Goal: Information Seeking & Learning: Learn about a topic

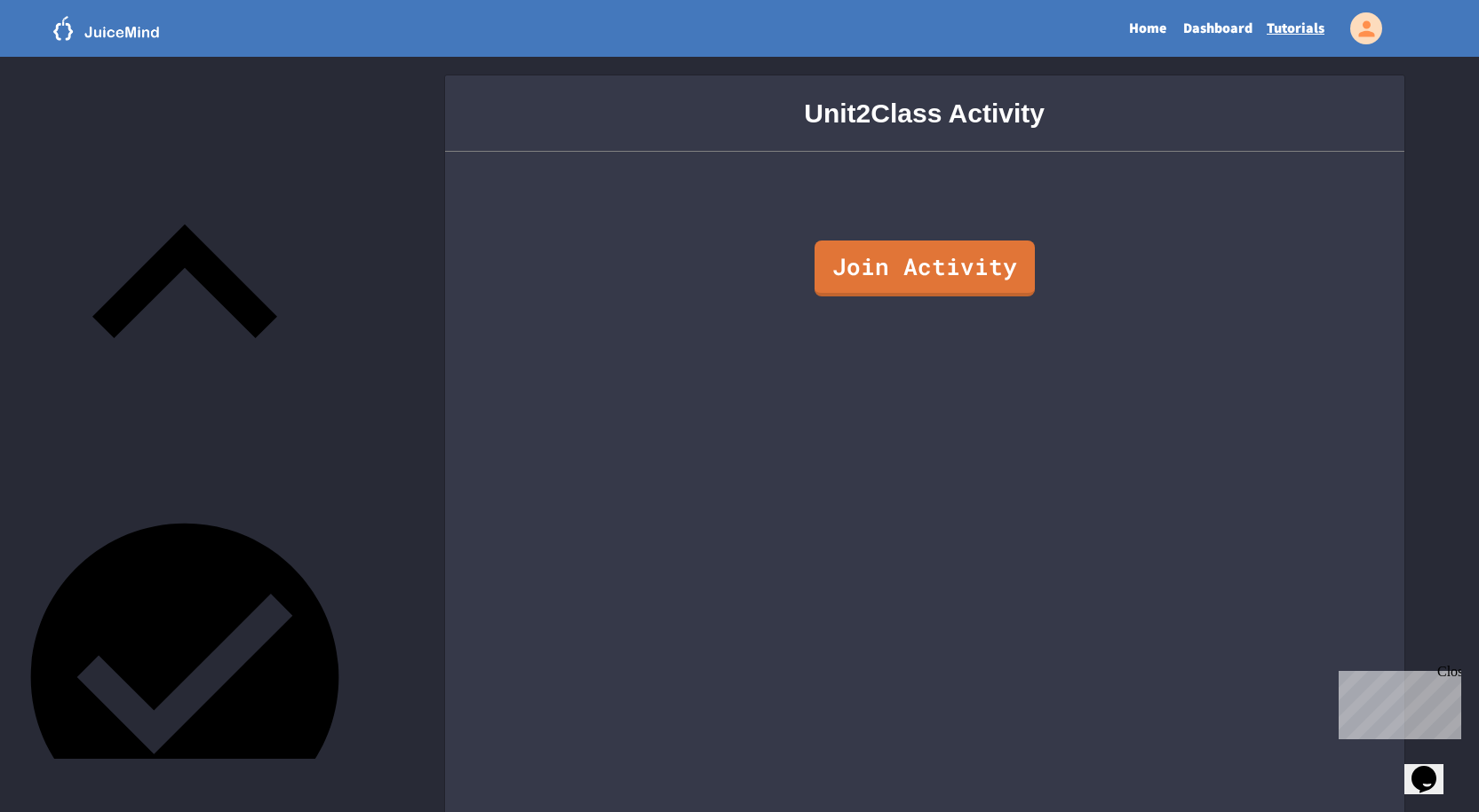
scroll to position [416, 0]
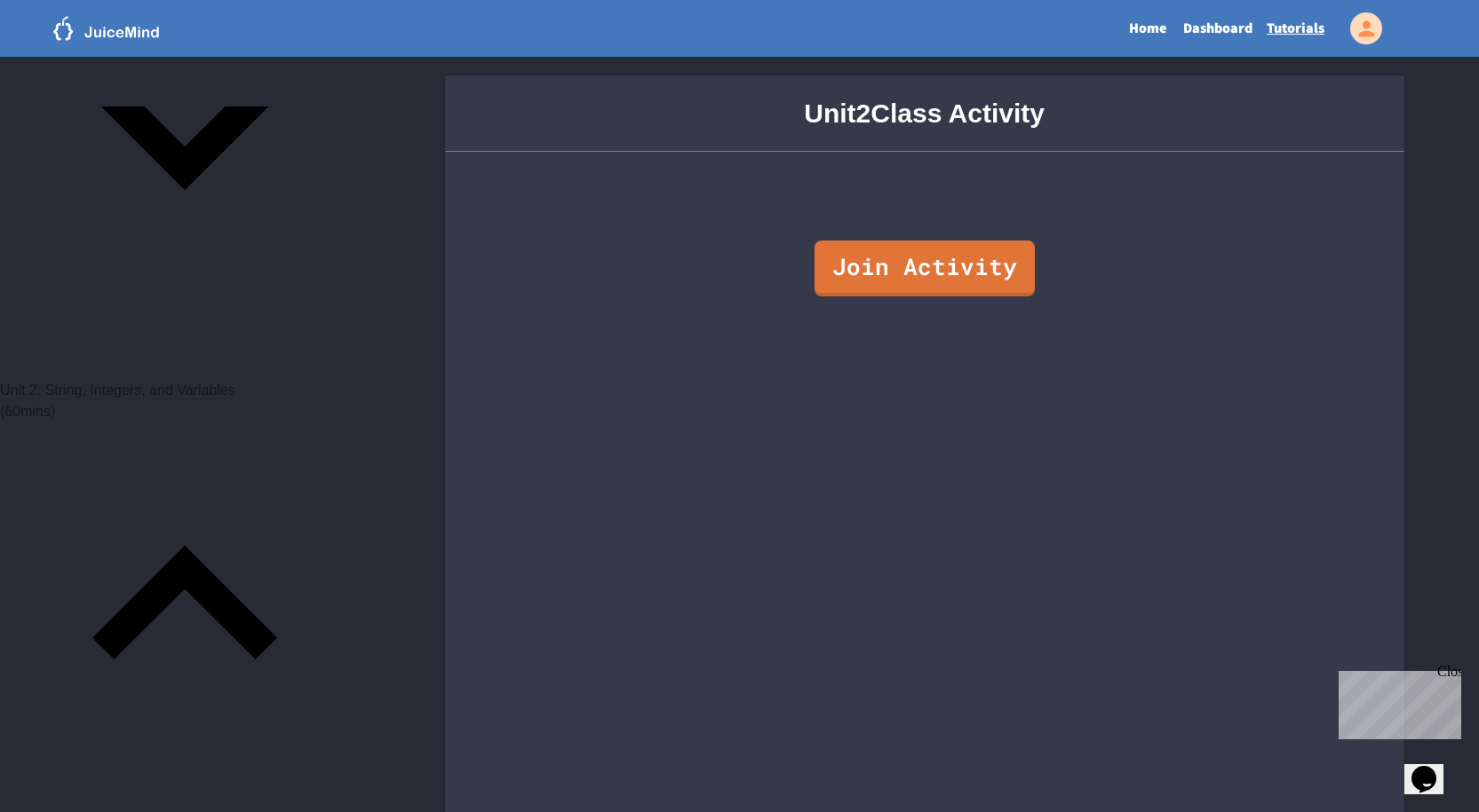
scroll to position [238, 0]
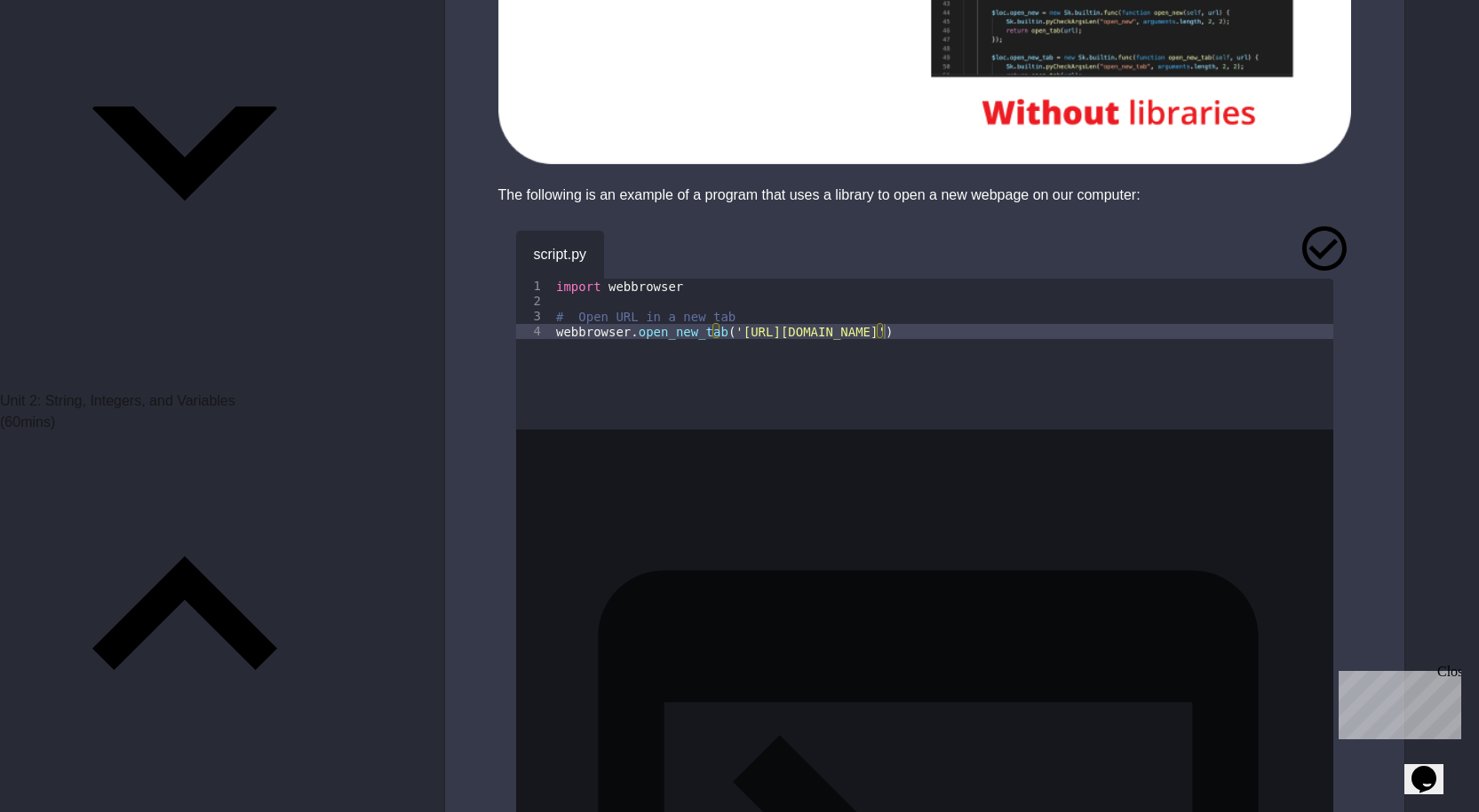
scroll to position [1509, 0]
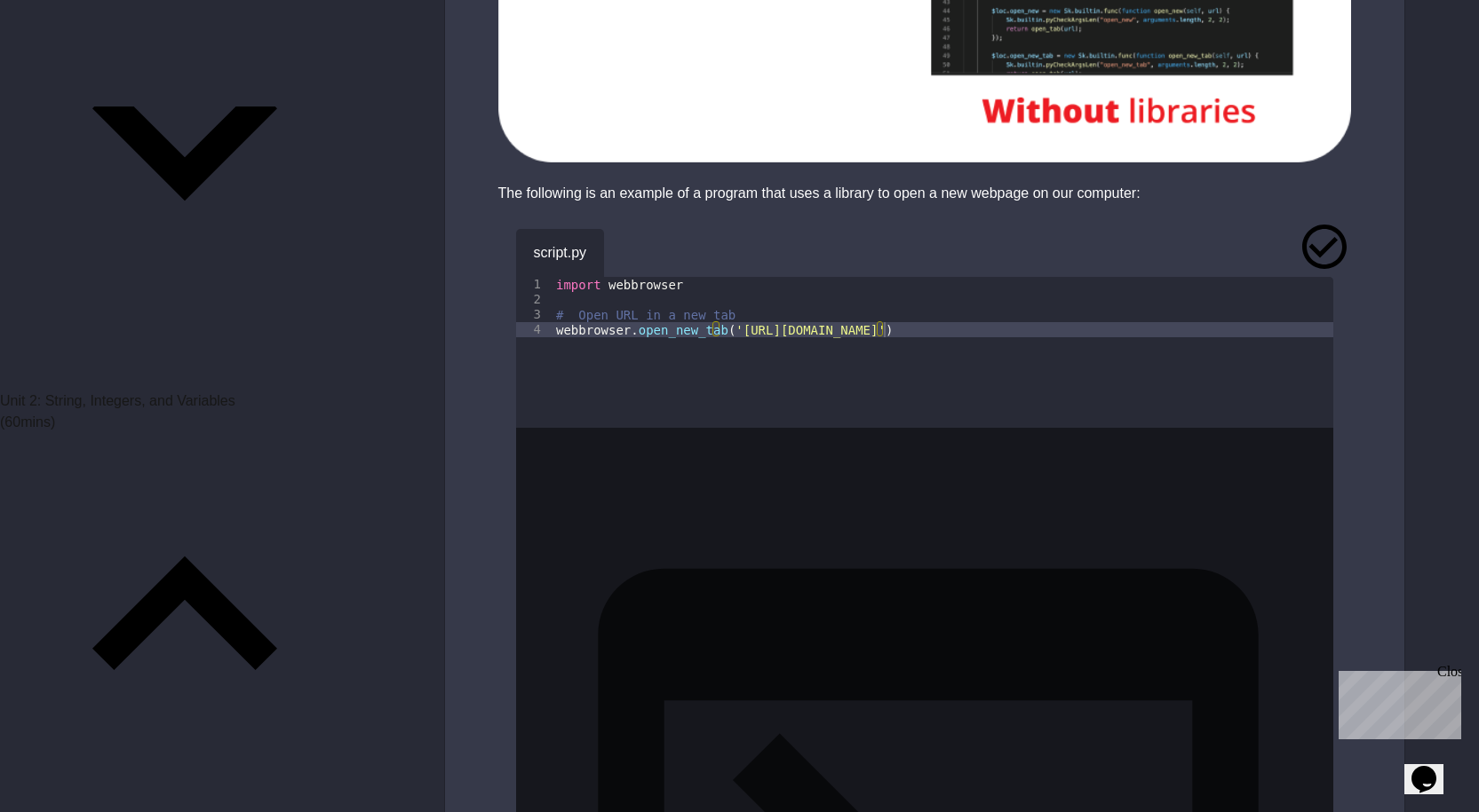
click at [631, 248] on icon "button" at bounding box center [631, 248] width 0 height 0
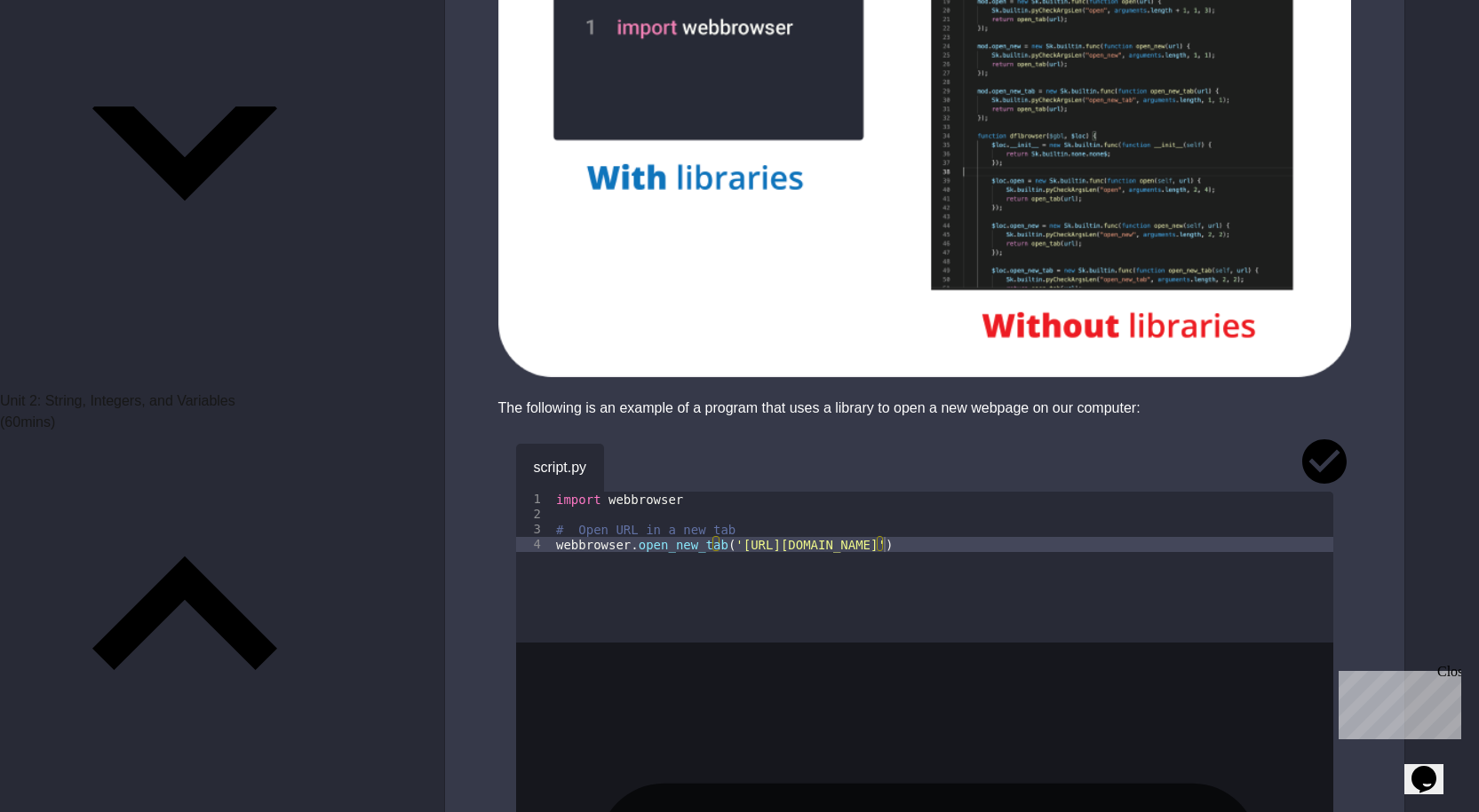
scroll to position [0, 0]
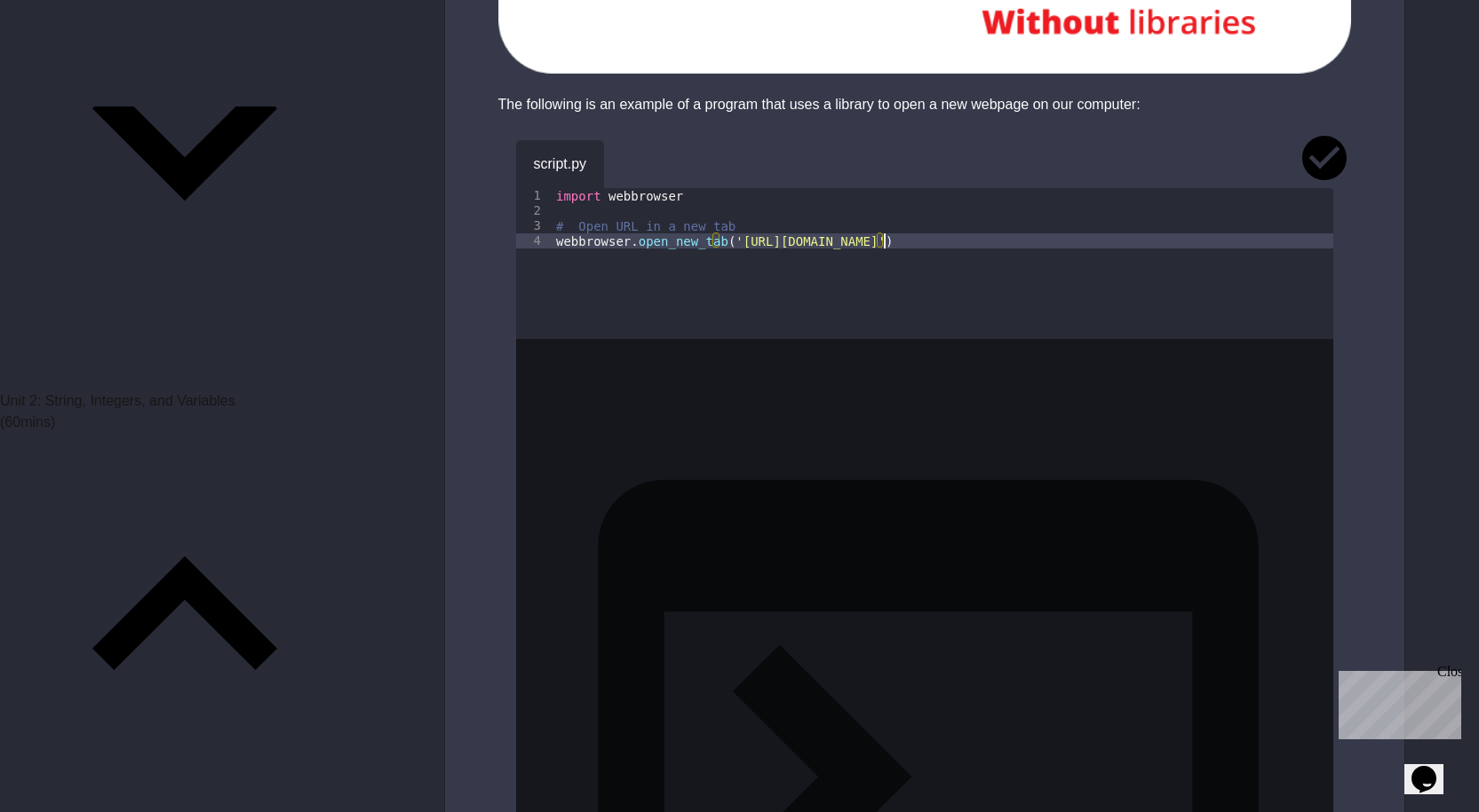
click at [669, 275] on div "import webbrowser # Open URL in a new tab webbrowser . open_new_tab ( '[URL][DO…" at bounding box center [942, 278] width 781 height 181
click at [689, 238] on div "import webbrowser # Open URL in a new tab webbrowser . open_new_tab ( '[URL][DO…" at bounding box center [942, 278] width 781 height 181
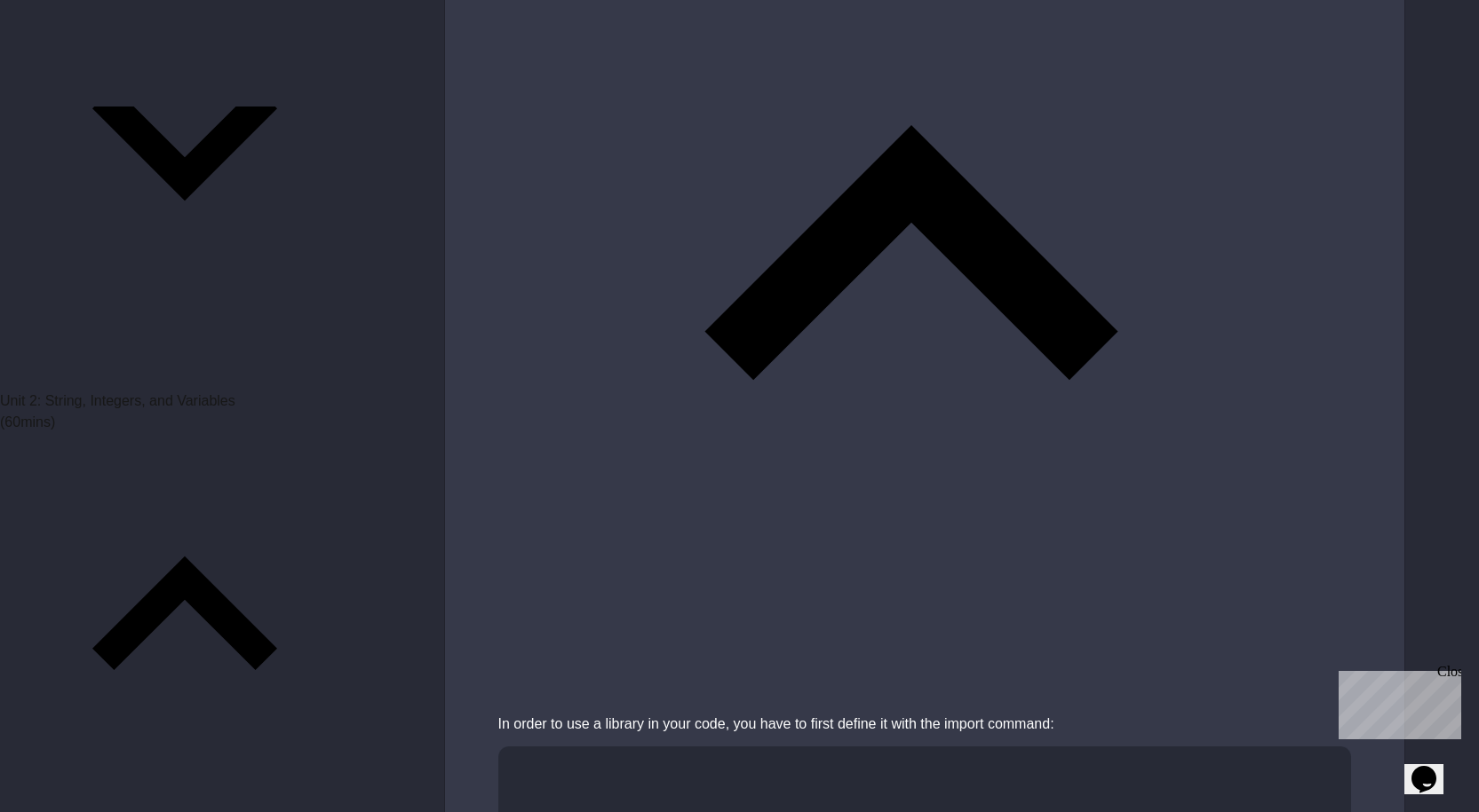
scroll to position [3373, 0]
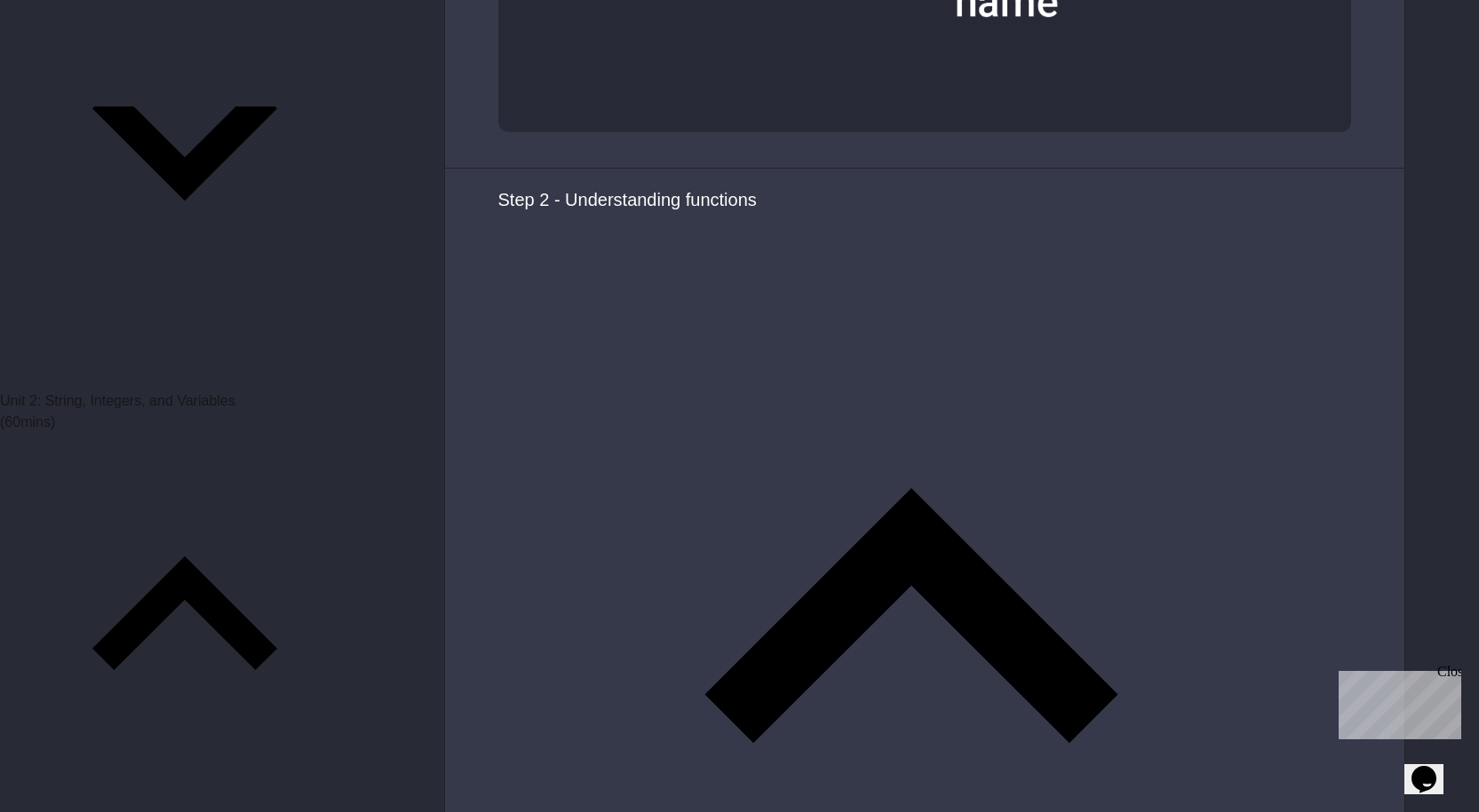
scroll to position [4438, 0]
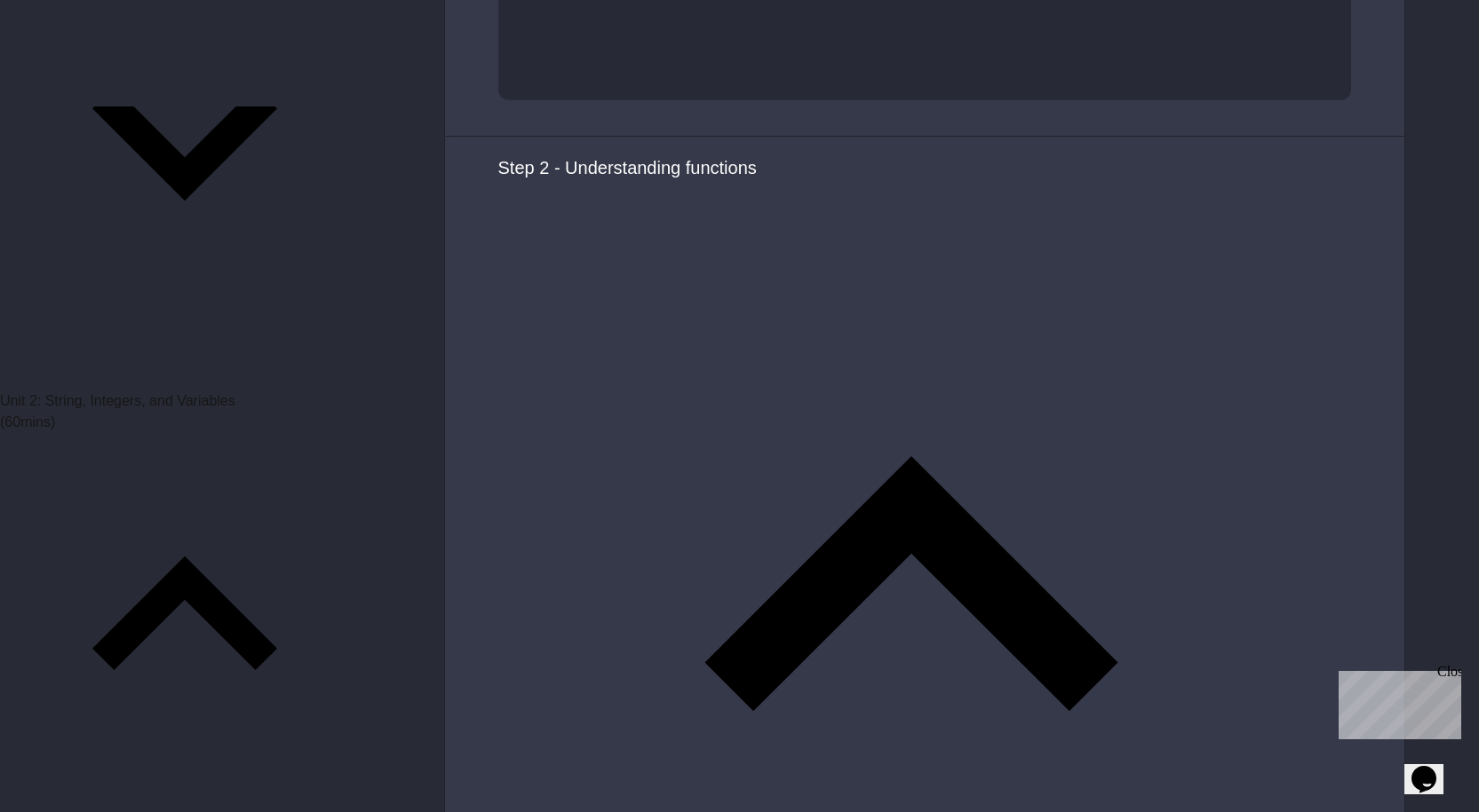
drag, startPoint x: 706, startPoint y: 209, endPoint x: 708, endPoint y: 238, distance: 29.1
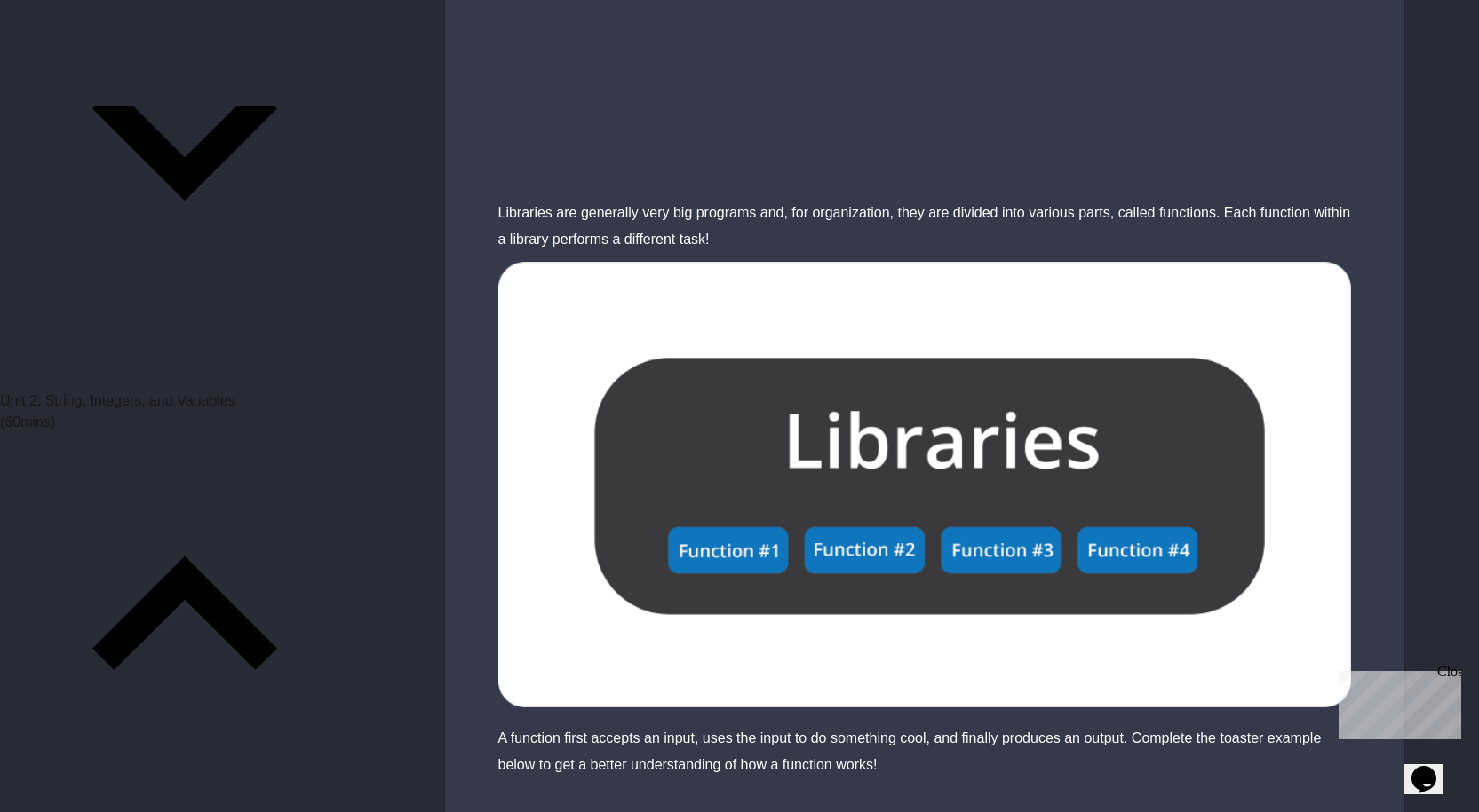
scroll to position [5326, 0]
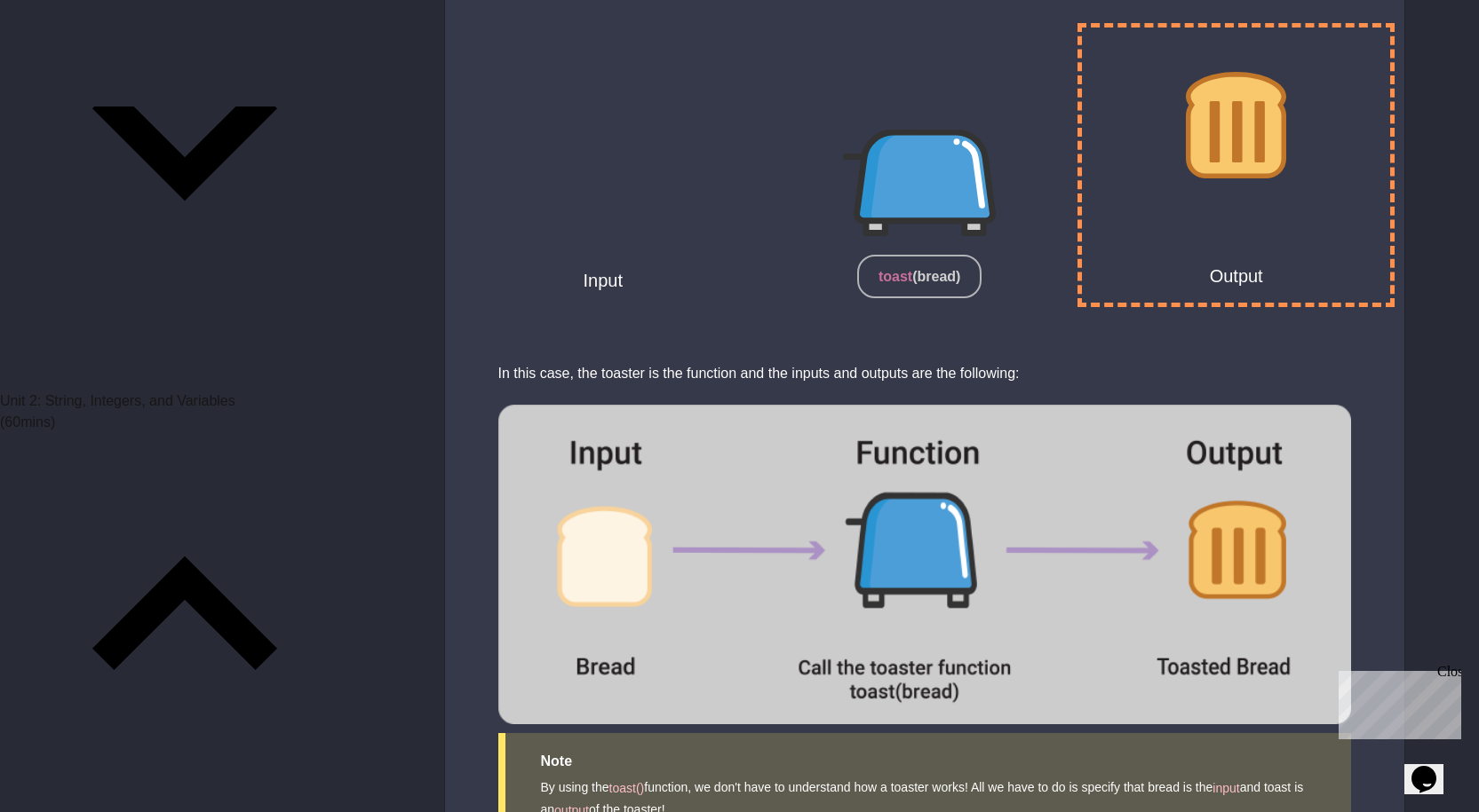
scroll to position [6214, 0]
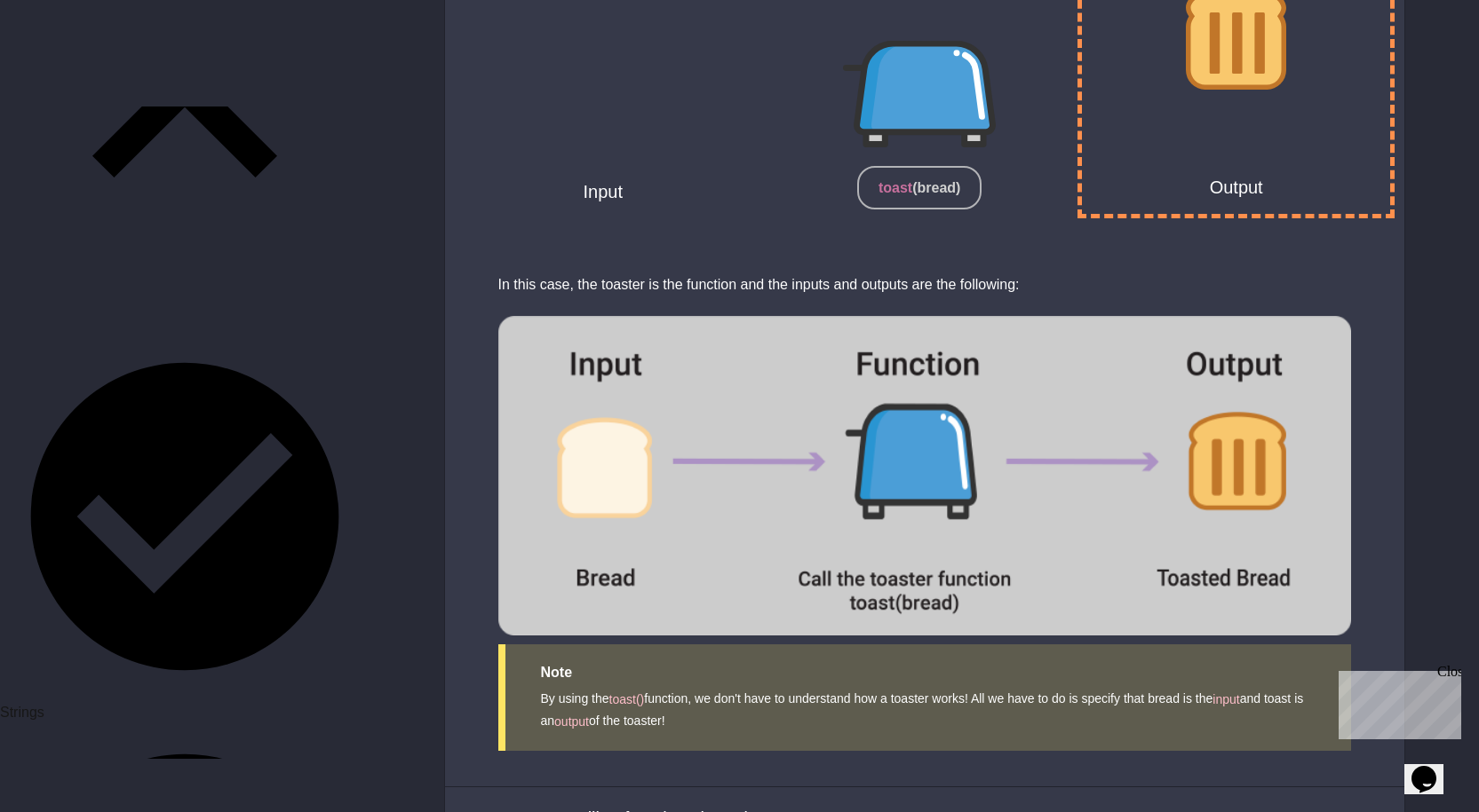
scroll to position [683, 0]
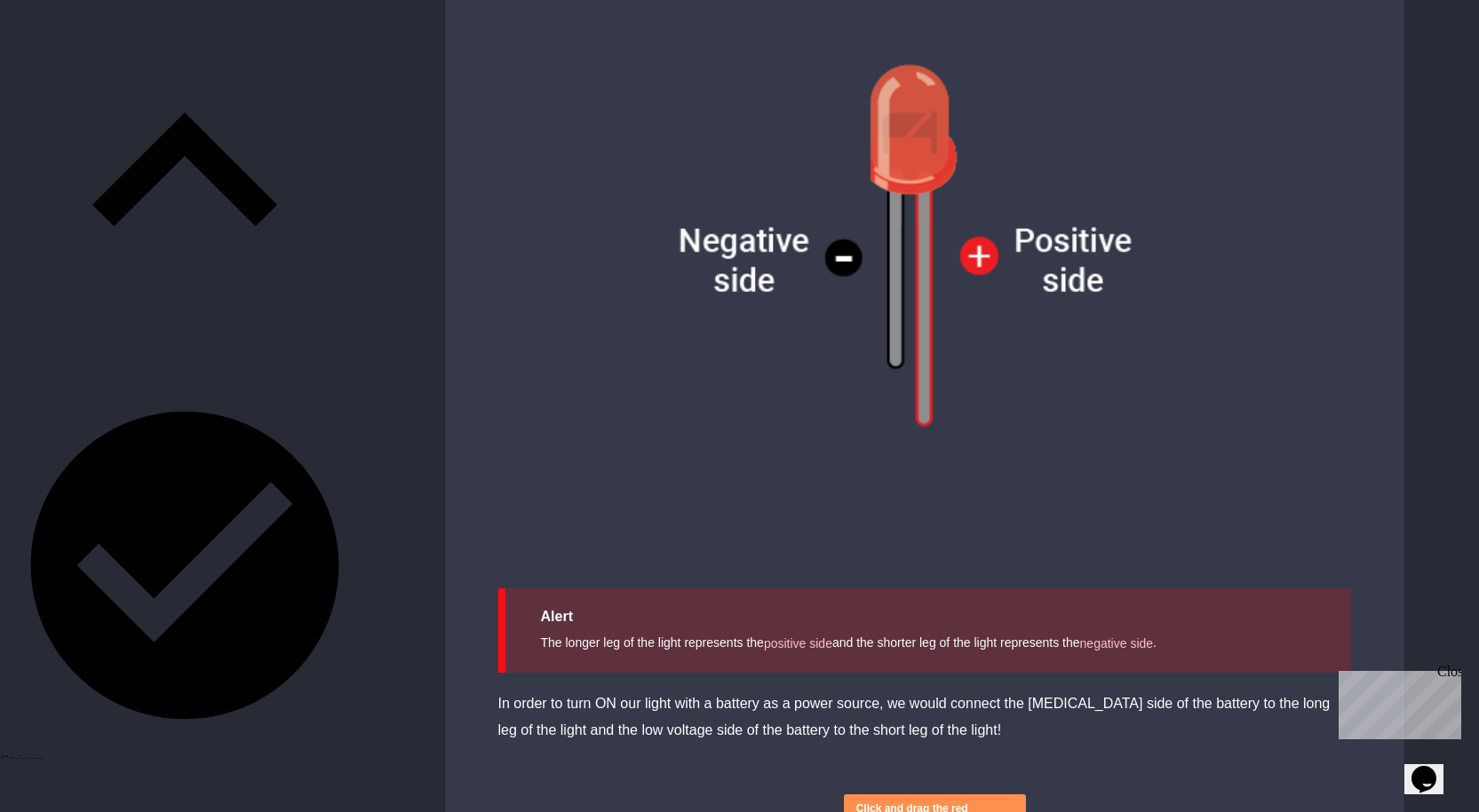
click at [972, 260] on img at bounding box center [924, 249] width 959 height 627
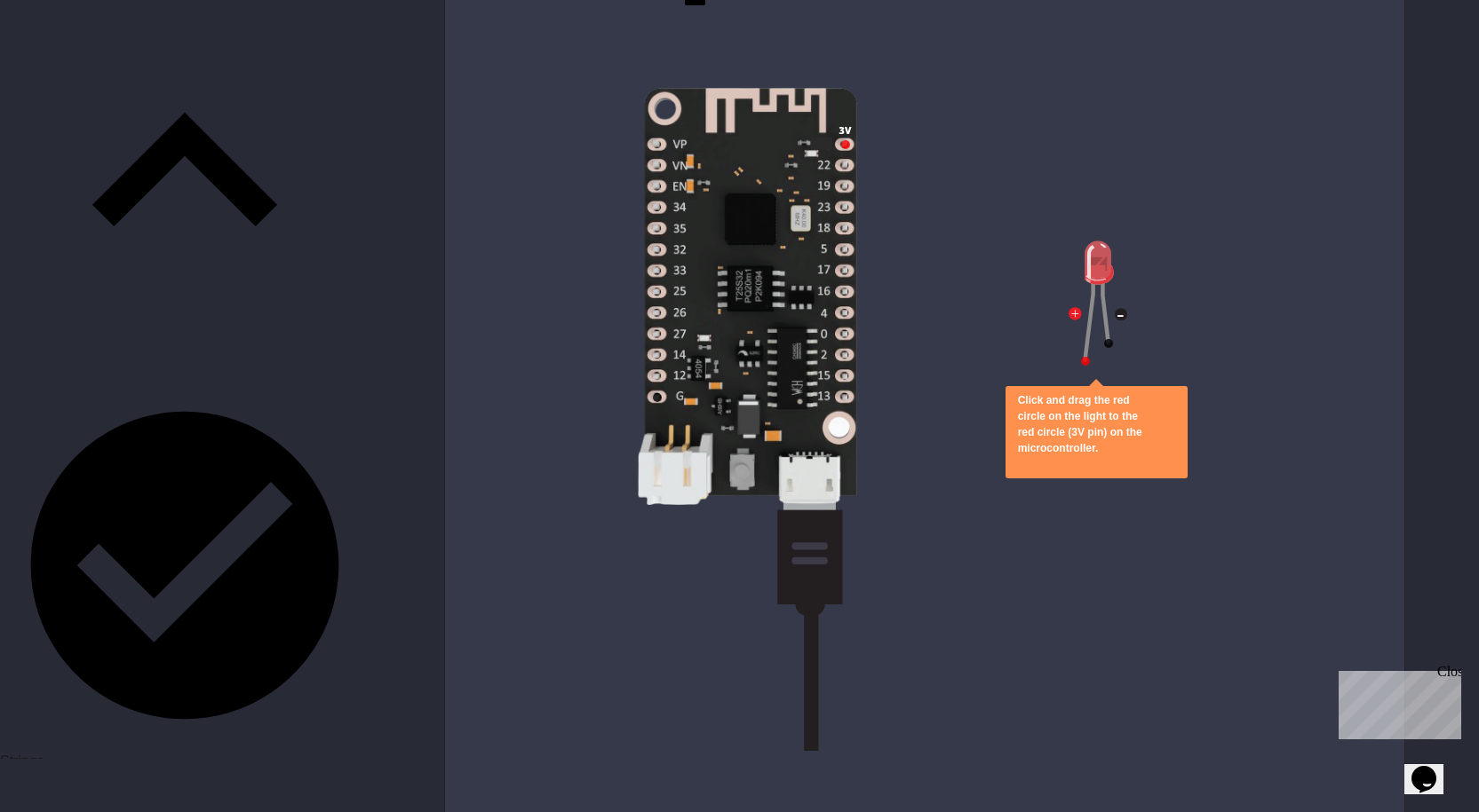
scroll to position [4971, 0]
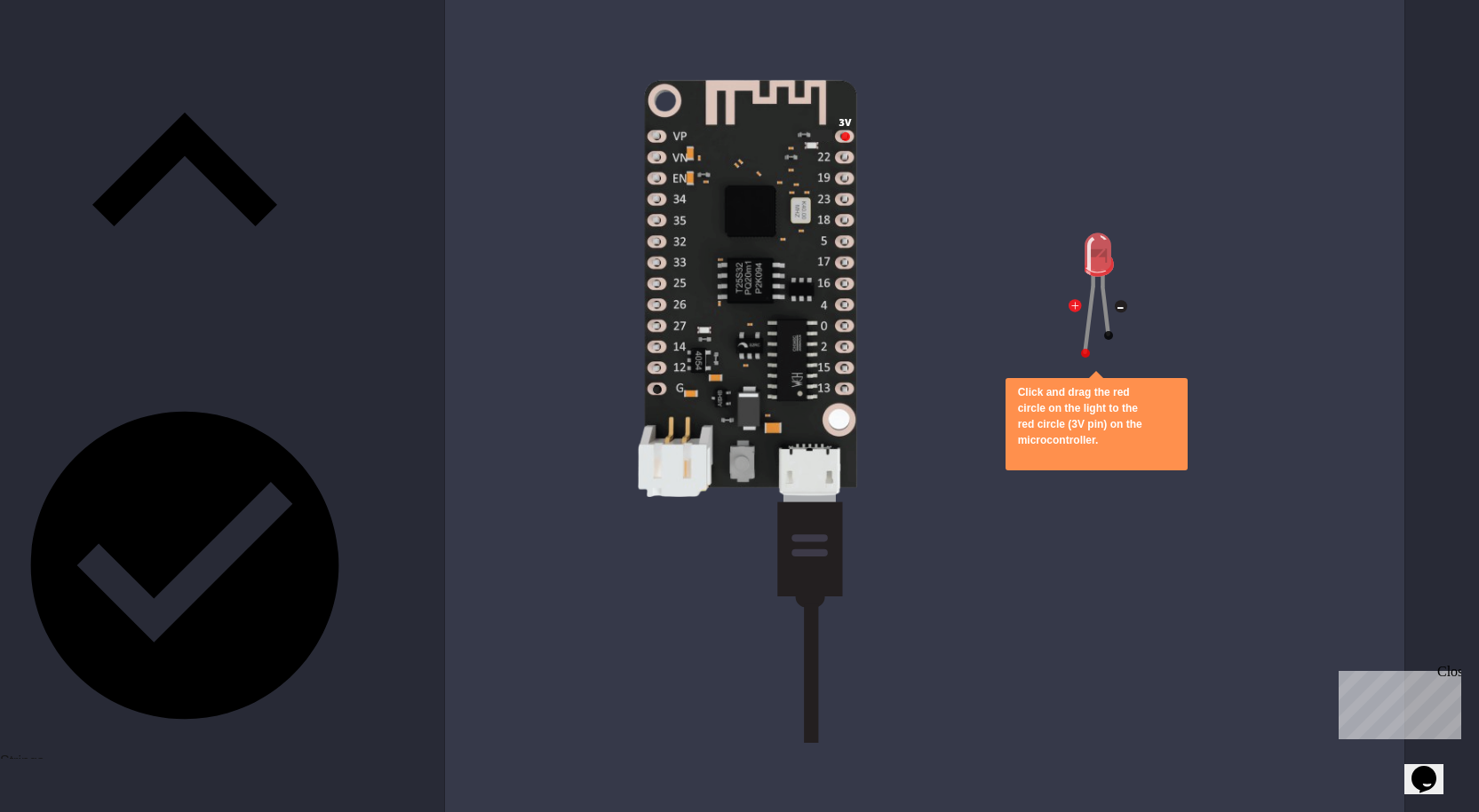
drag, startPoint x: 1108, startPoint y: 288, endPoint x: 1094, endPoint y: 295, distance: 15.7
click at [1094, 295] on img at bounding box center [1098, 282] width 59 height 142
drag, startPoint x: 1091, startPoint y: 281, endPoint x: 1091, endPoint y: 335, distance: 54.0
click at [1091, 335] on img at bounding box center [1098, 282] width 59 height 142
click at [1018, 457] on button "close" at bounding box center [1018, 457] width 0 height 0
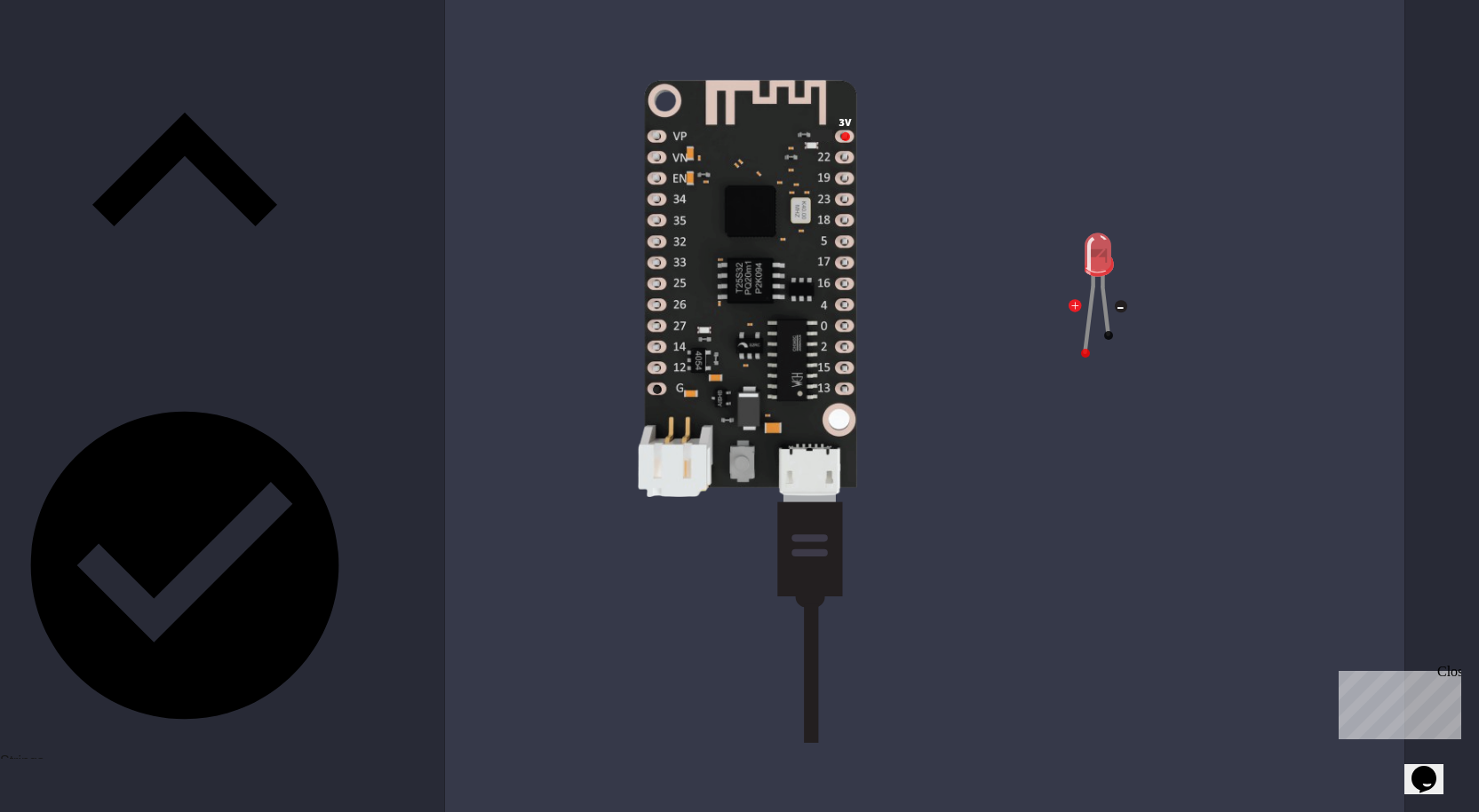
drag, startPoint x: 1088, startPoint y: 293, endPoint x: 1062, endPoint y: 341, distance: 54.6
click at [1062, 341] on div at bounding box center [924, 366] width 959 height 664
drag, startPoint x: 1092, startPoint y: 263, endPoint x: 806, endPoint y: 404, distance: 318.9
click at [848, 369] on div at bounding box center [924, 366] width 959 height 664
drag, startPoint x: 806, startPoint y: 469, endPoint x: 780, endPoint y: 430, distance: 46.9
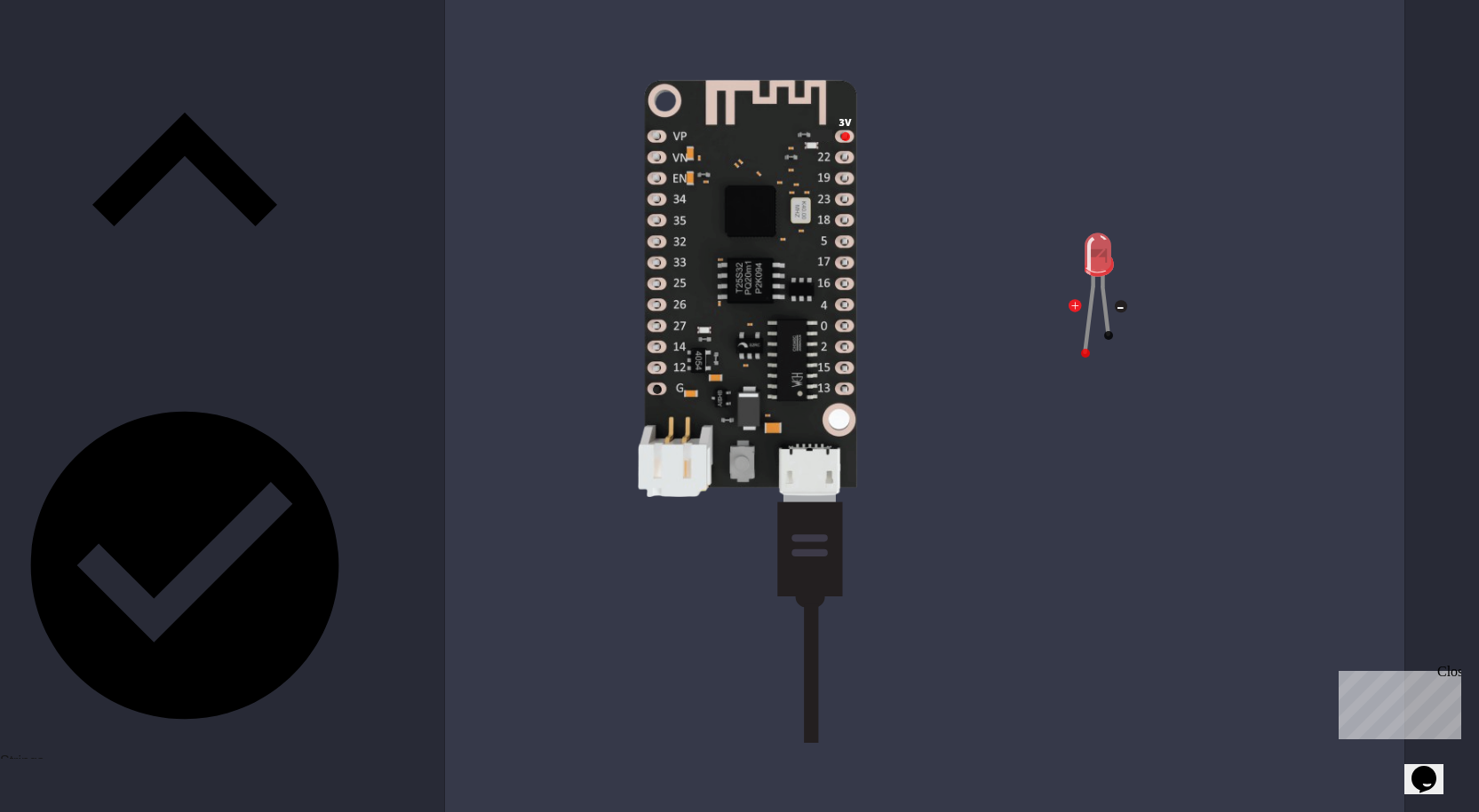
click at [785, 441] on img at bounding box center [747, 411] width 222 height 664
drag, startPoint x: 778, startPoint y: 426, endPoint x: 1031, endPoint y: 330, distance: 270.6
click at [804, 407] on img at bounding box center [747, 411] width 222 height 664
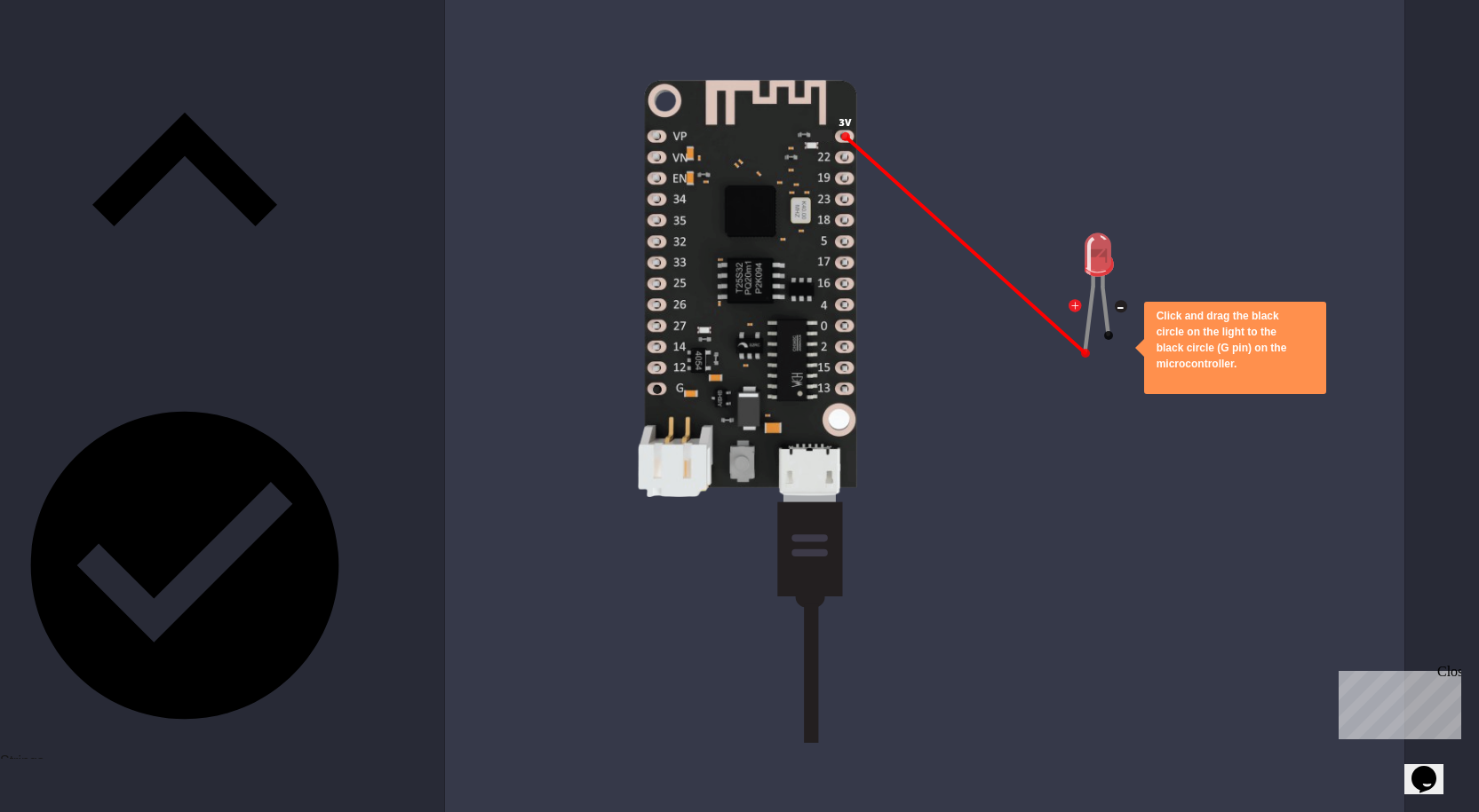
click at [1156, 381] on button "close" at bounding box center [1156, 381] width 0 height 0
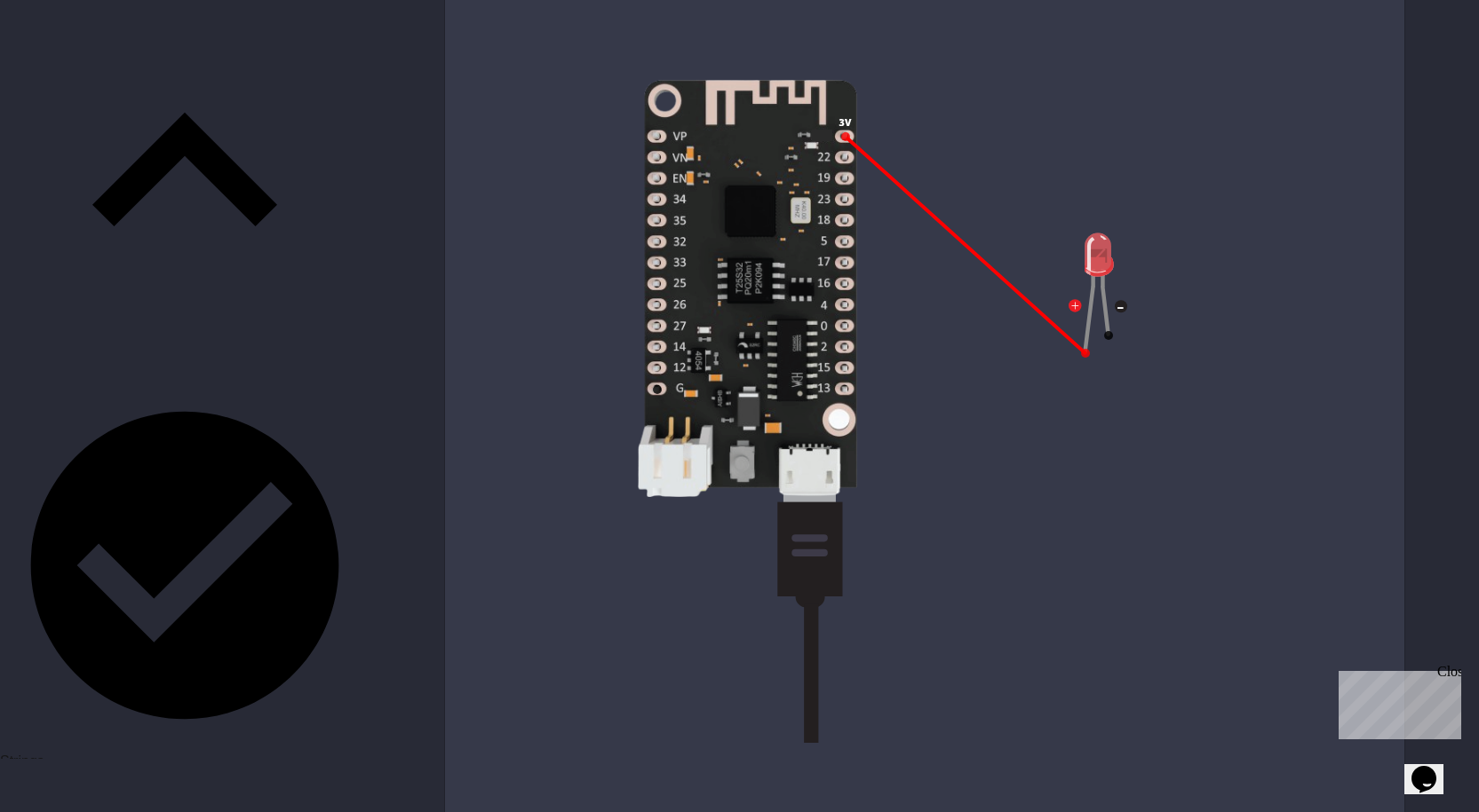
click at [1099, 334] on img at bounding box center [1098, 282] width 59 height 142
click at [1080, 266] on img at bounding box center [1098, 282] width 59 height 142
click at [1077, 306] on img at bounding box center [1098, 282] width 59 height 142
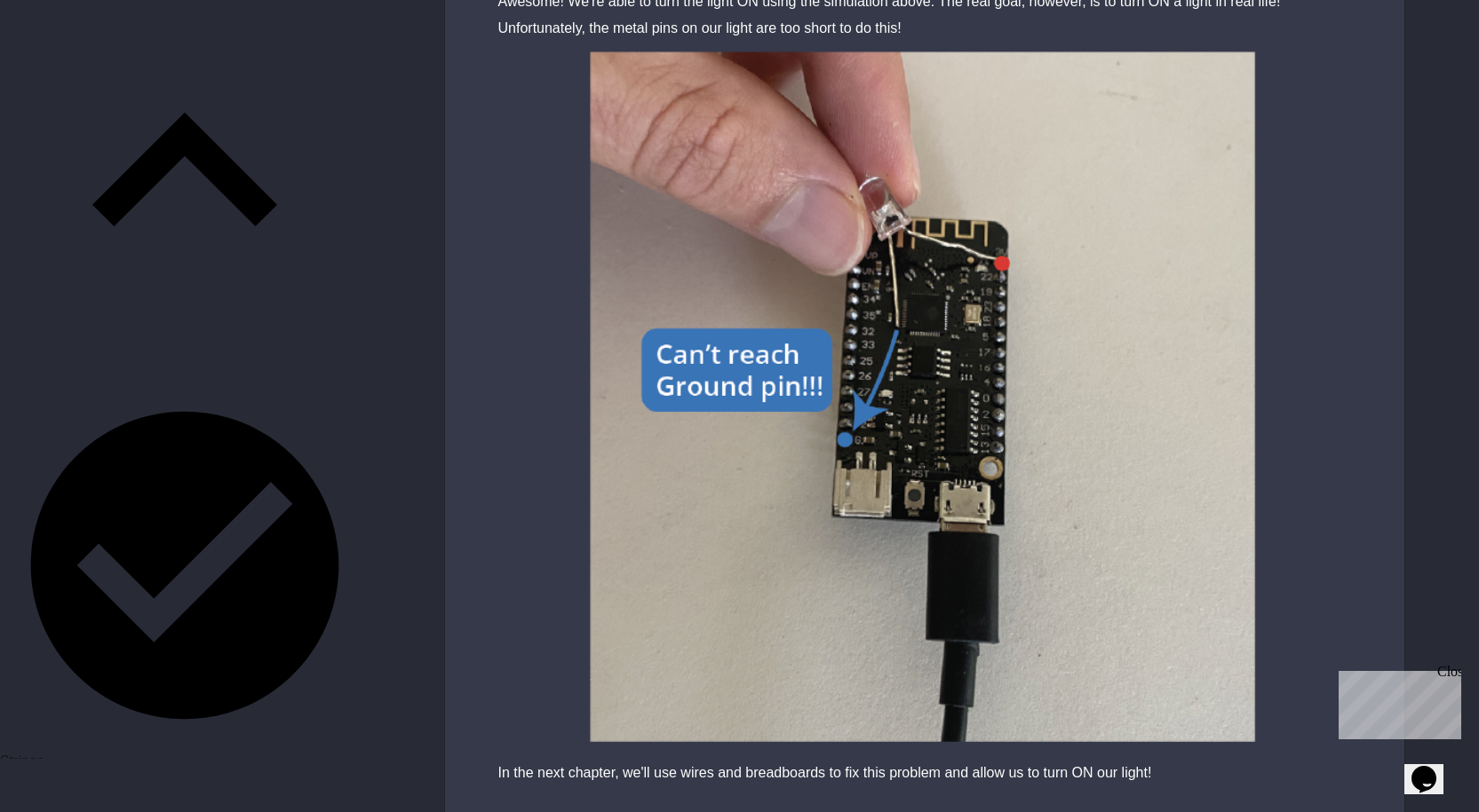
scroll to position [5940, 0]
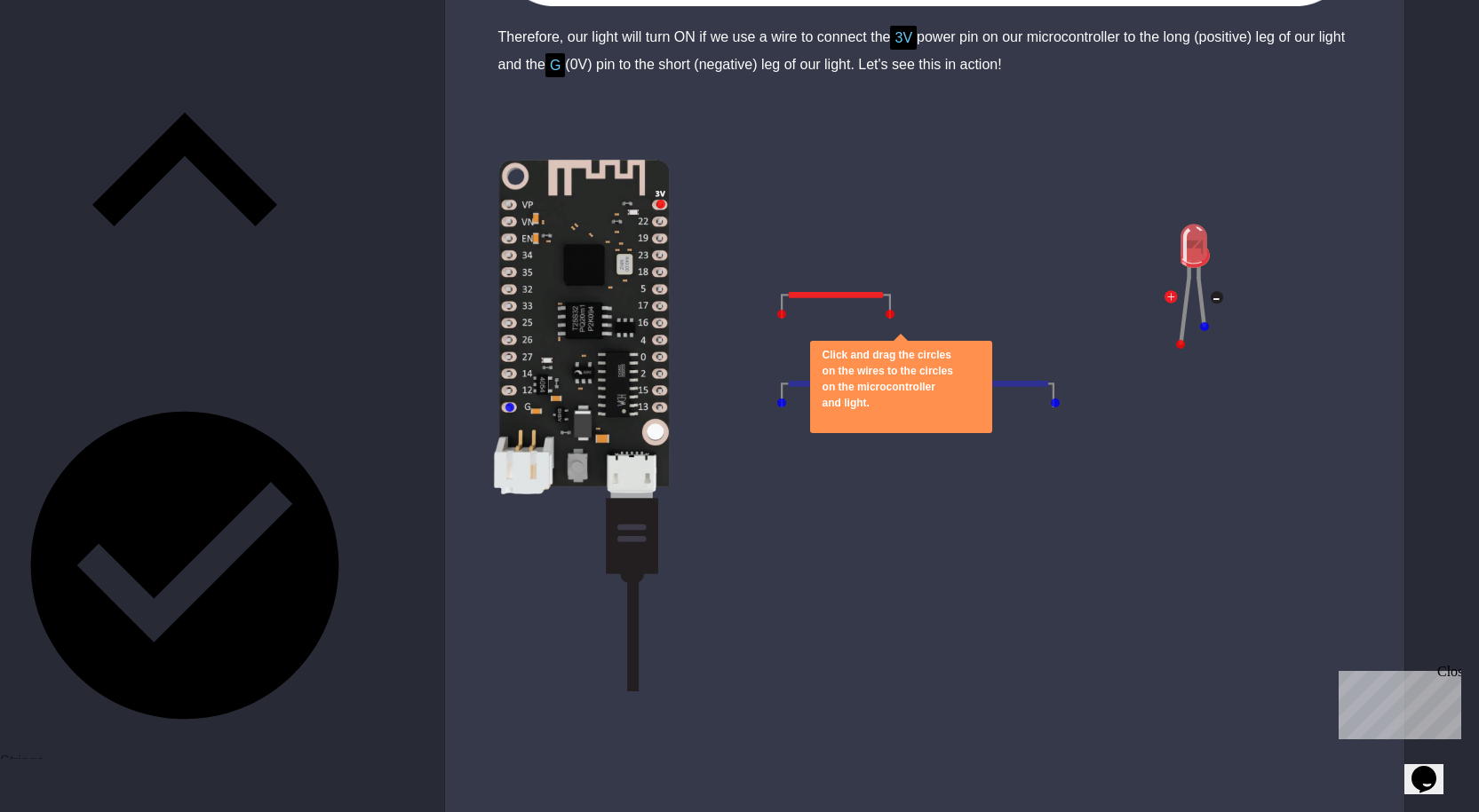
scroll to position [1775, 0]
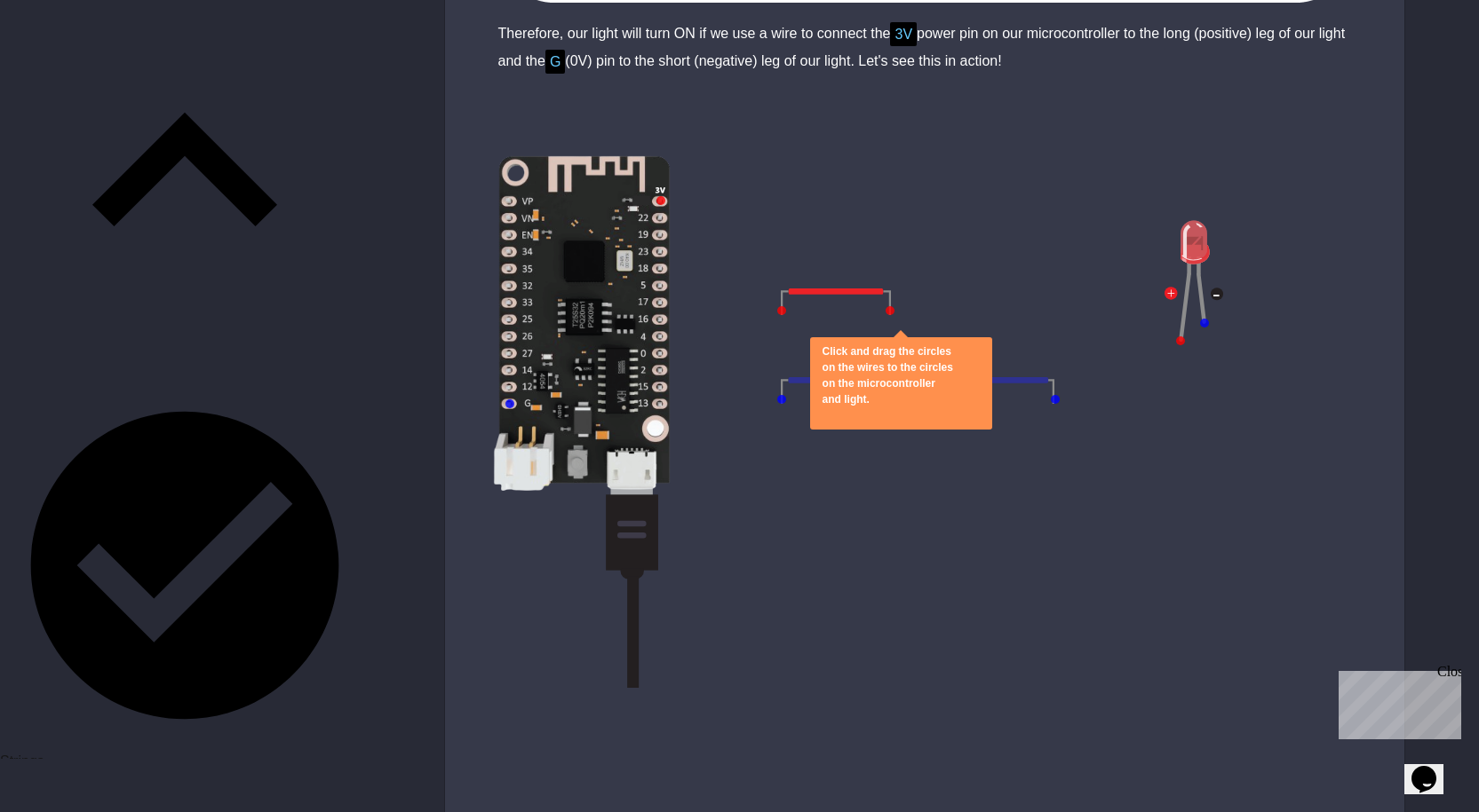
click at [965, 355] on div "Click and drag the circles on the wires to the circles on the microcontroller a…" at bounding box center [901, 383] width 182 height 92
click at [965, 349] on div "Click and drag the circles on the wires to the circles on the microcontroller a…" at bounding box center [901, 383] width 182 height 92
click at [822, 416] on button "close" at bounding box center [822, 416] width 0 height 0
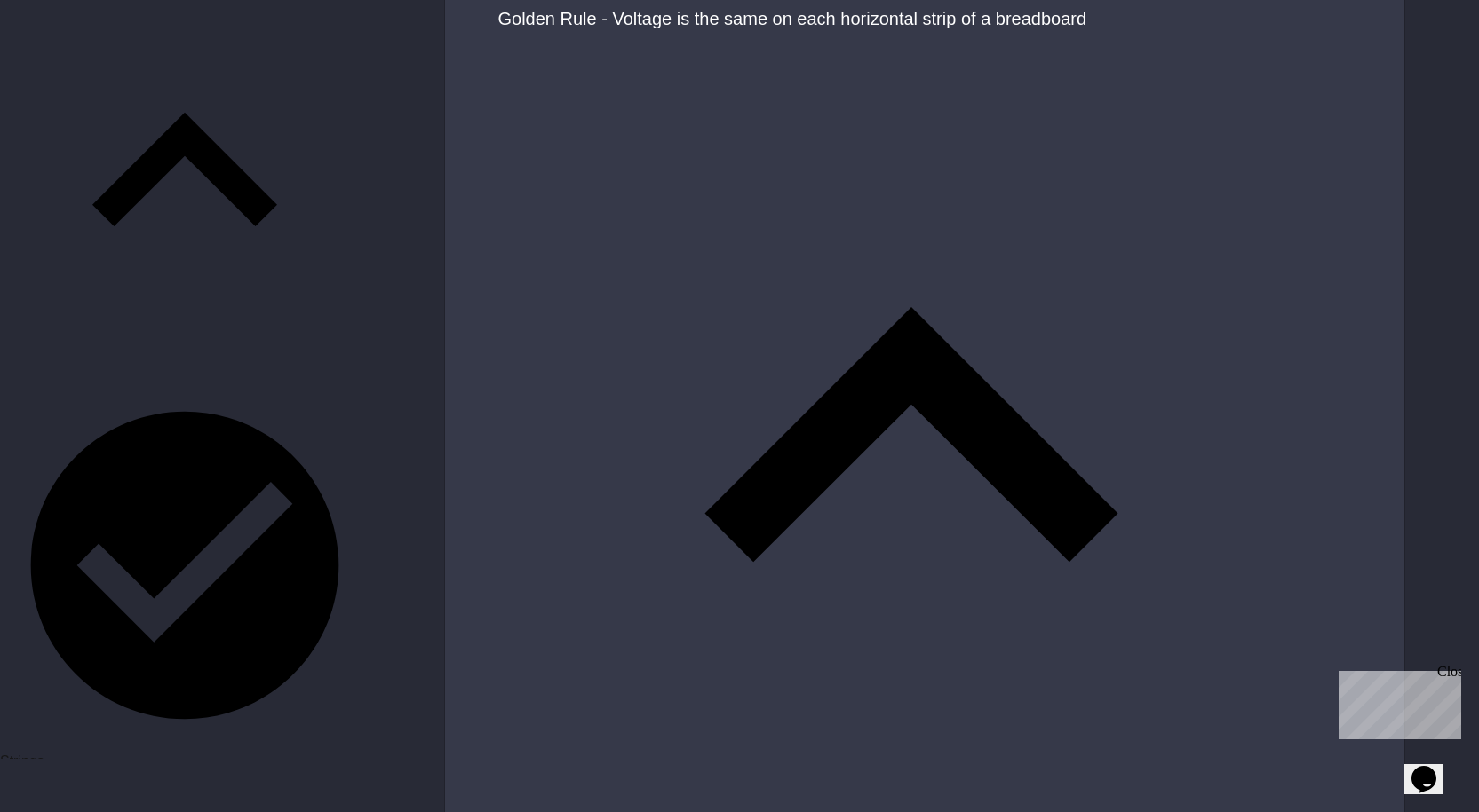
scroll to position [3906, 0]
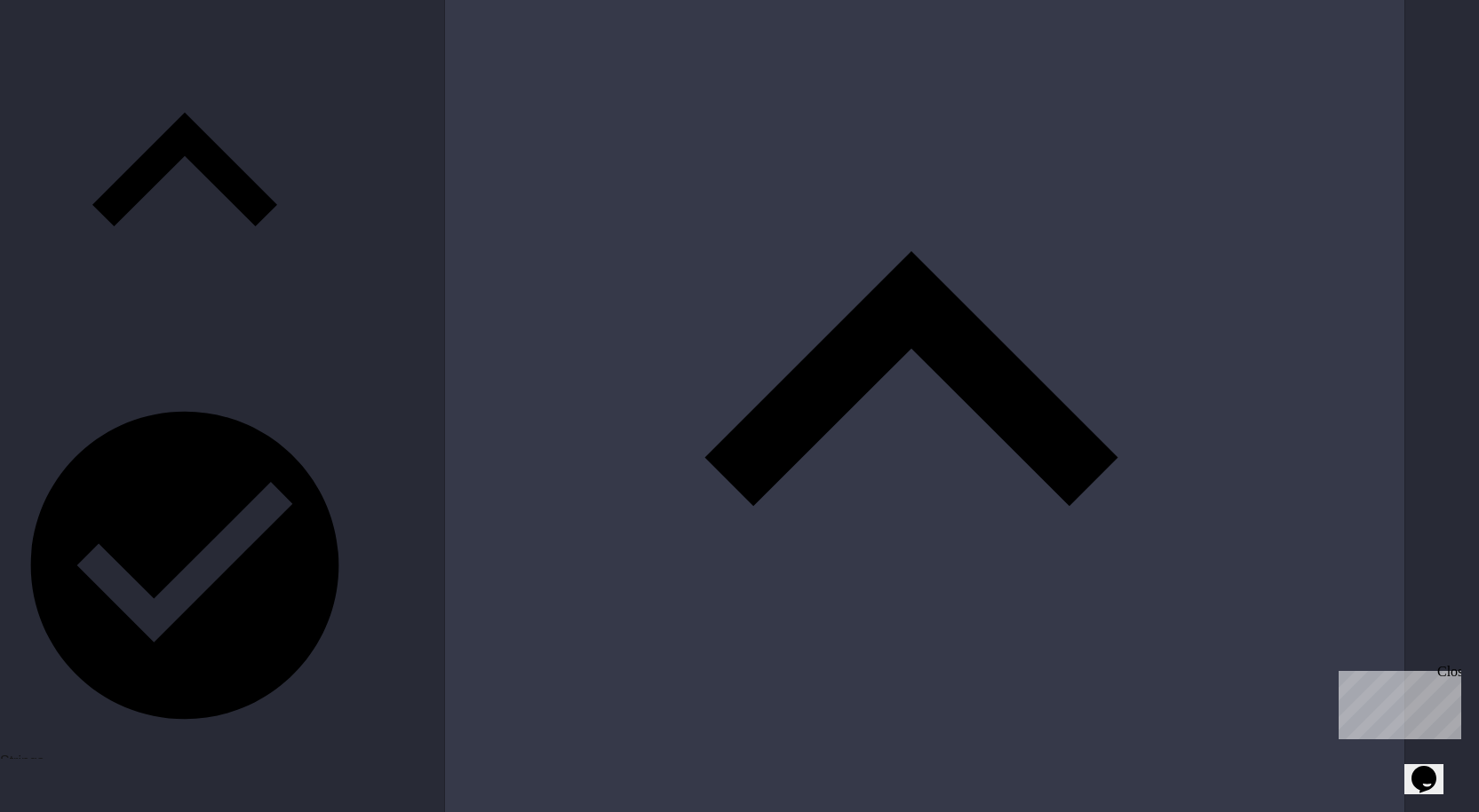
drag, startPoint x: 718, startPoint y: 378, endPoint x: 724, endPoint y: 421, distance: 43.4
drag, startPoint x: 750, startPoint y: 301, endPoint x: 807, endPoint y: 352, distance: 76.5
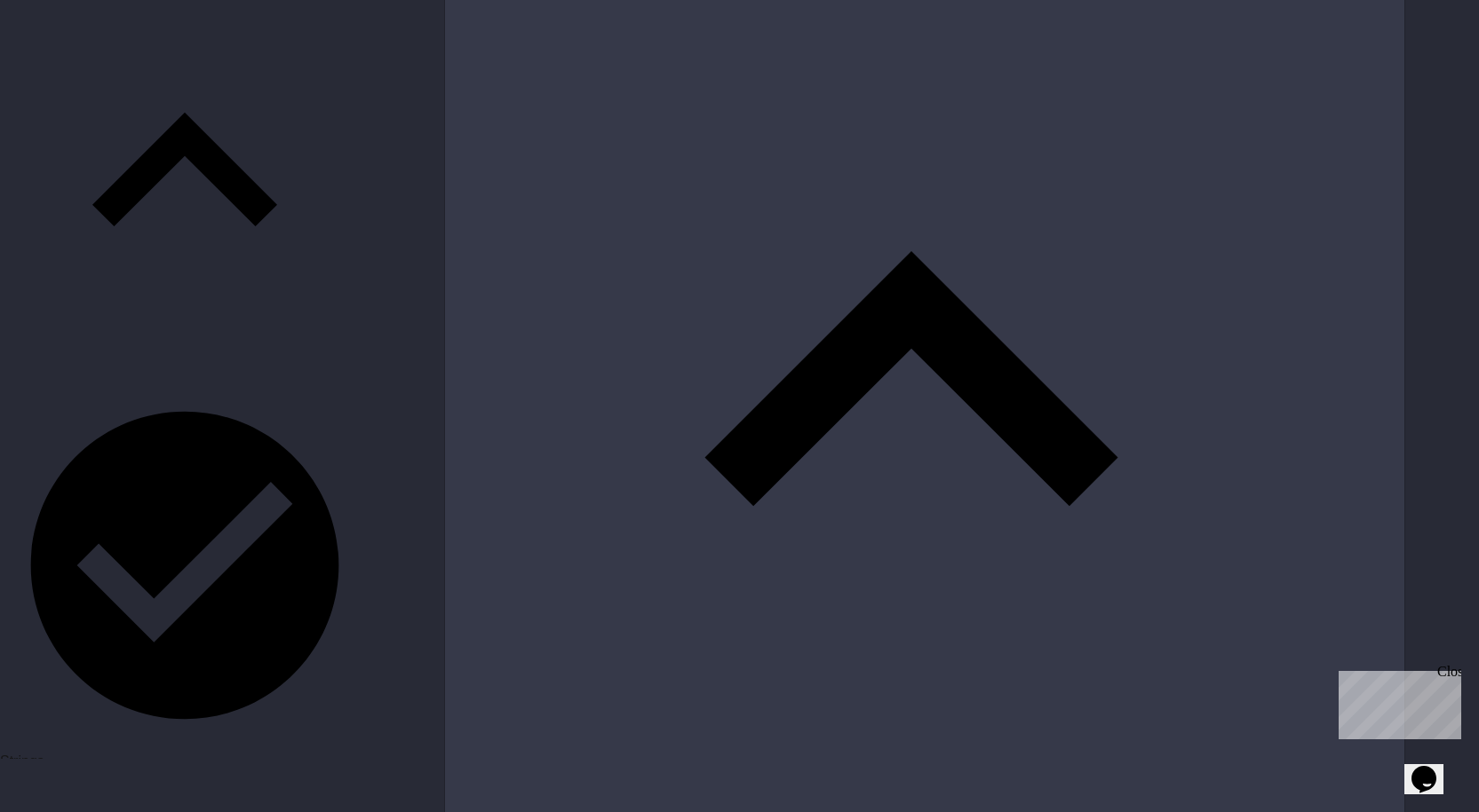
drag, startPoint x: 783, startPoint y: 323, endPoint x: 825, endPoint y: 458, distance: 141.4
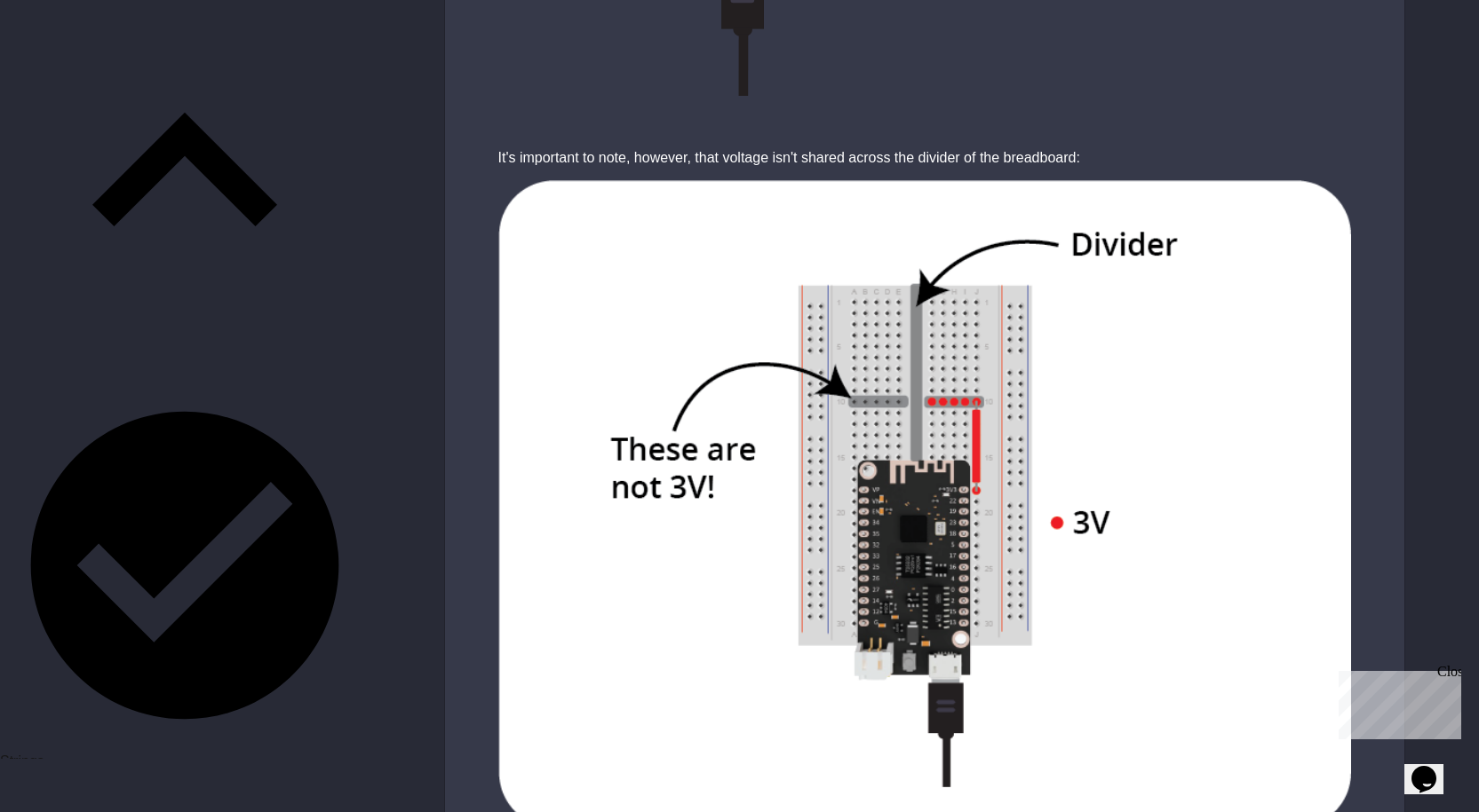
scroll to position [5503, 0]
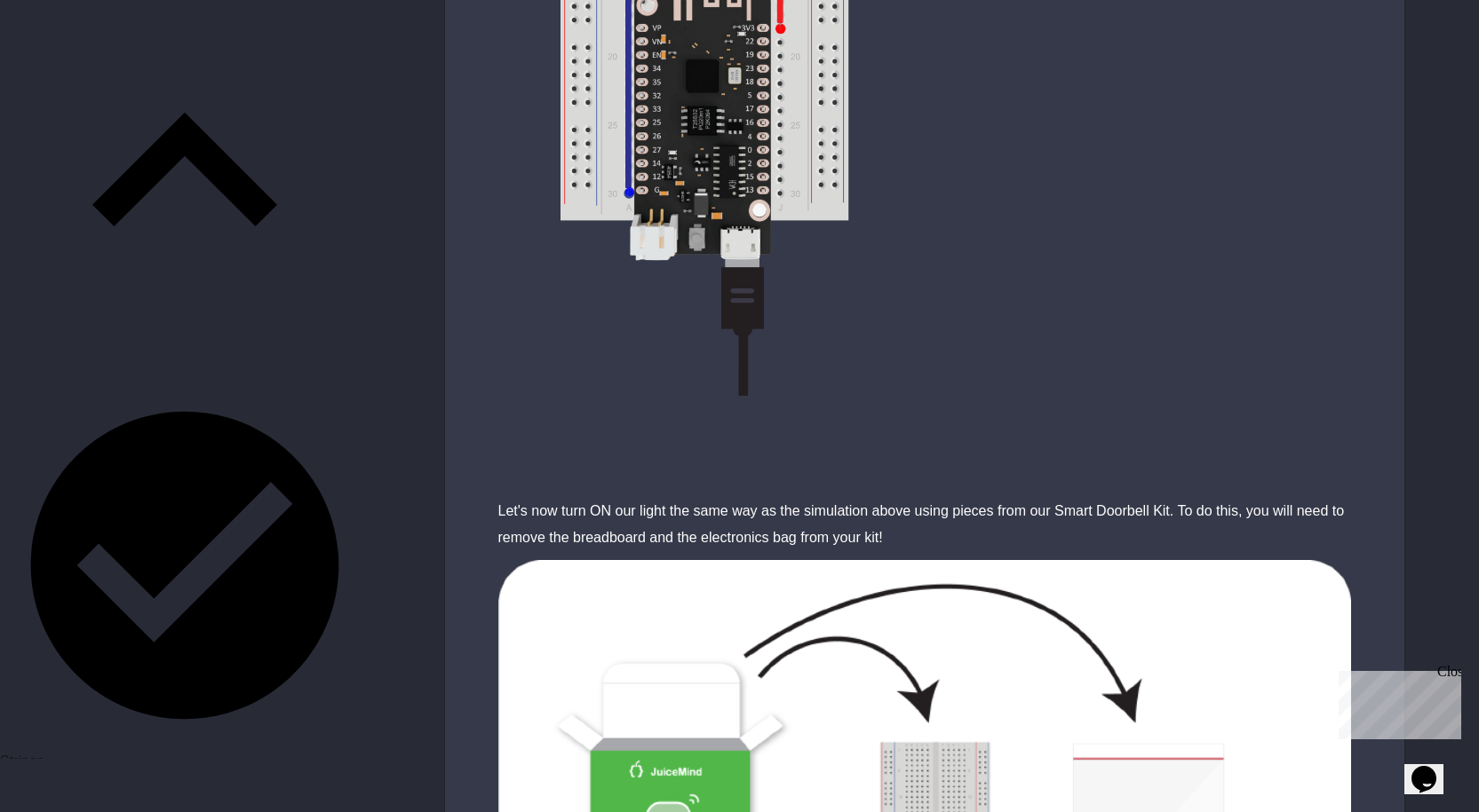
scroll to position [6835, 0]
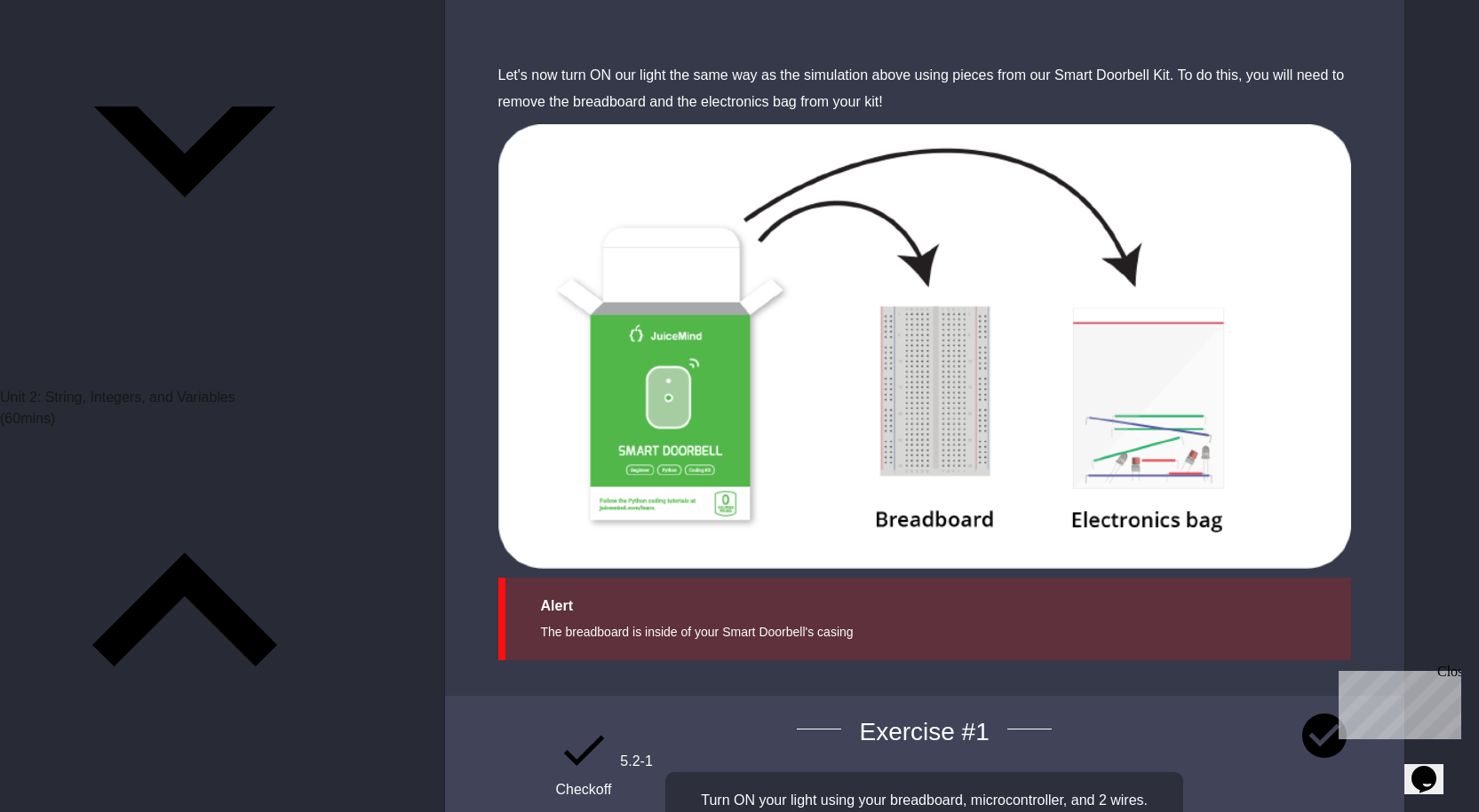
scroll to position [238, 0]
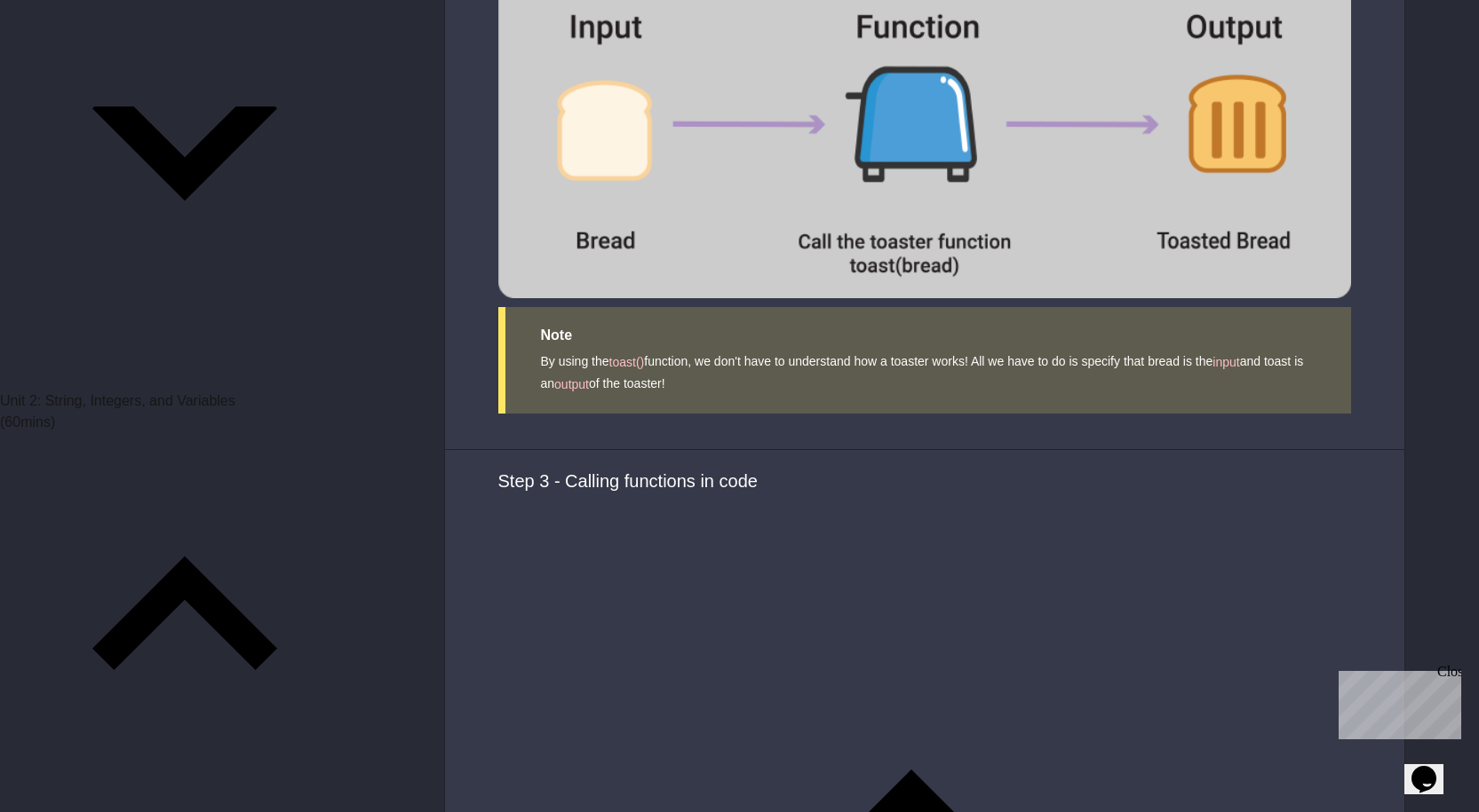
scroll to position [6018, 0]
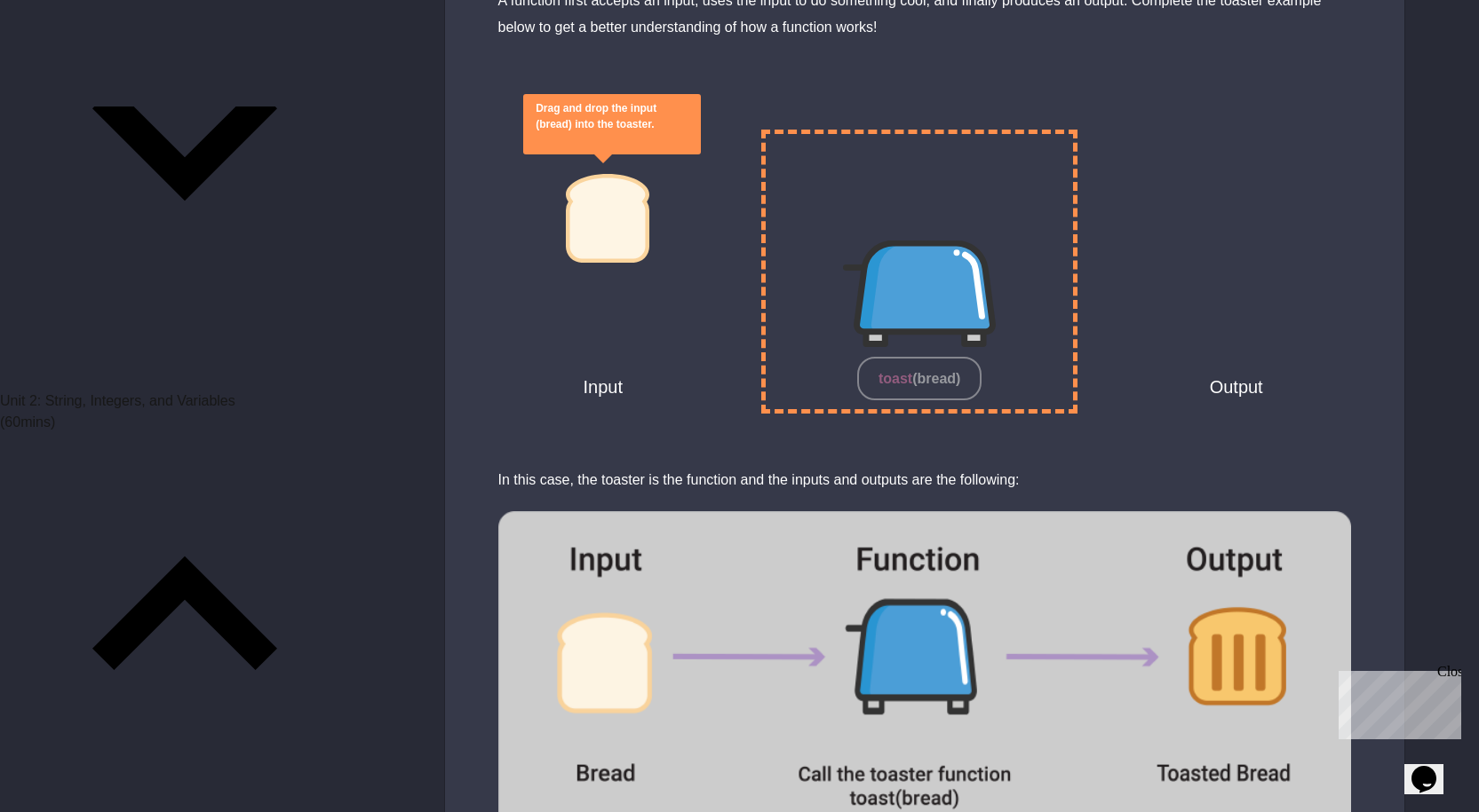
type textarea "**********"
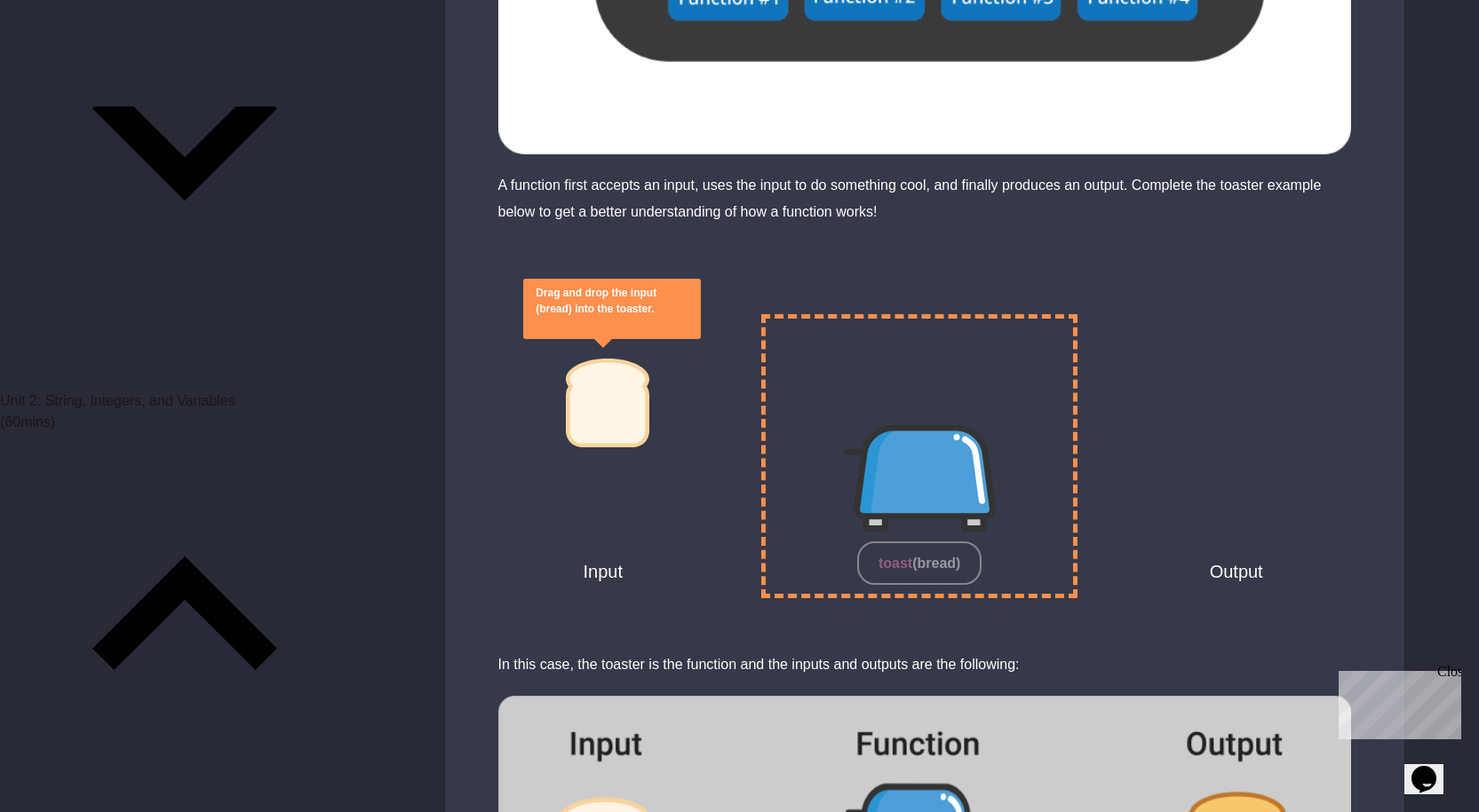
scroll to position [5841, 0]
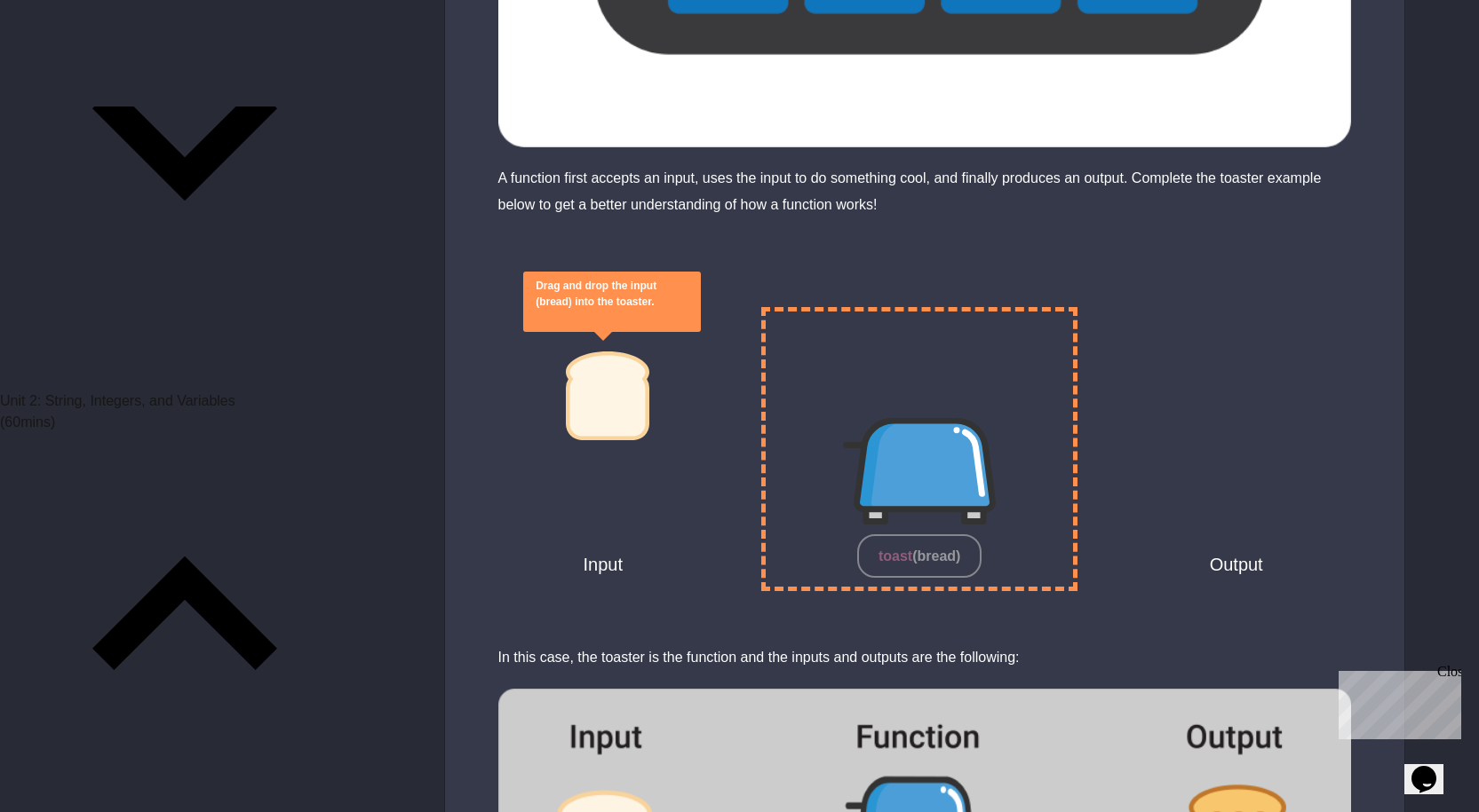
drag, startPoint x: 941, startPoint y: 700, endPoint x: 947, endPoint y: 719, distance: 19.9
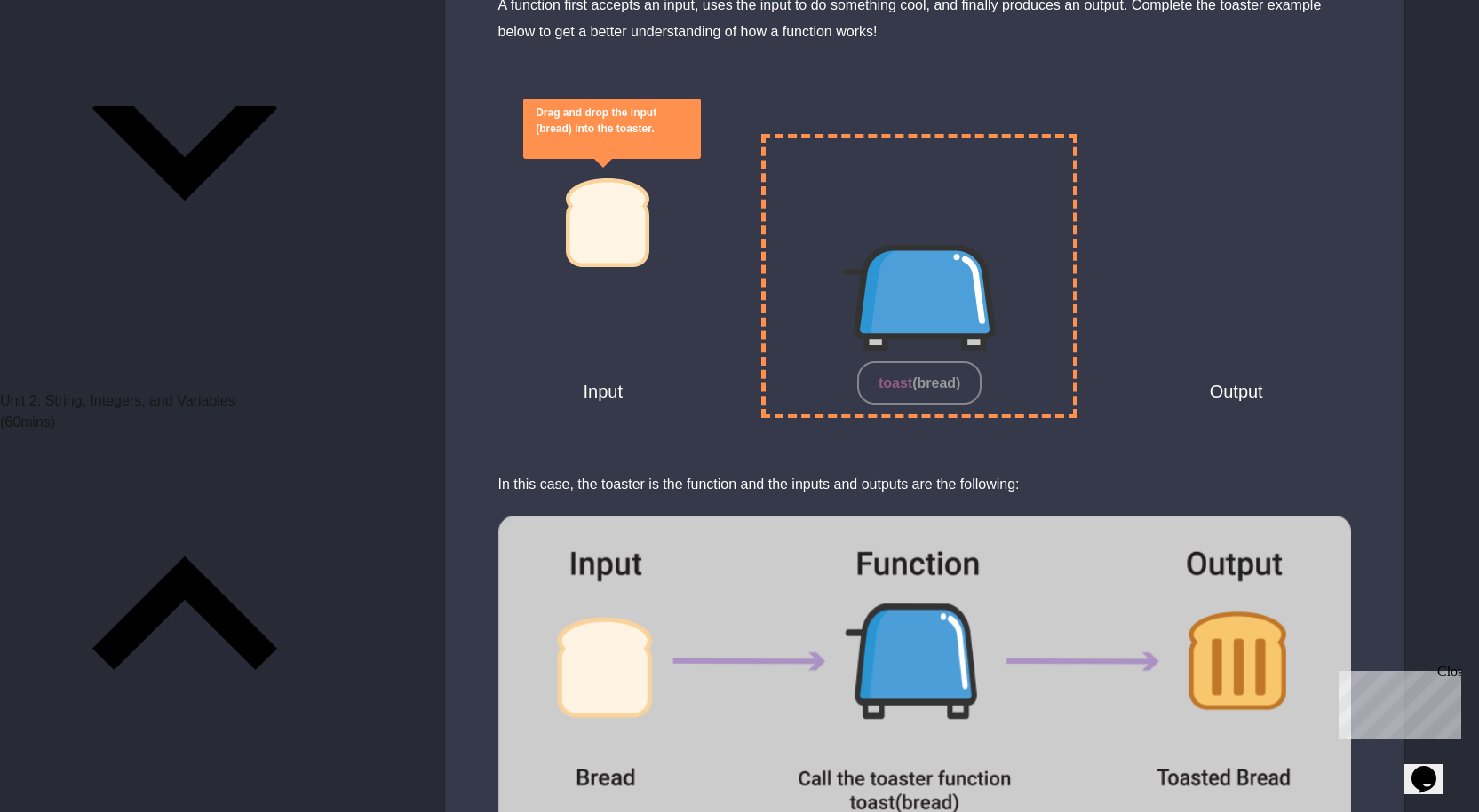
scroll to position [6018, 0]
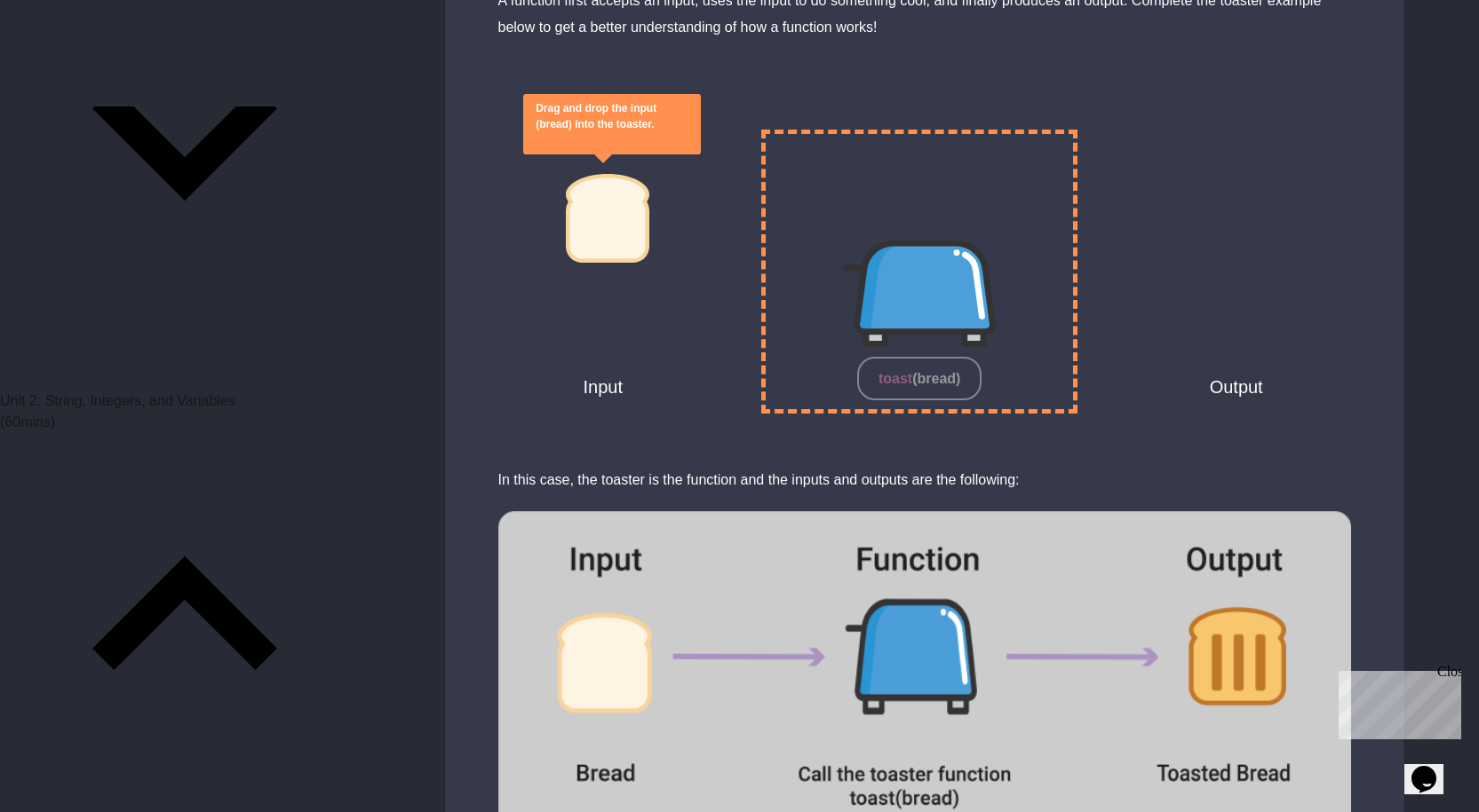
type textarea "**********"
paste textarea "**********"
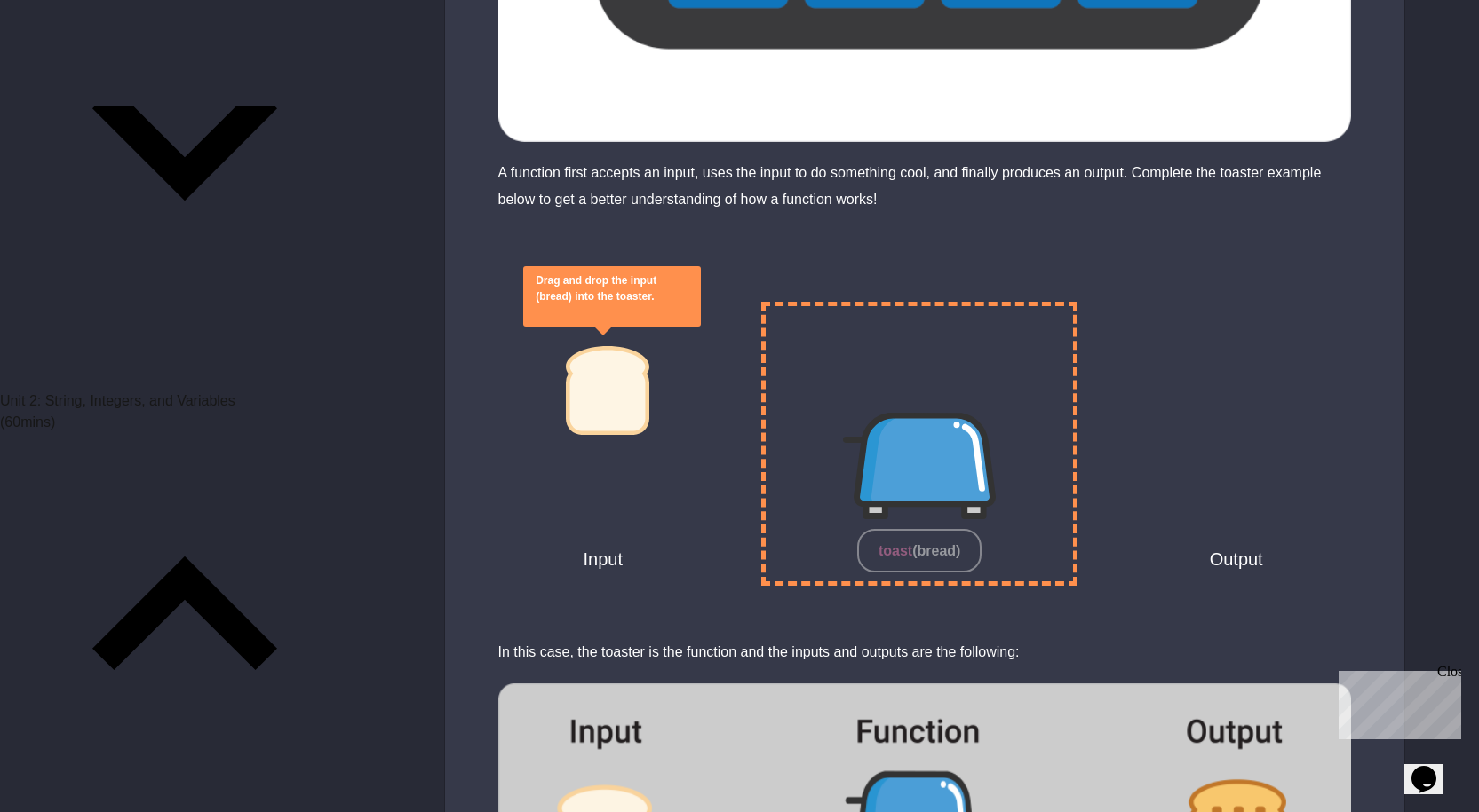
scroll to position [5929, 0]
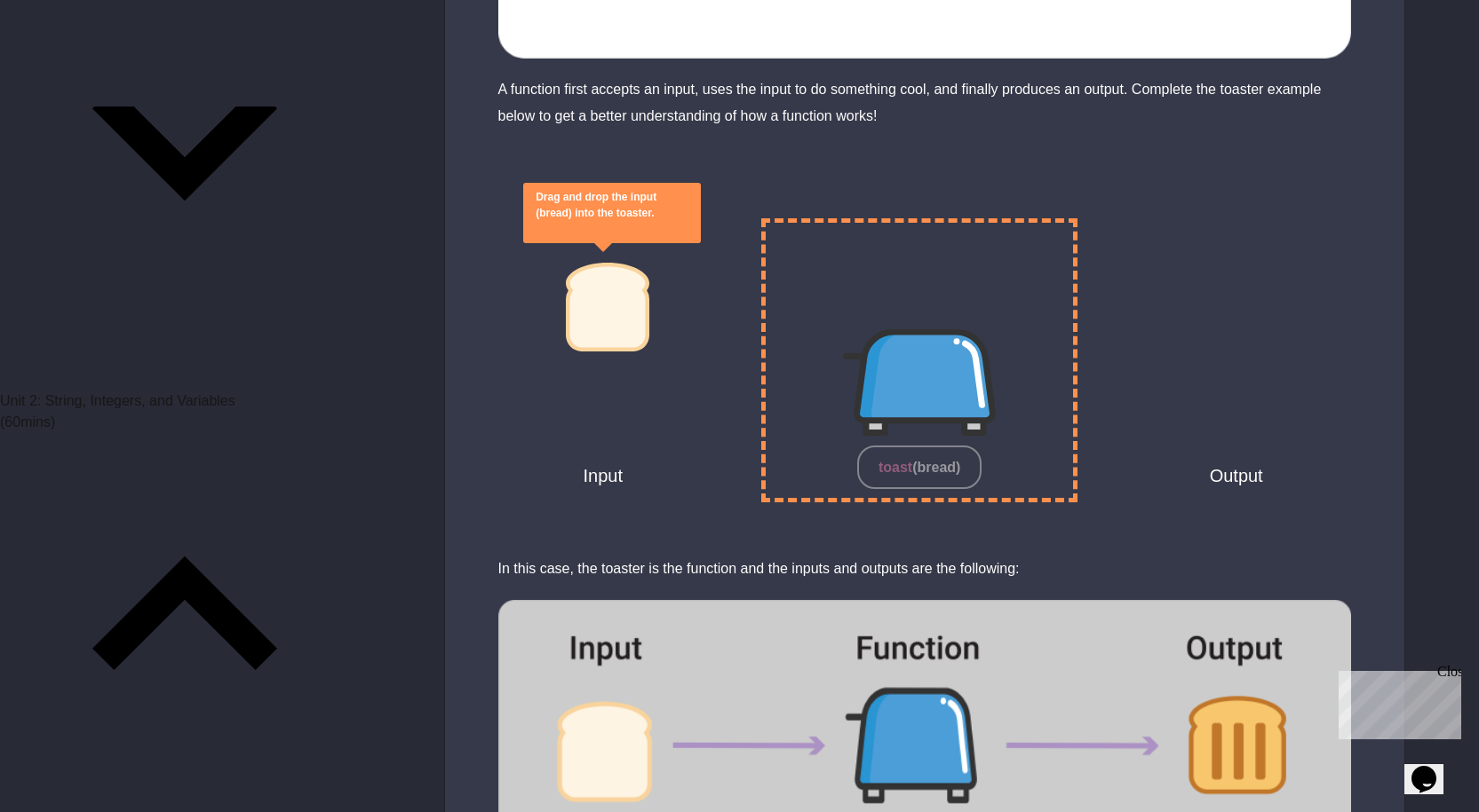
drag, startPoint x: 747, startPoint y: 506, endPoint x: 1100, endPoint y: 517, distance: 353.2
copy div "[URL][DOMAIN_NAME]"
paste textarea "**********"
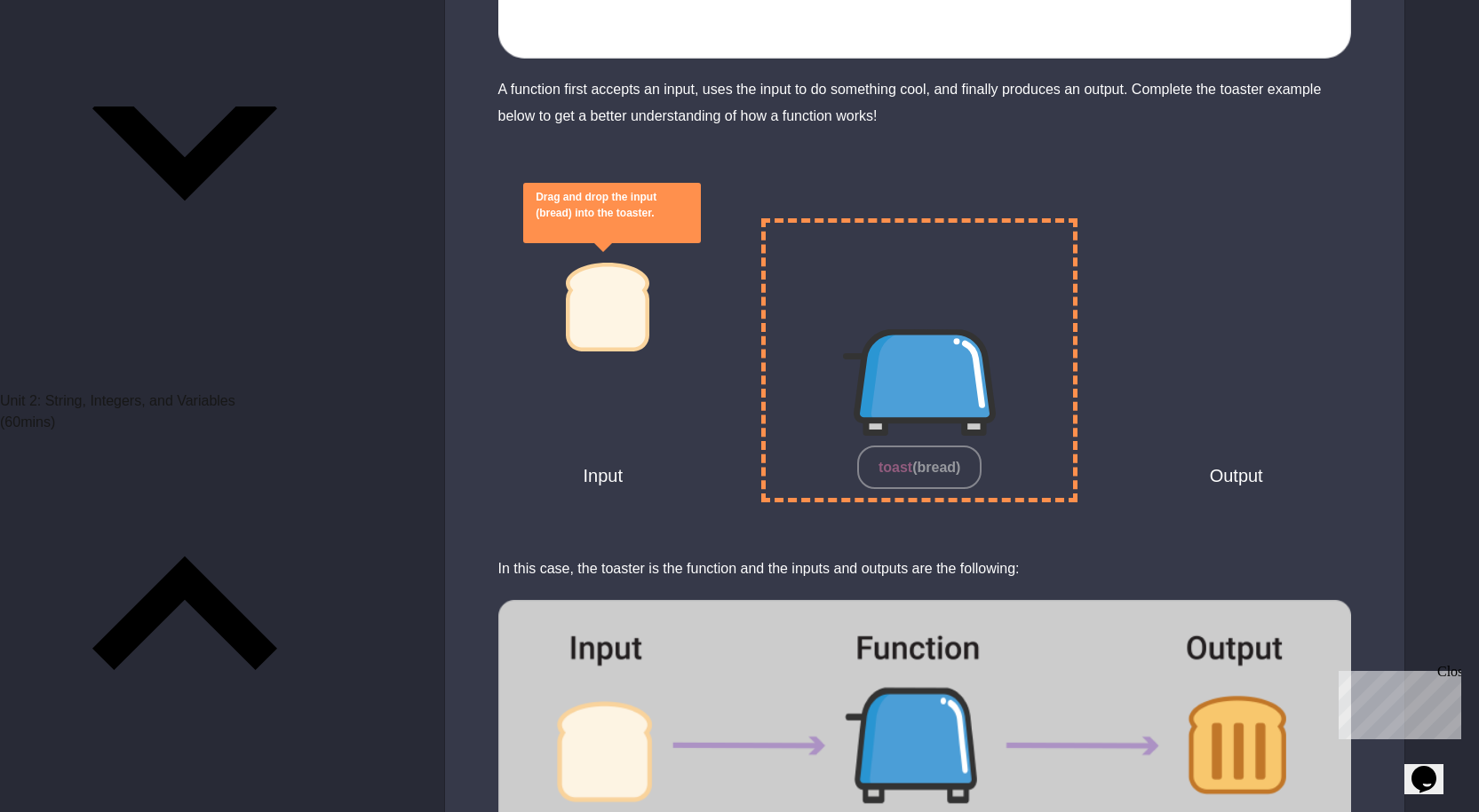
type textarea "**********"
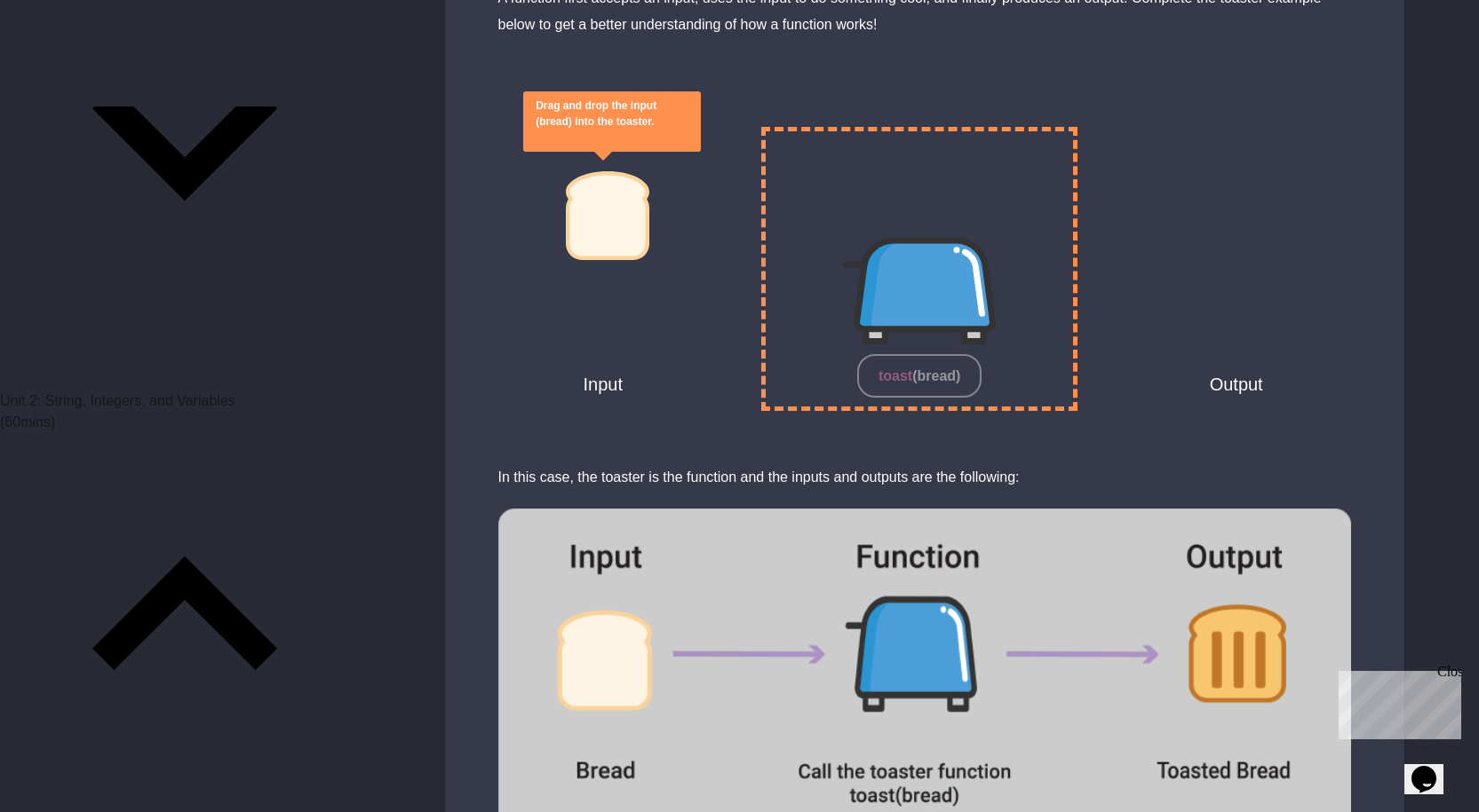
scroll to position [6196, 0]
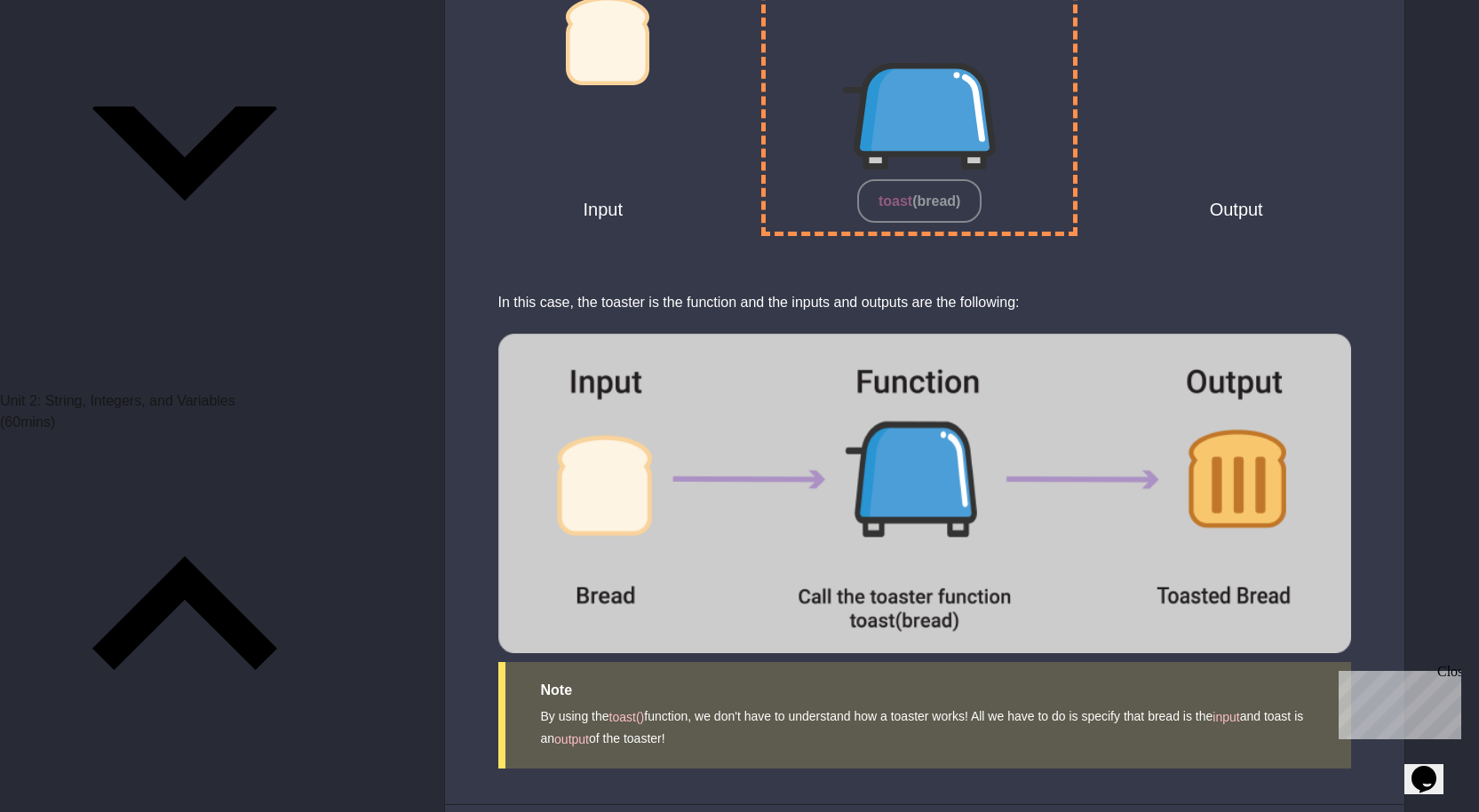
paste textarea "Cursor at row 3"
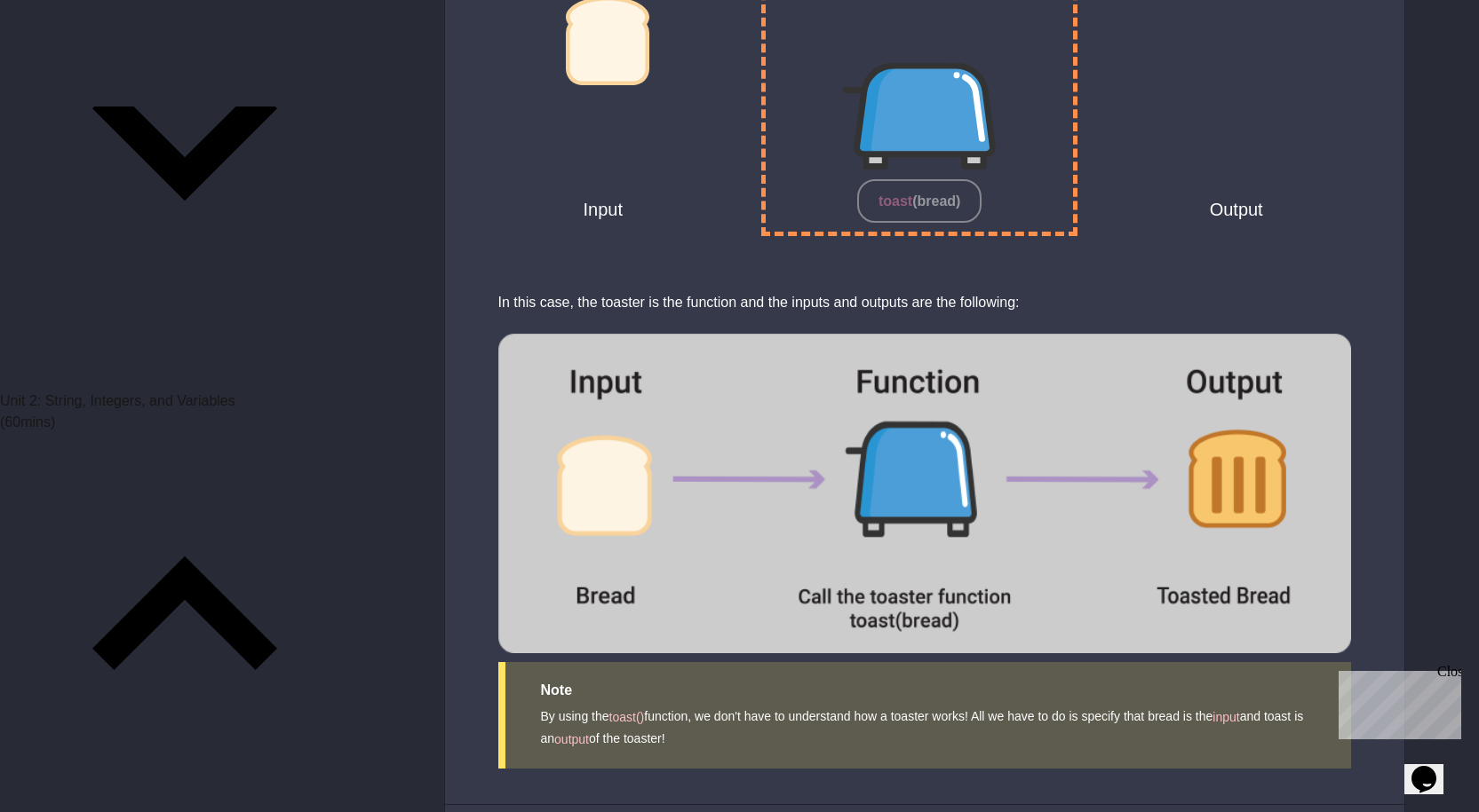
type textarea "**********"
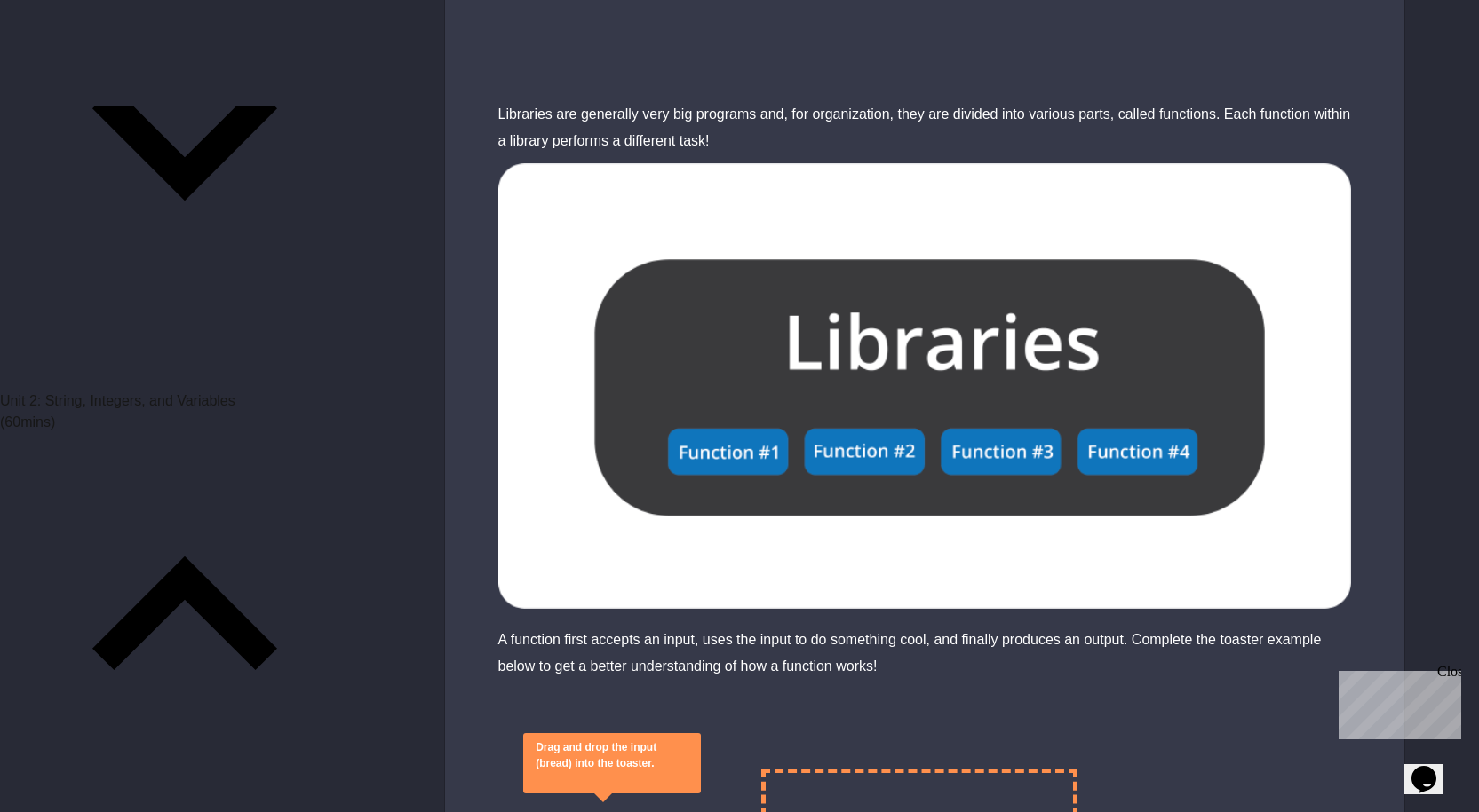
scroll to position [5131, 0]
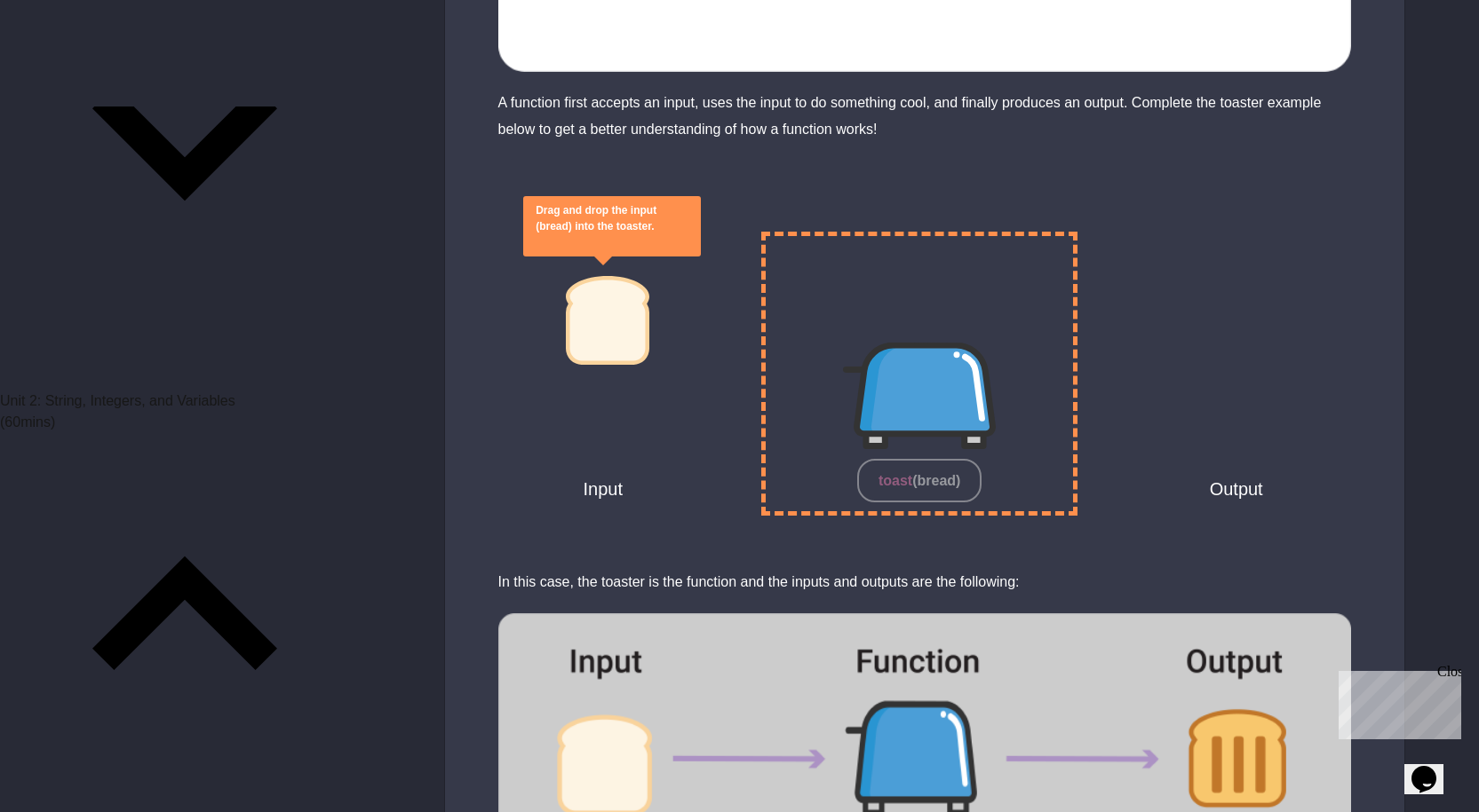
scroll to position [6196, 0]
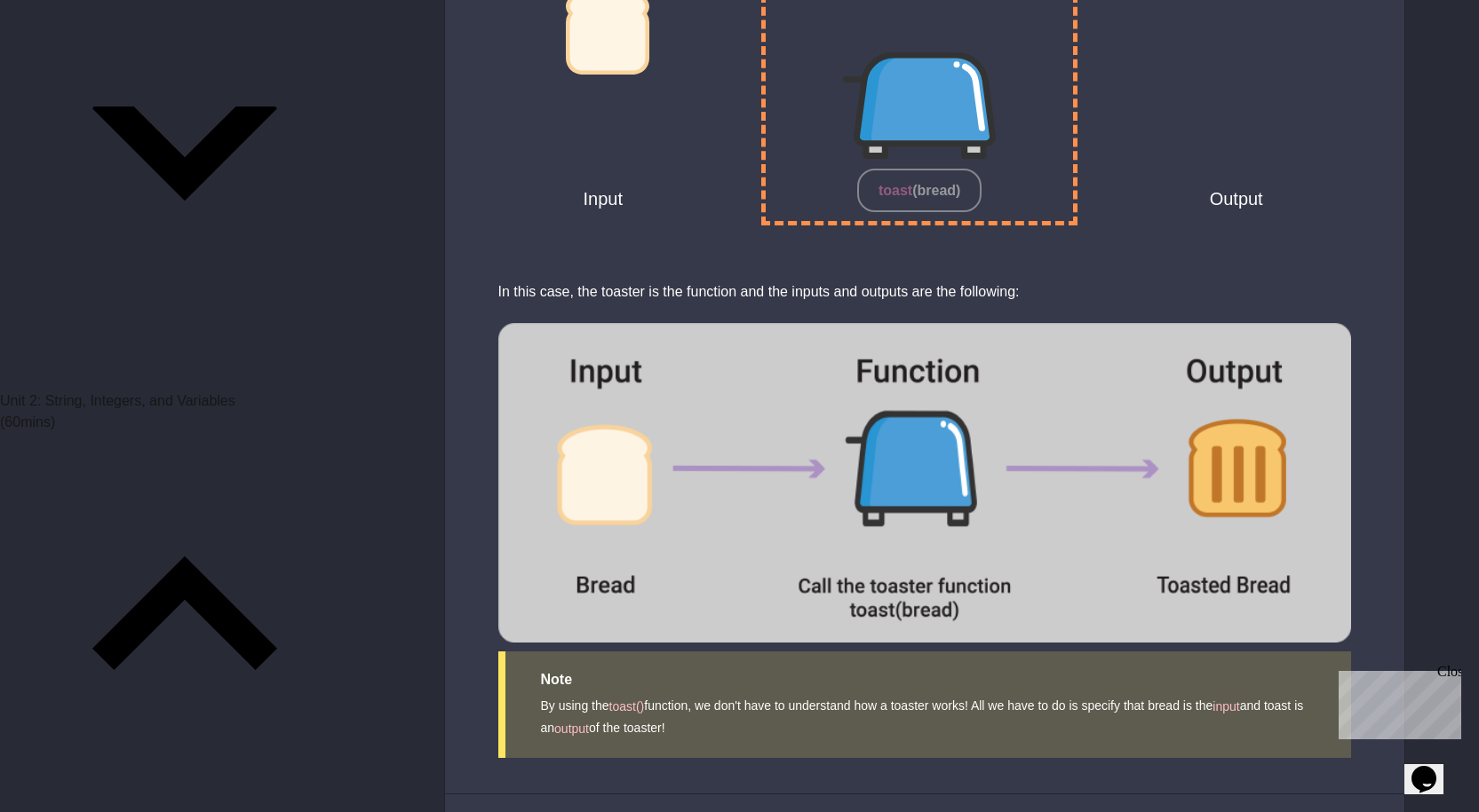
scroll to position [6107, 0]
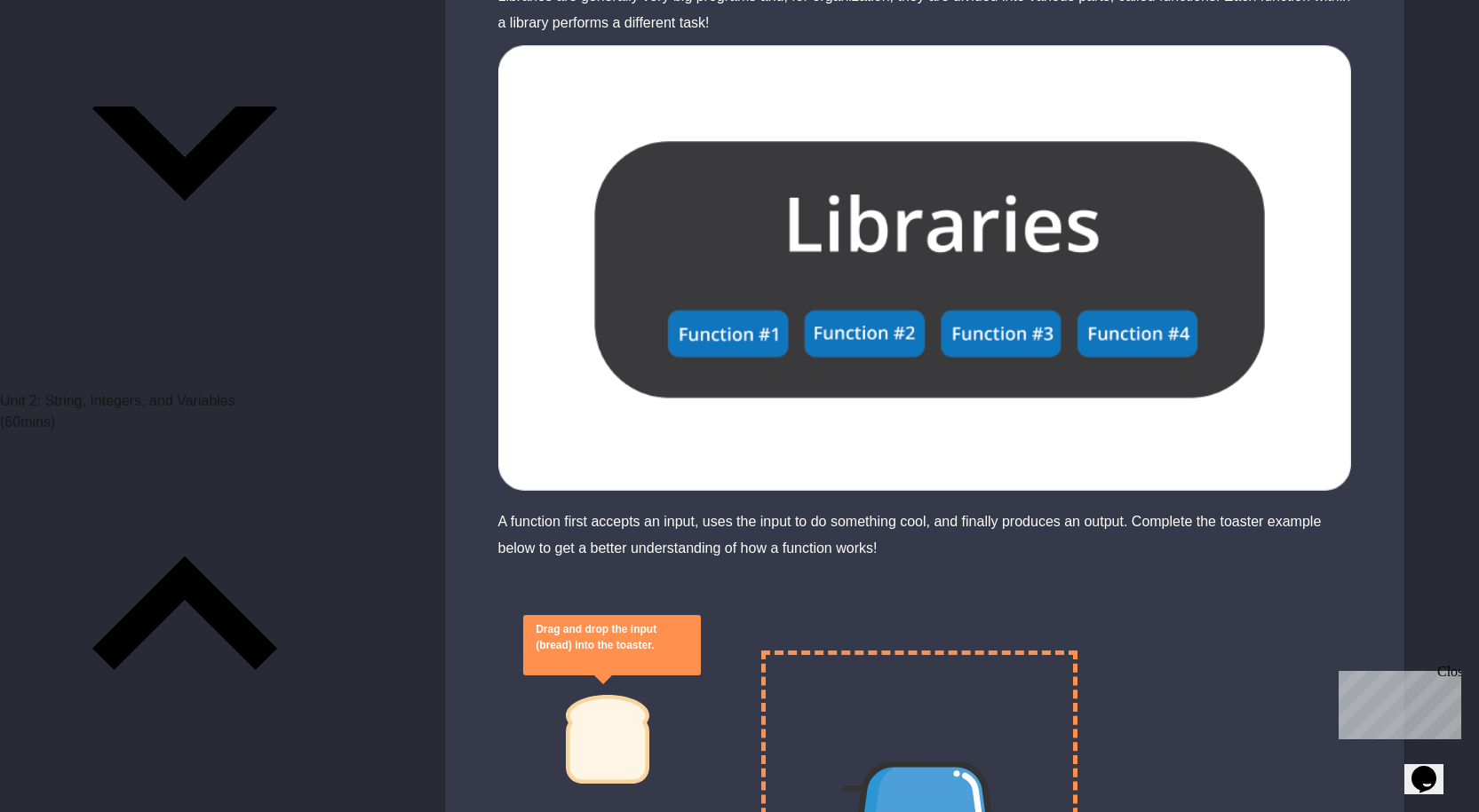
scroll to position [5309, 0]
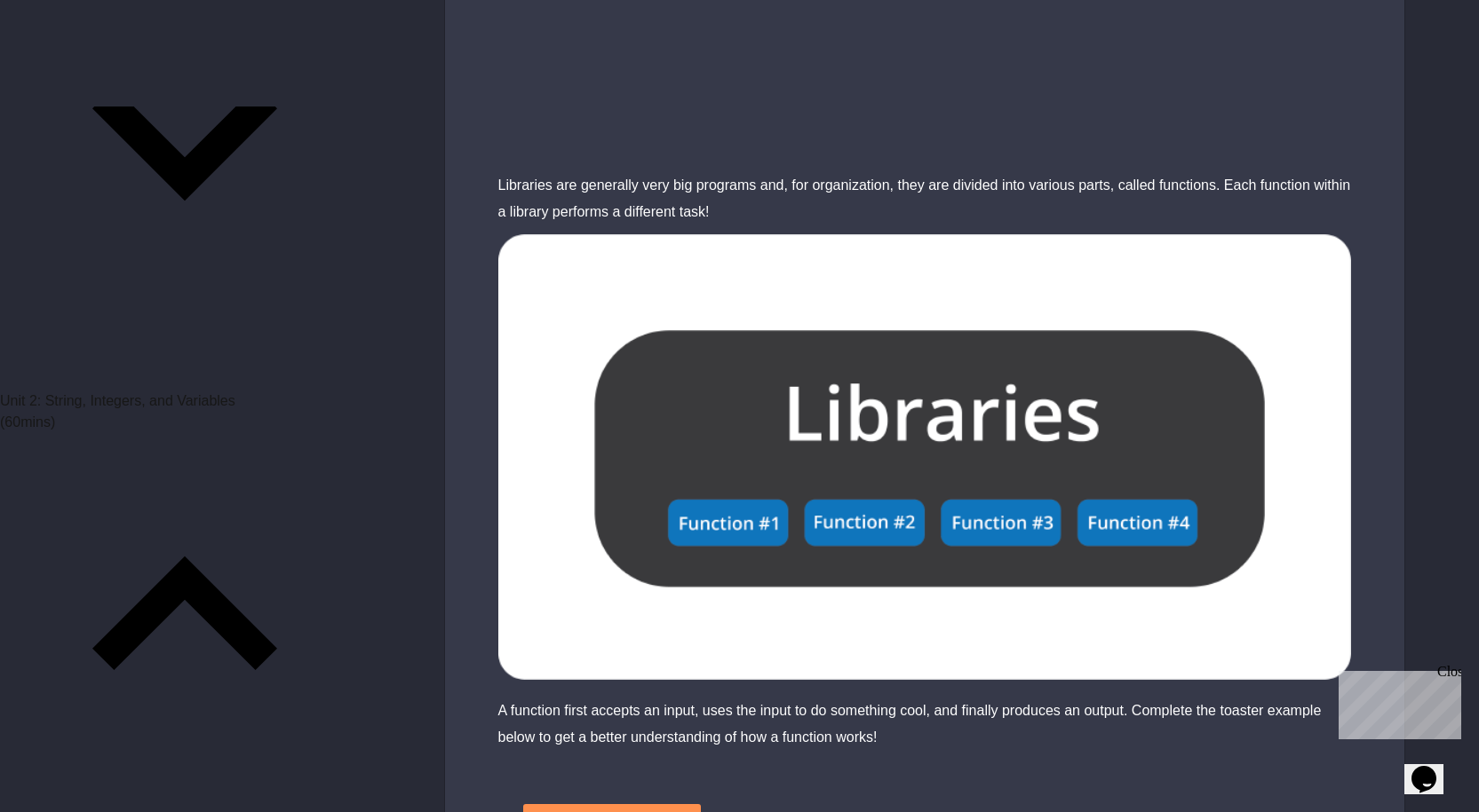
drag, startPoint x: 674, startPoint y: 199, endPoint x: 551, endPoint y: 201, distance: 123.0
type textarea "**********"
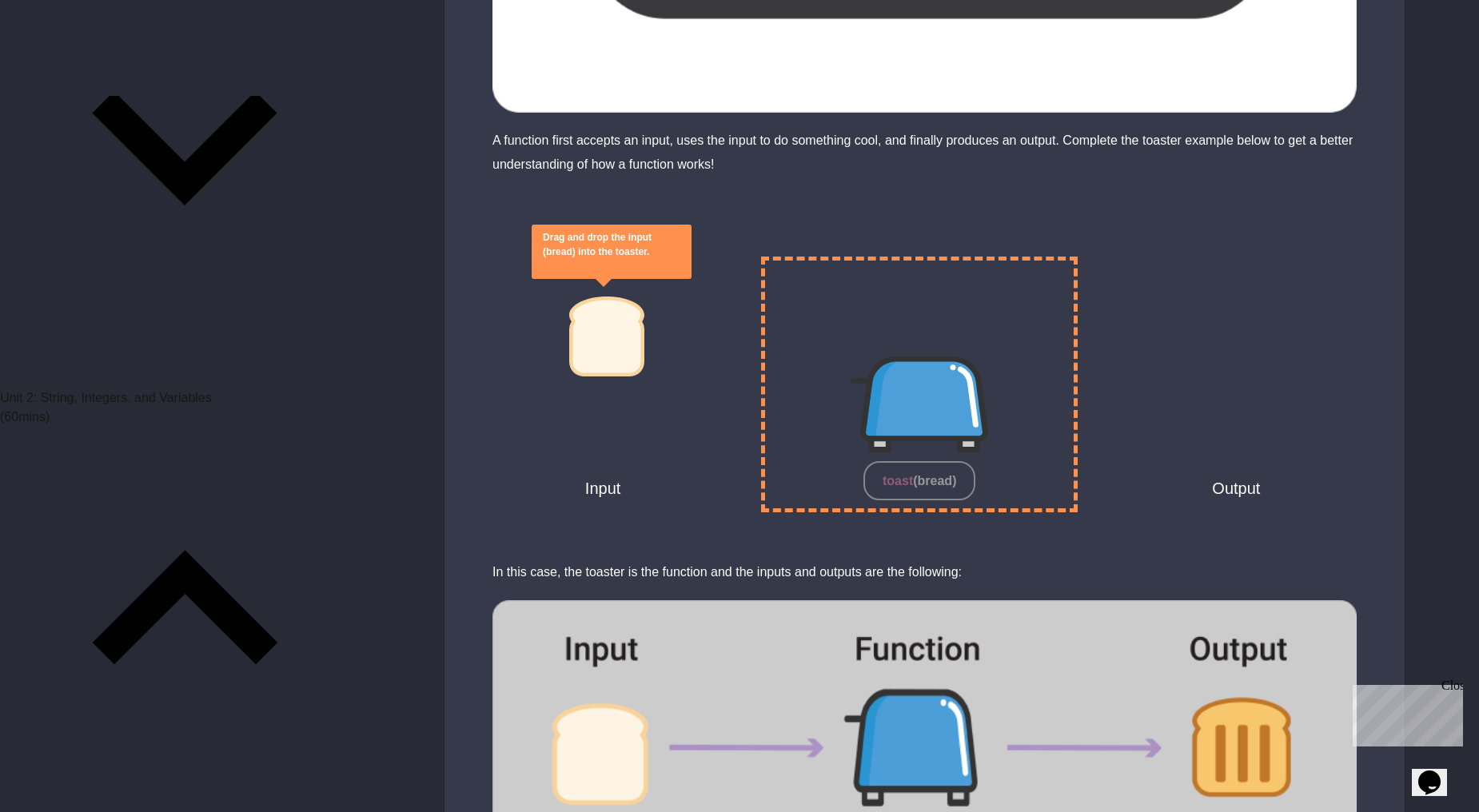
scroll to position [214, 0]
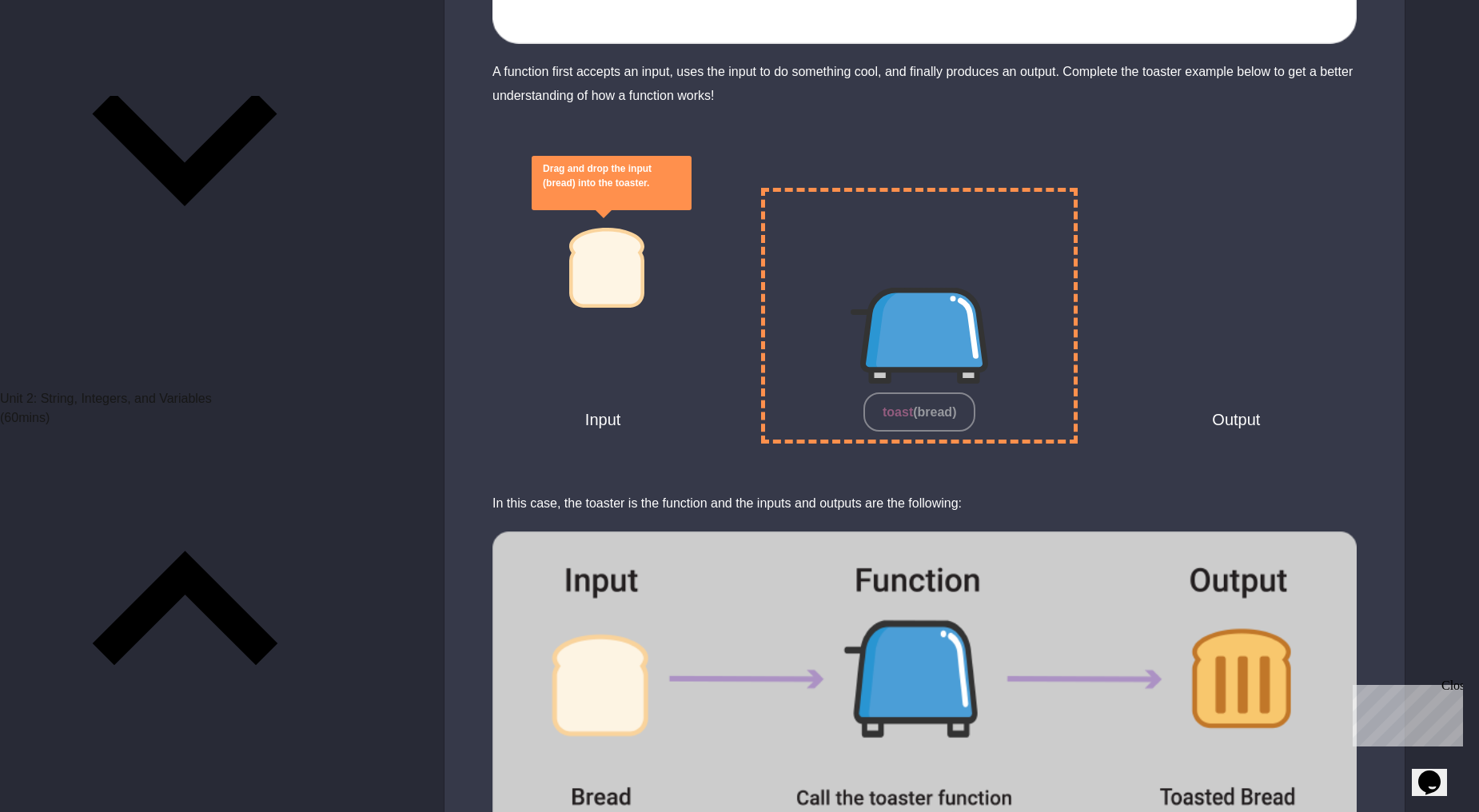
drag, startPoint x: 661, startPoint y: 364, endPoint x: 538, endPoint y: 362, distance: 123.0
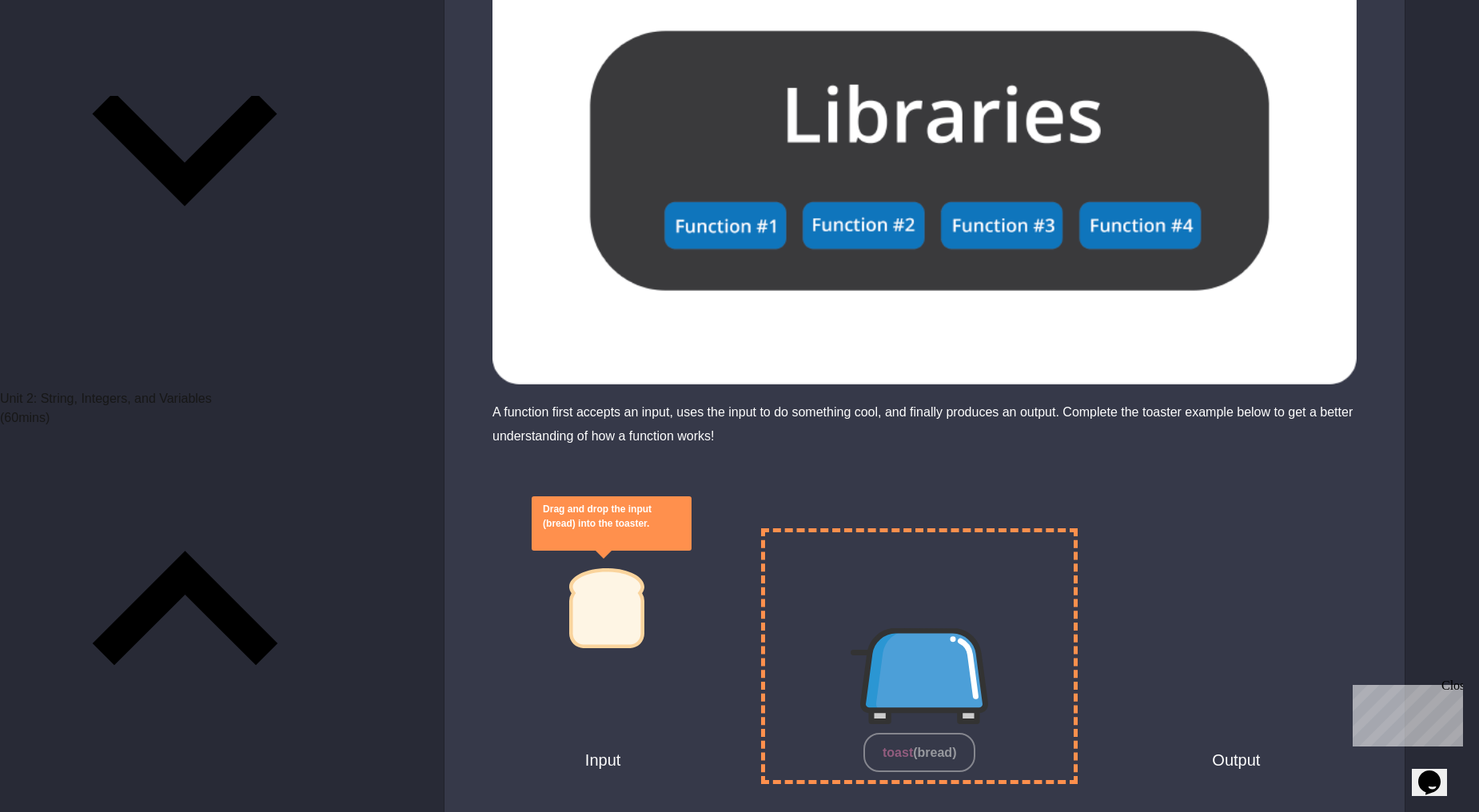
scroll to position [5665, 0]
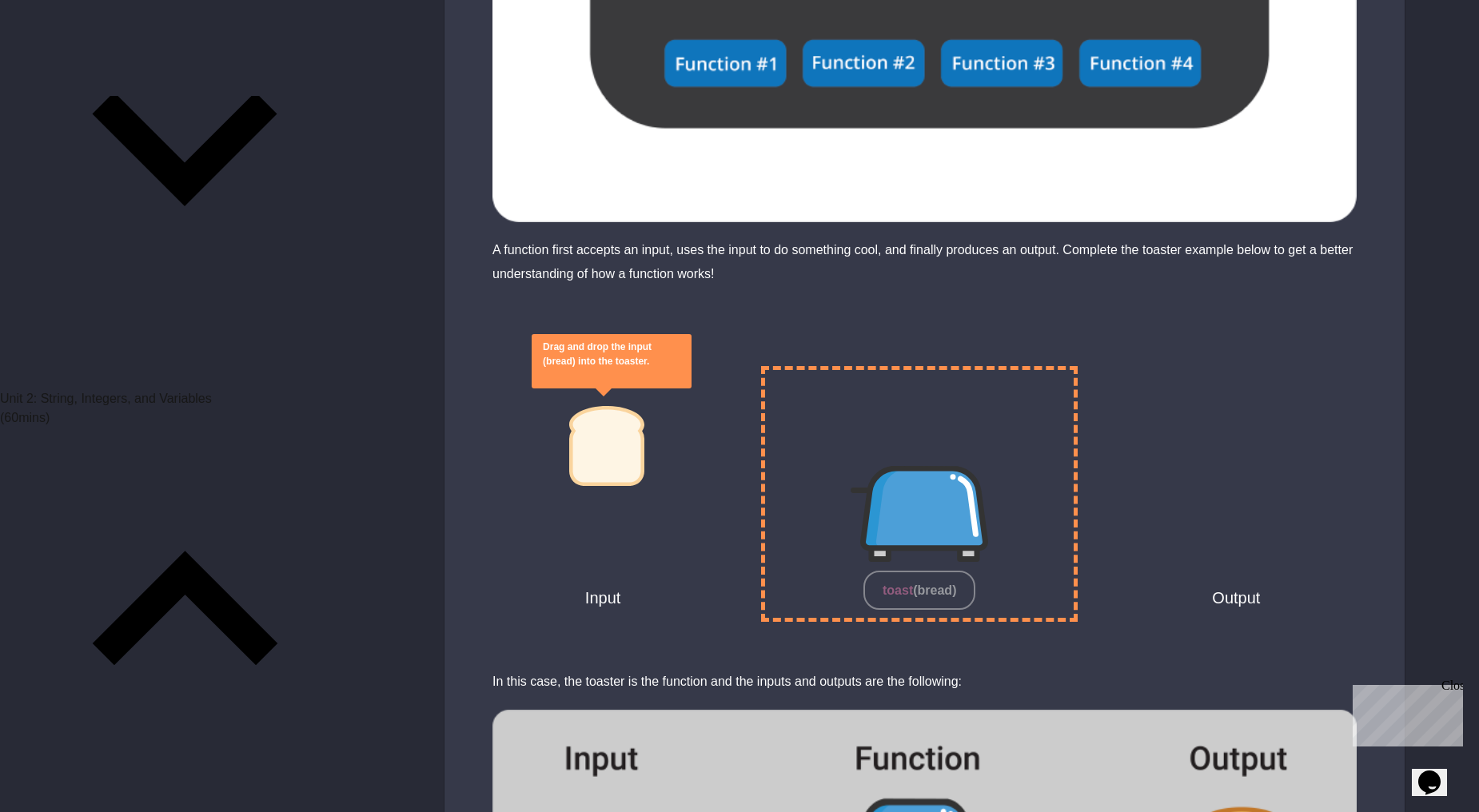
type textarea "**********"
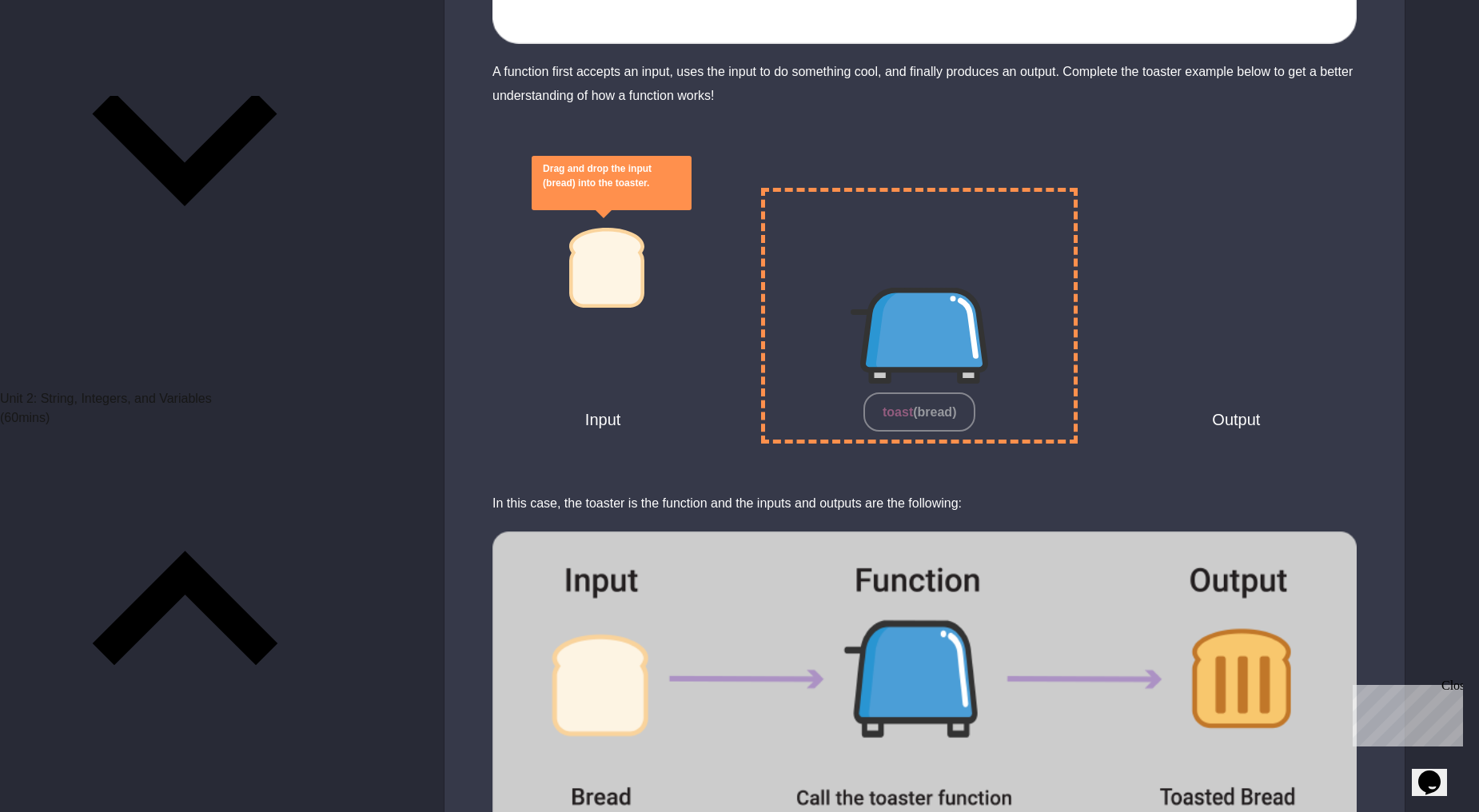
scroll to position [5754, 0]
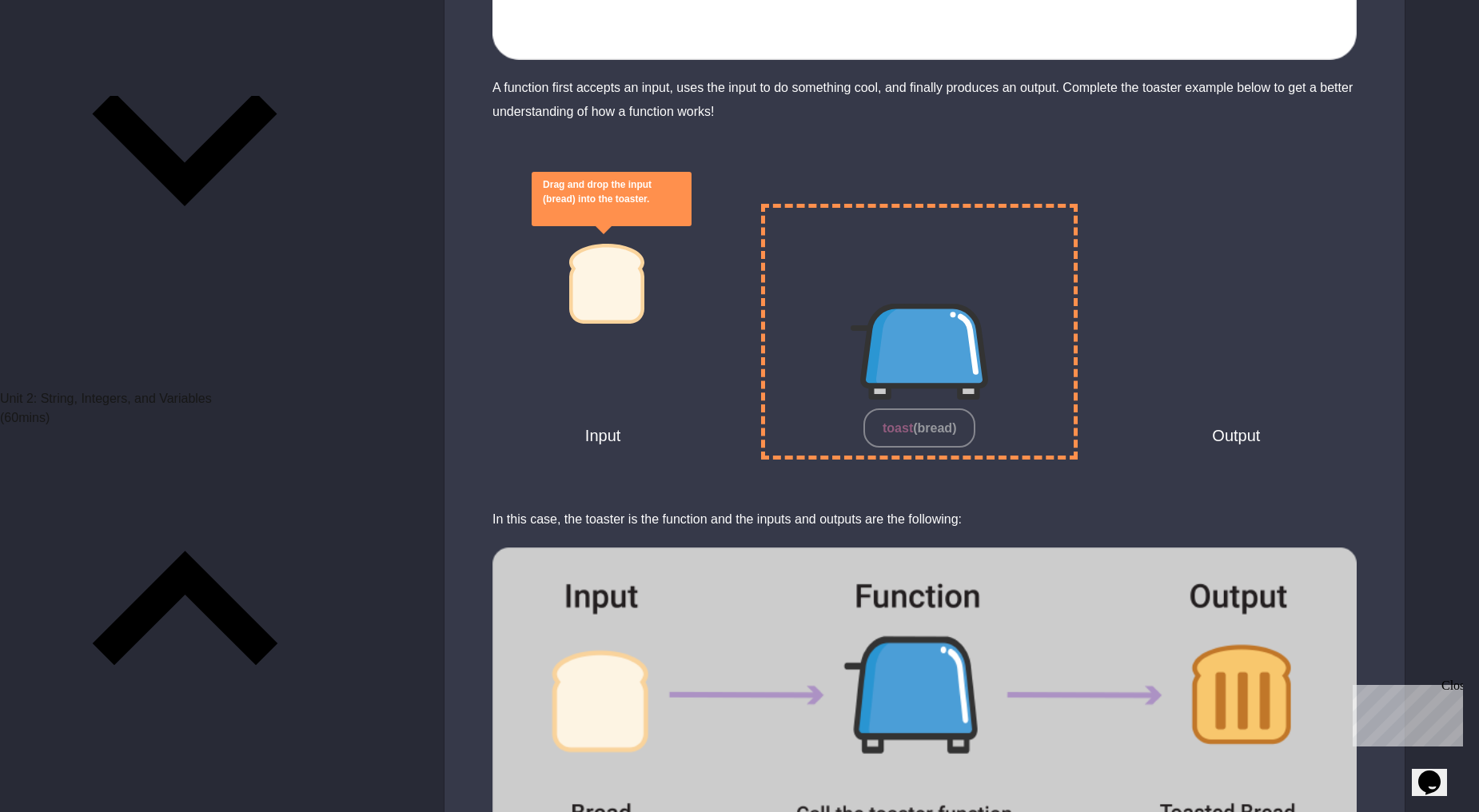
scroll to position [5985, 0]
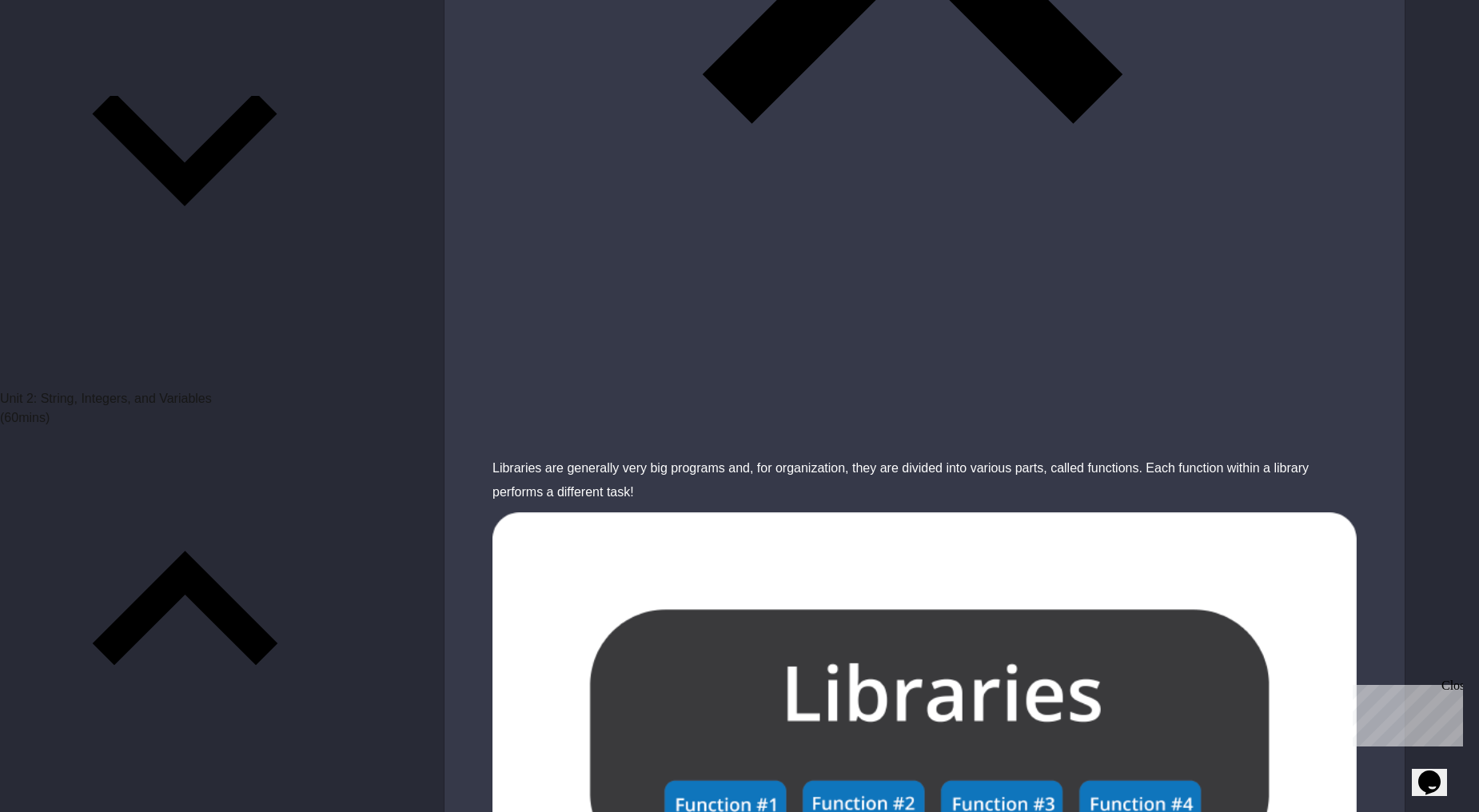
scroll to position [4920, 0]
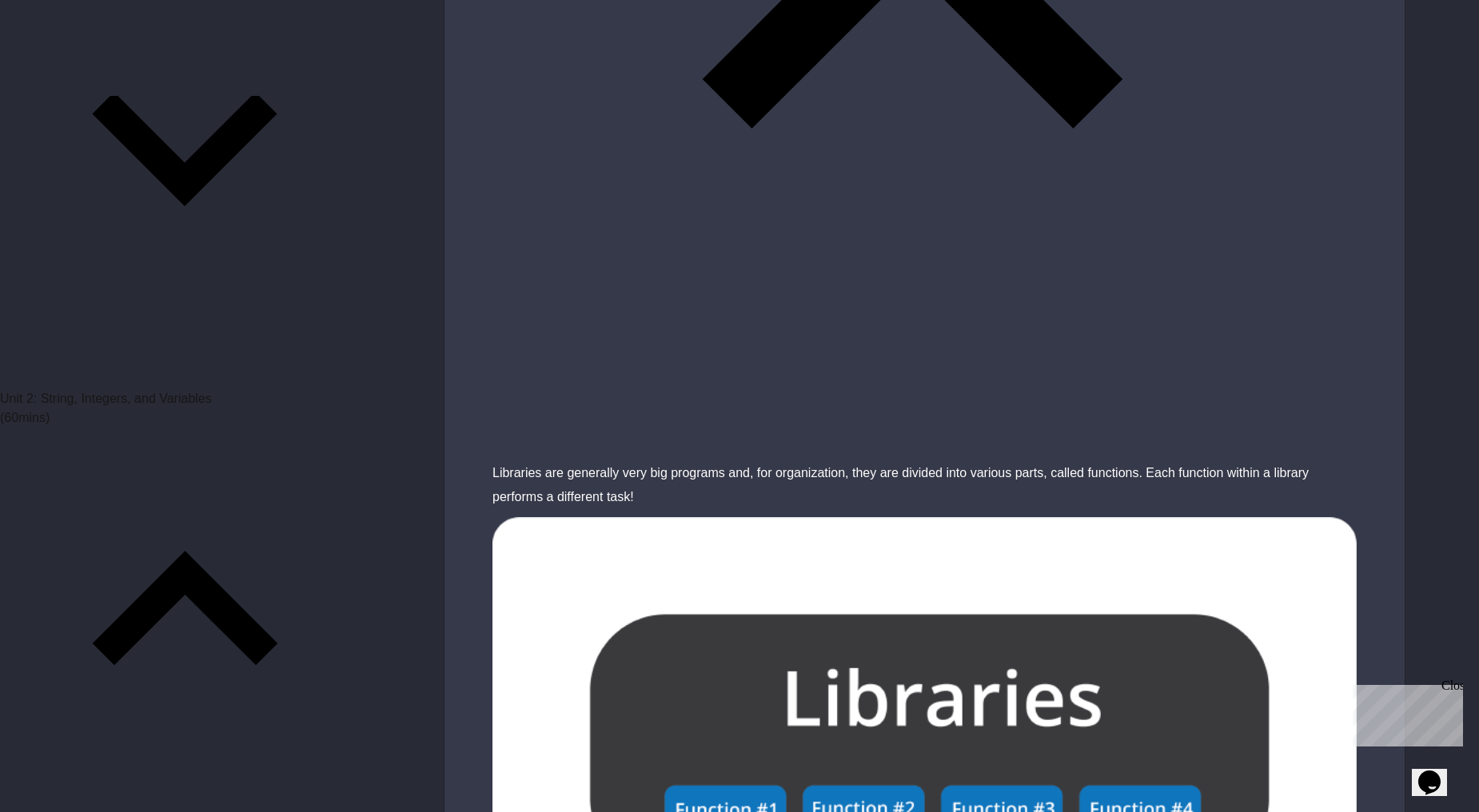
drag, startPoint x: 868, startPoint y: 363, endPoint x: 494, endPoint y: 319, distance: 376.6
type textarea "**********"
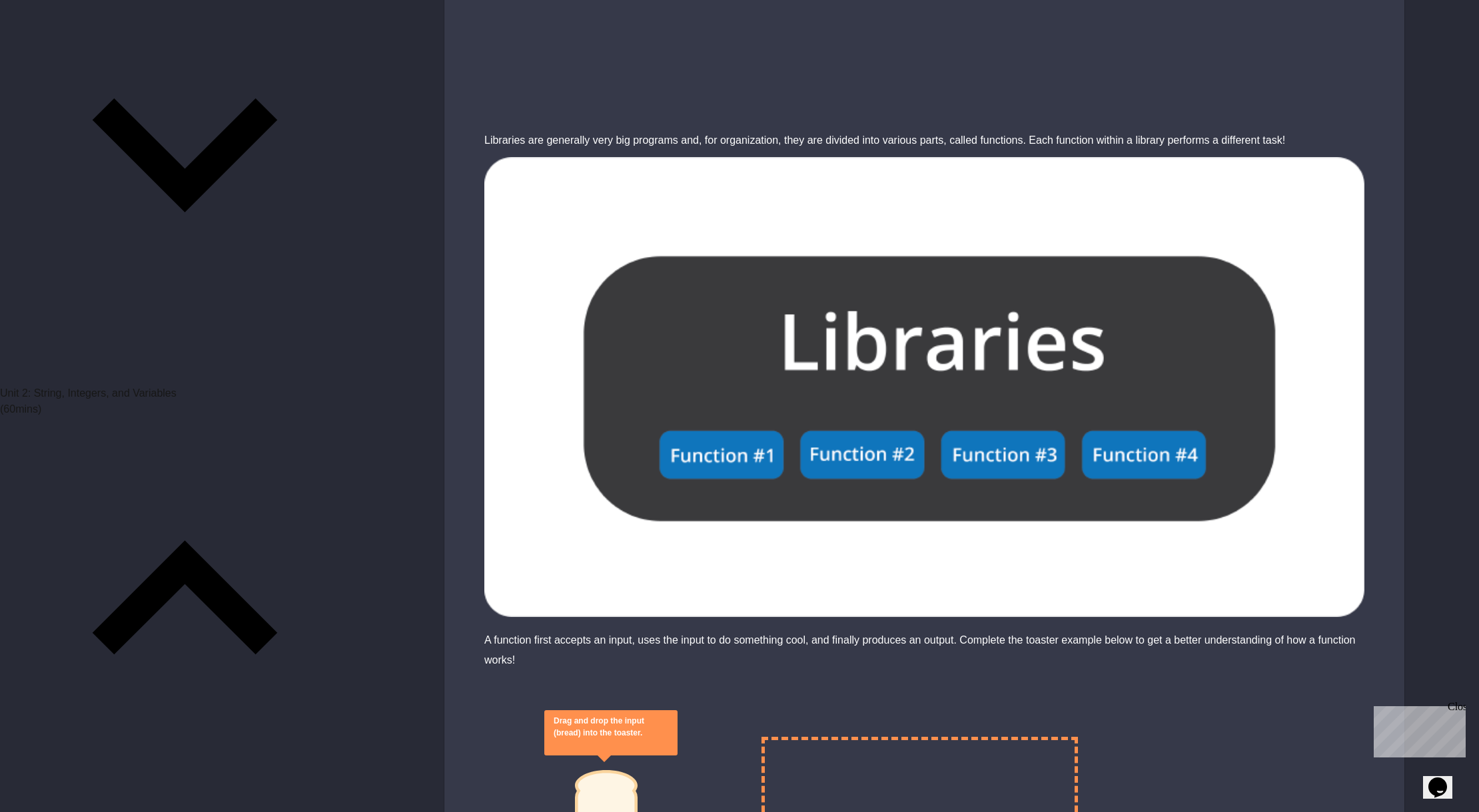
scroll to position [5379, 0]
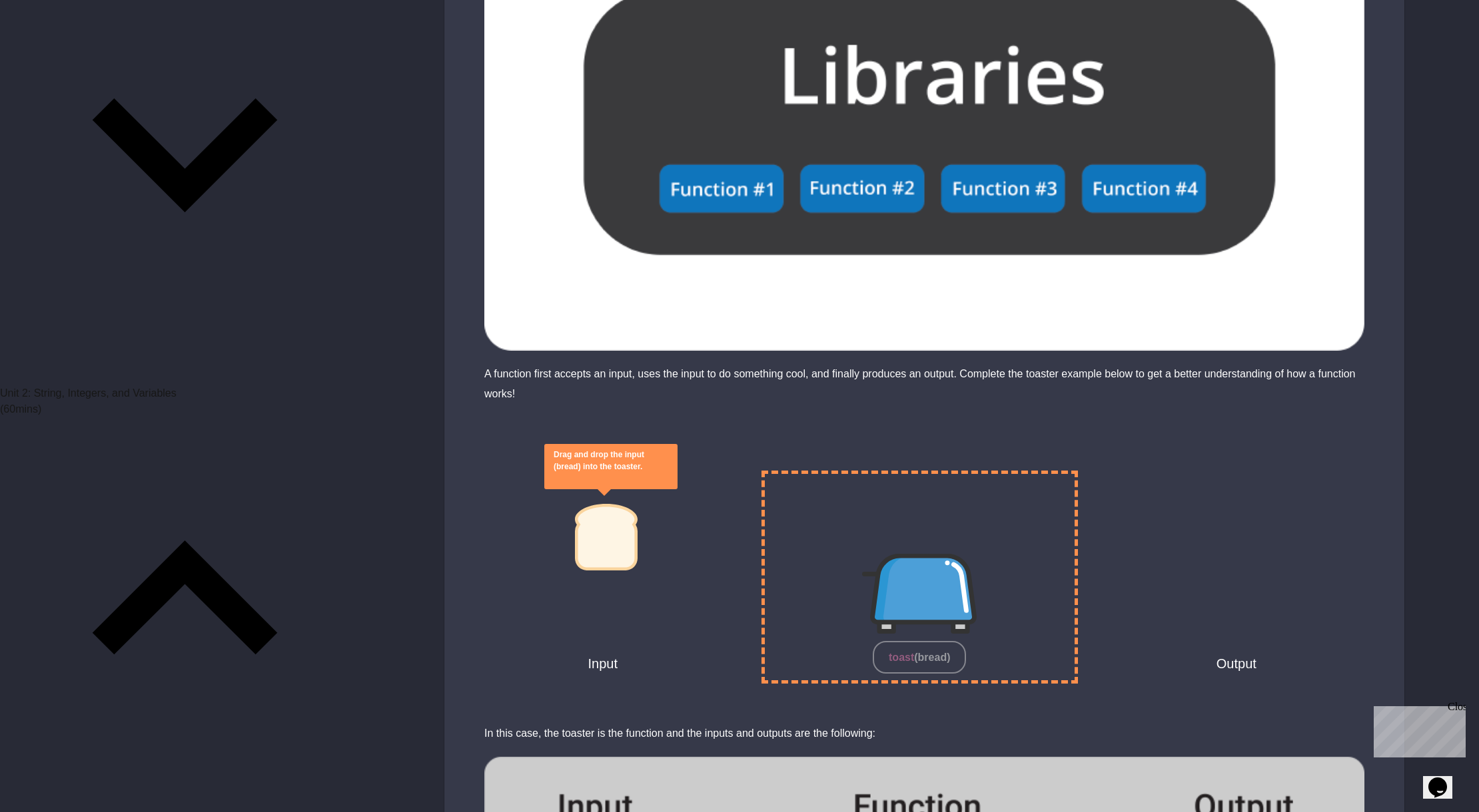
drag, startPoint x: 856, startPoint y: 292, endPoint x: 387, endPoint y: 240, distance: 471.9
click at [387, 240] on div "Unit 1: Reading and Writing code ( 60 mins) Presentation (15 mins) Reading and …" at bounding box center [739, 271] width 1479 height 11216
paste textarea "**********"
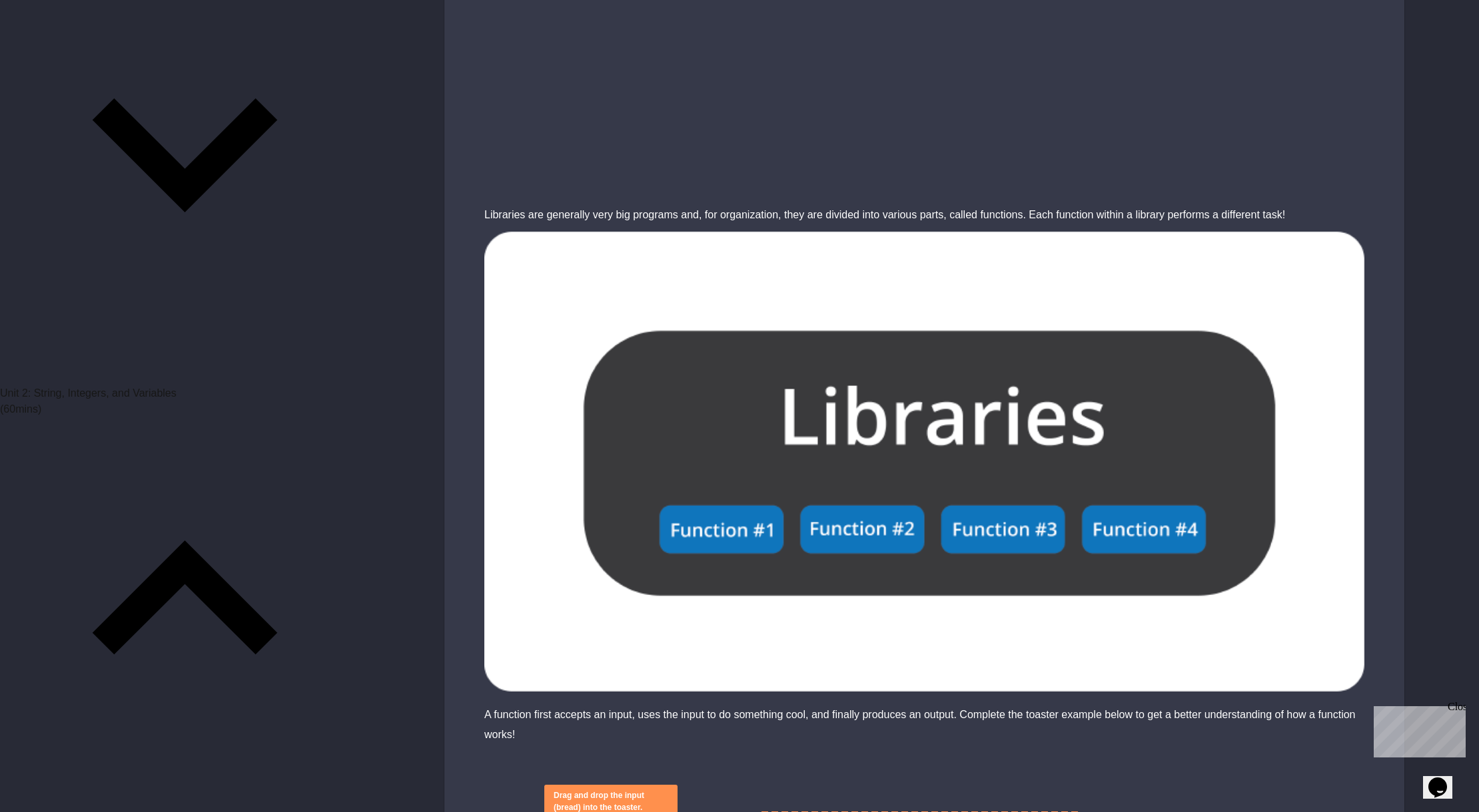
scroll to position [5024, 0]
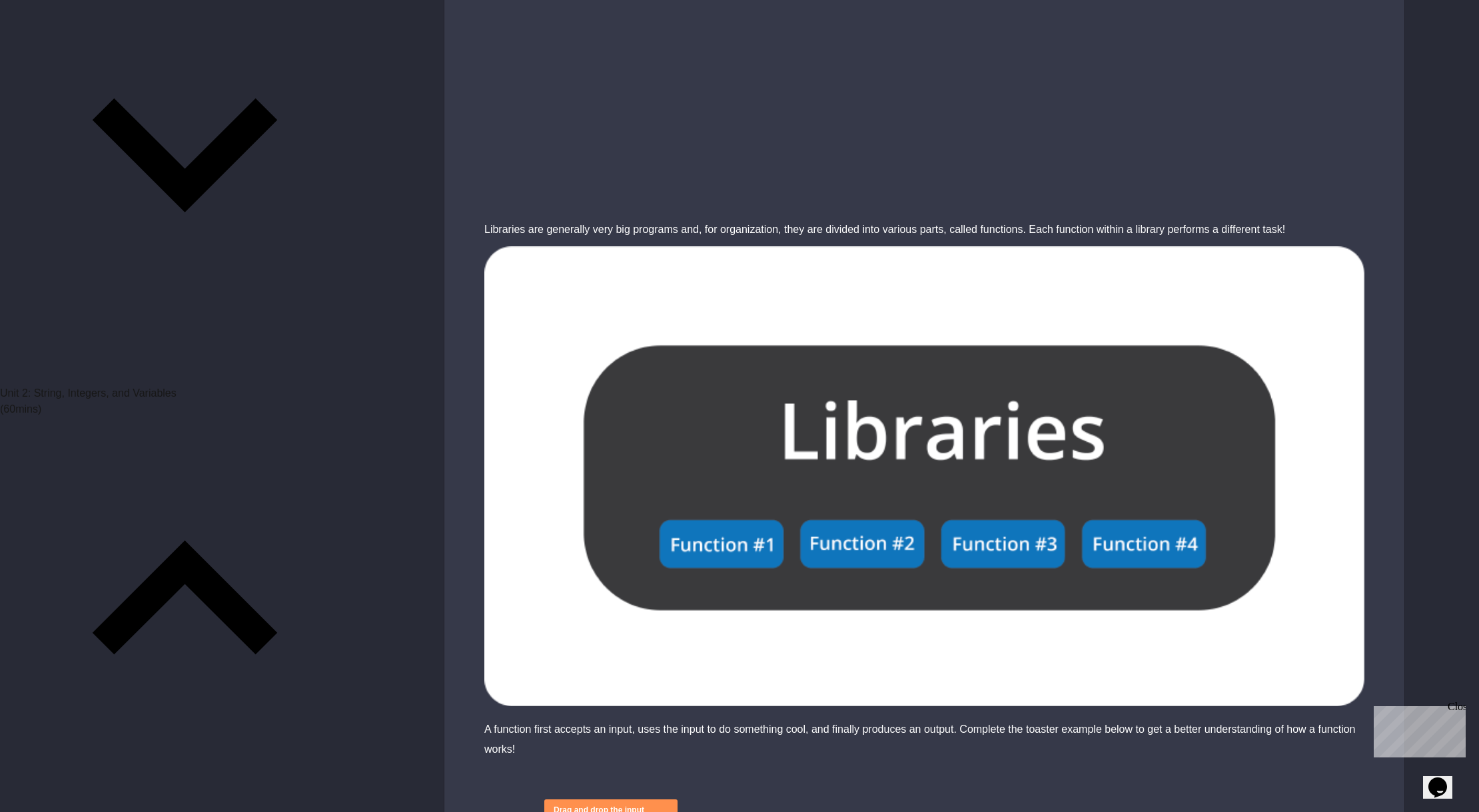
drag, startPoint x: 942, startPoint y: 509, endPoint x: 1210, endPoint y: 507, distance: 268.0
copy div "[URL][DOMAIN_NAME]"
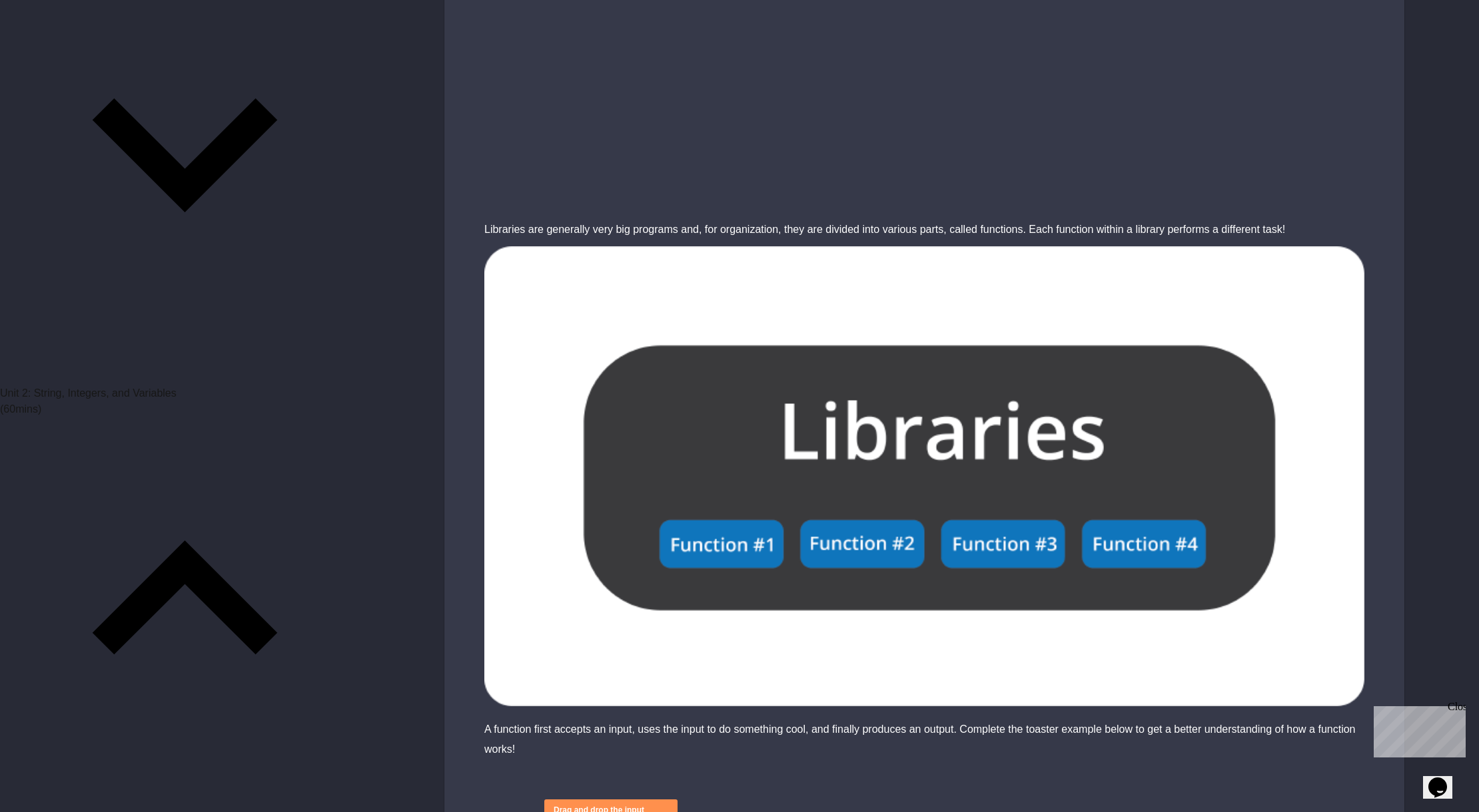
type textarea "**********"
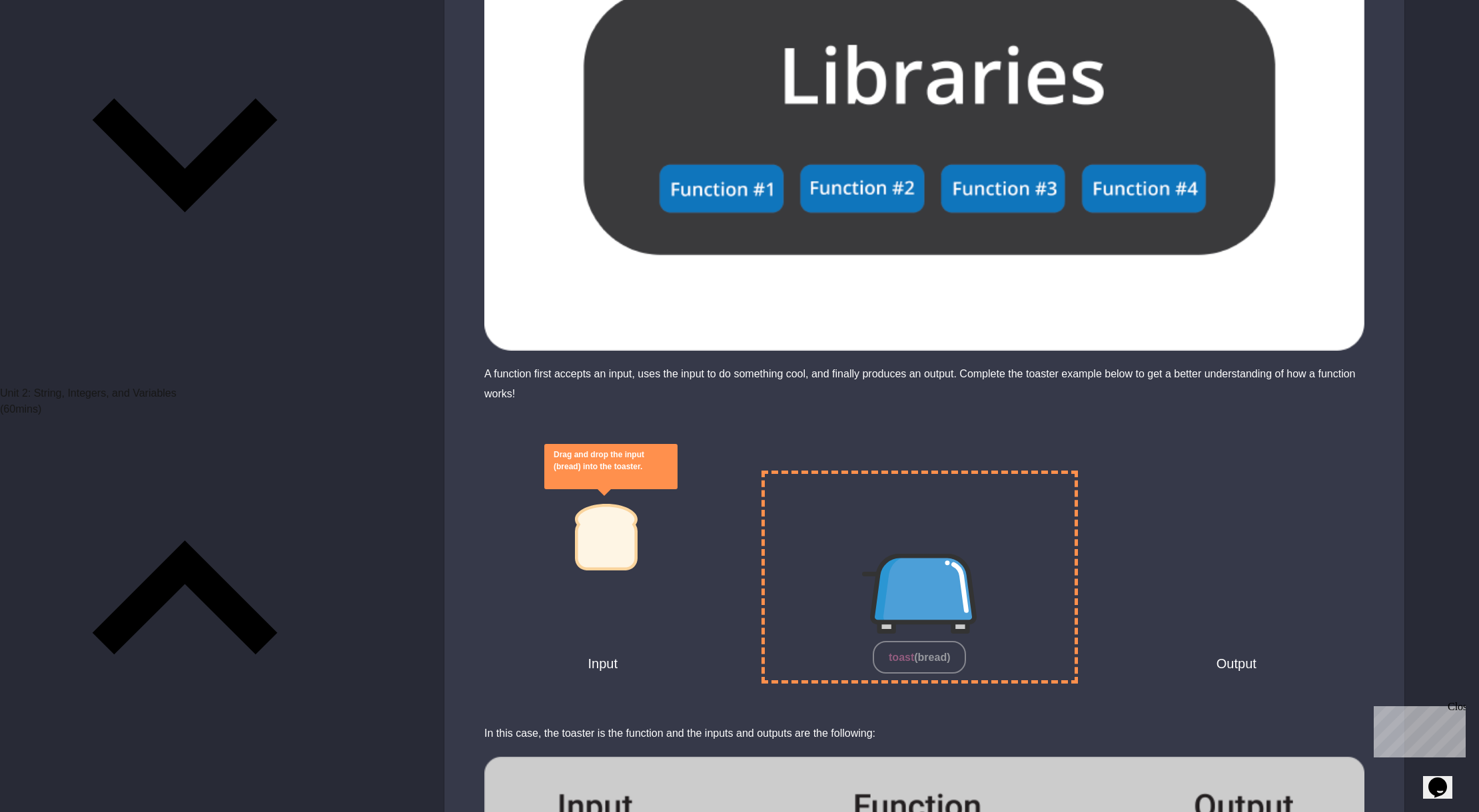
drag, startPoint x: 724, startPoint y: 631, endPoint x: 1165, endPoint y: 638, distance: 441.1
copy li "[URL][DOMAIN_NAME]"
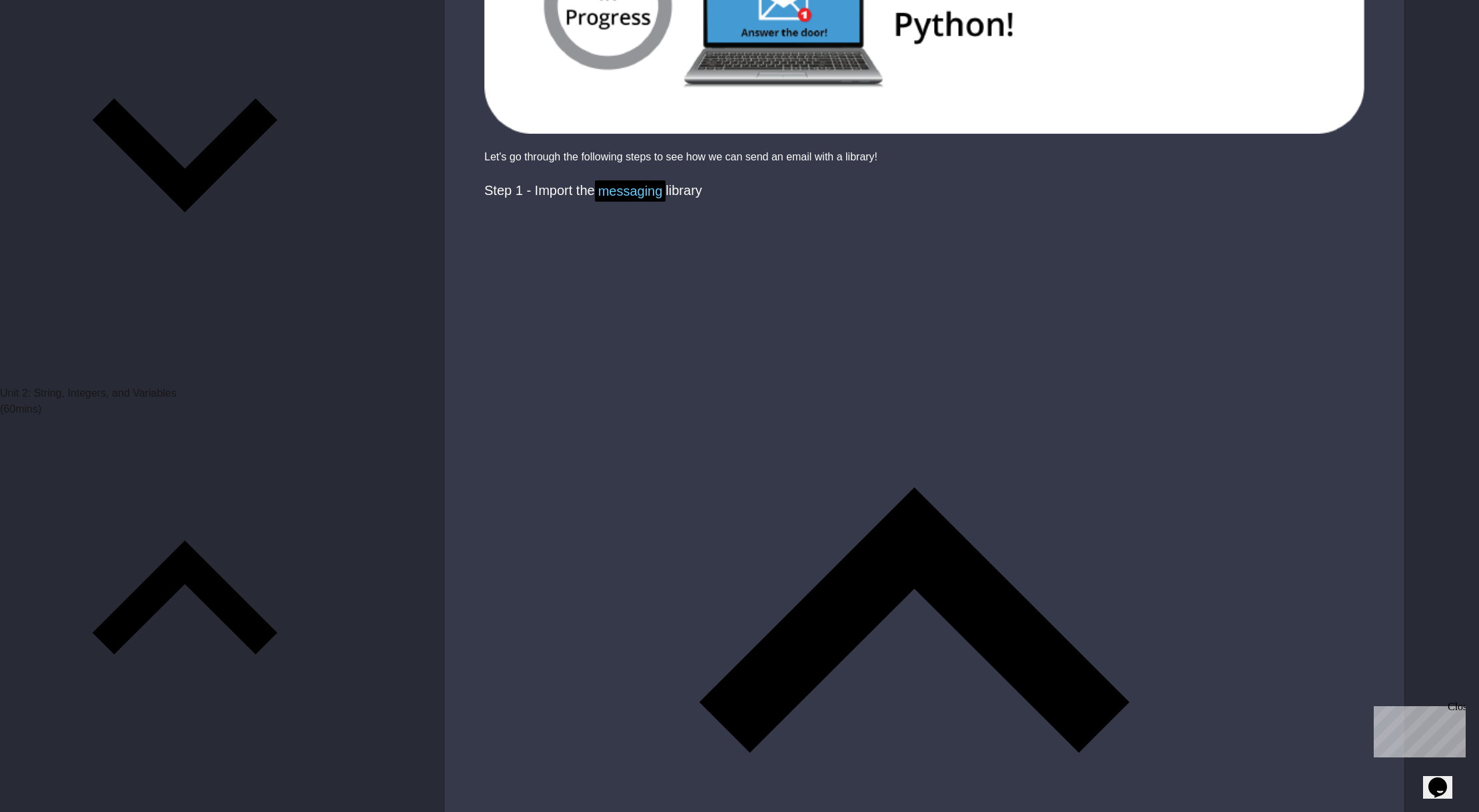
scroll to position [621, 0]
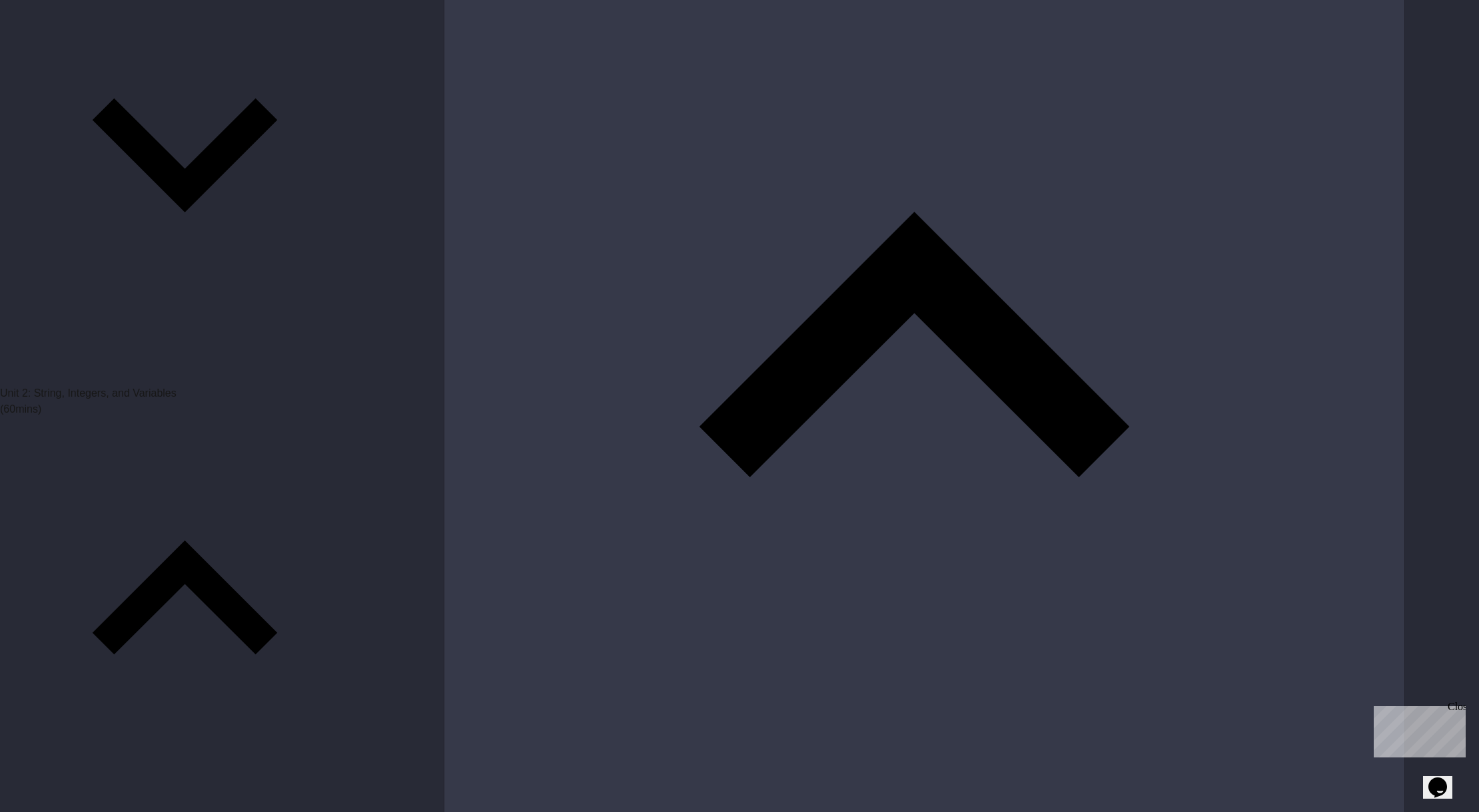
scroll to position [887, 0]
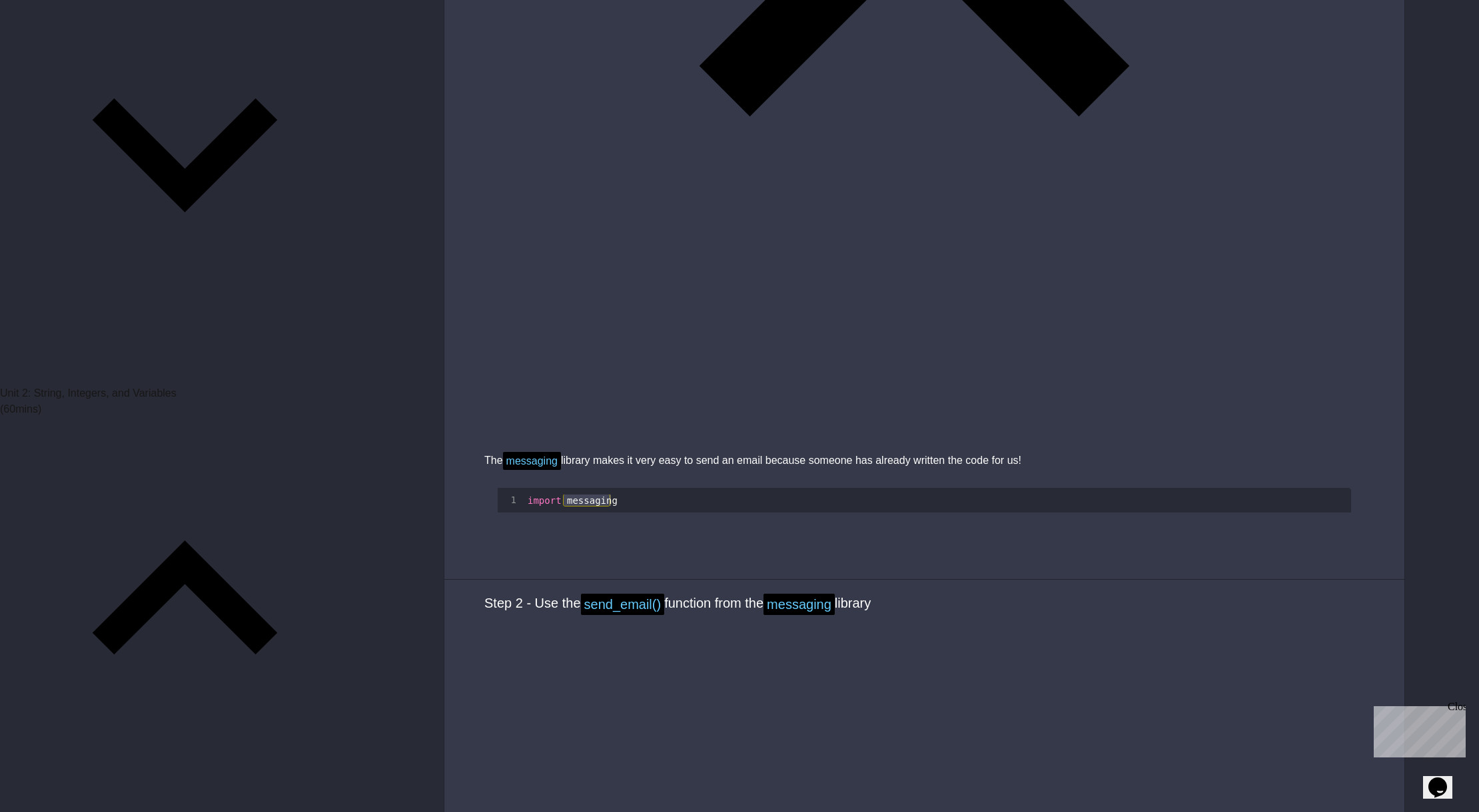
scroll to position [1598, 0]
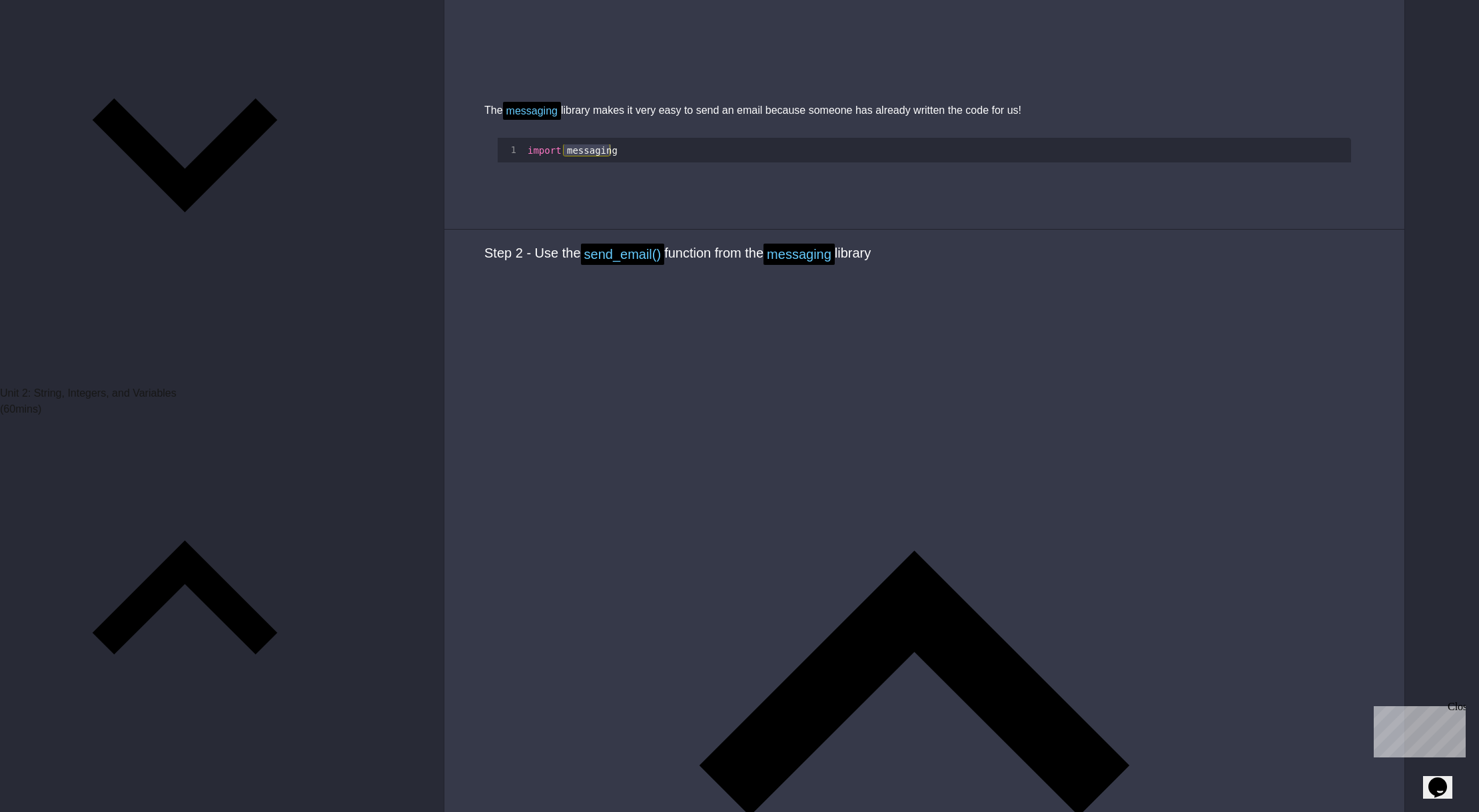
click at [667, 192] on div "import messaging messaging . send_email ( "[EMAIL_ADDRESS][DOMAIN_NAME]" , "Hel…" at bounding box center [938, 168] width 826 height 48
click at [673, 192] on div "import messaging messaging . send_email ( "[EMAIL_ADDRESS][DOMAIN_NAME]" , "Hel…" at bounding box center [938, 168] width 826 height 48
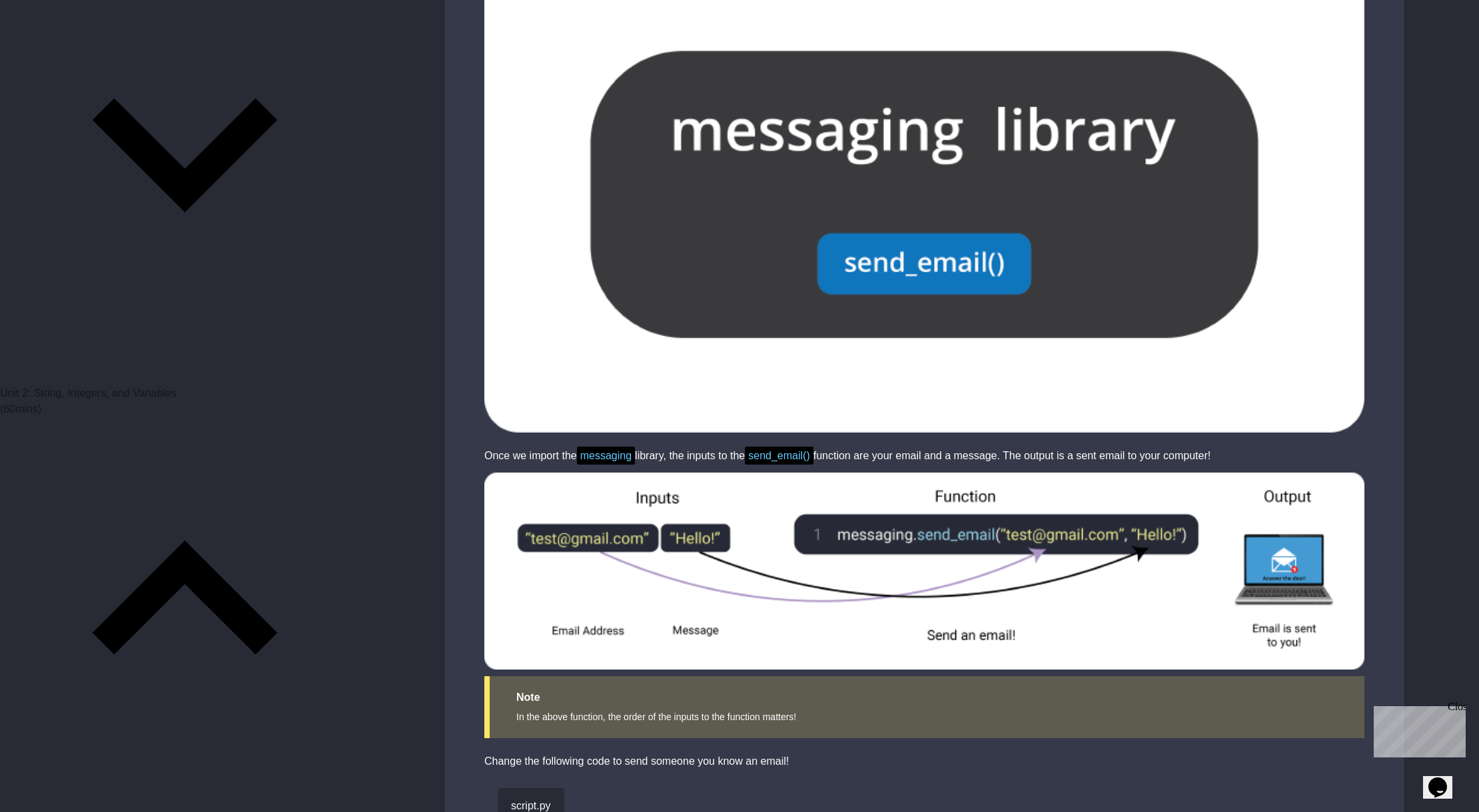
scroll to position [2934, 0]
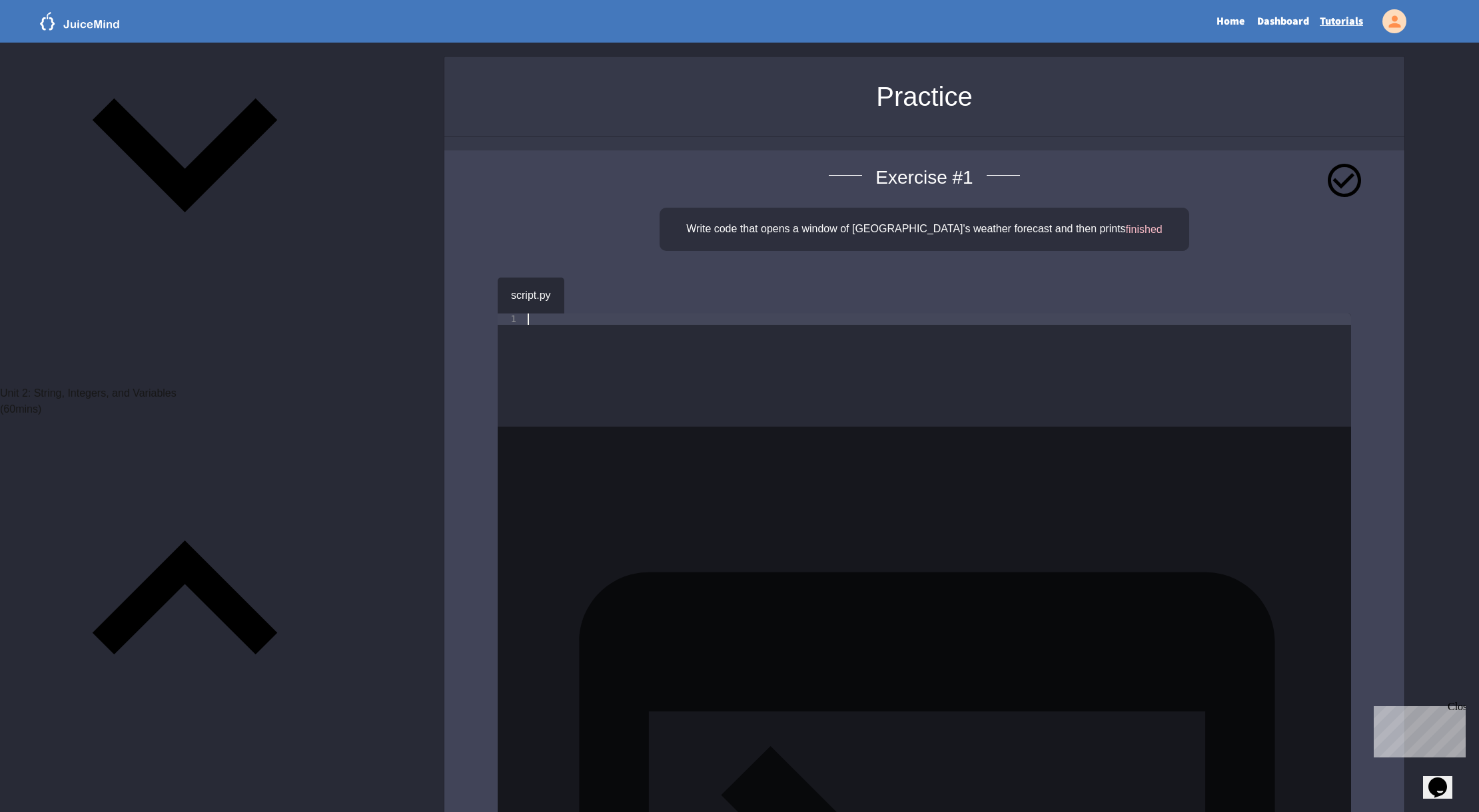
click at [664, 394] on div at bounding box center [938, 381] width 826 height 136
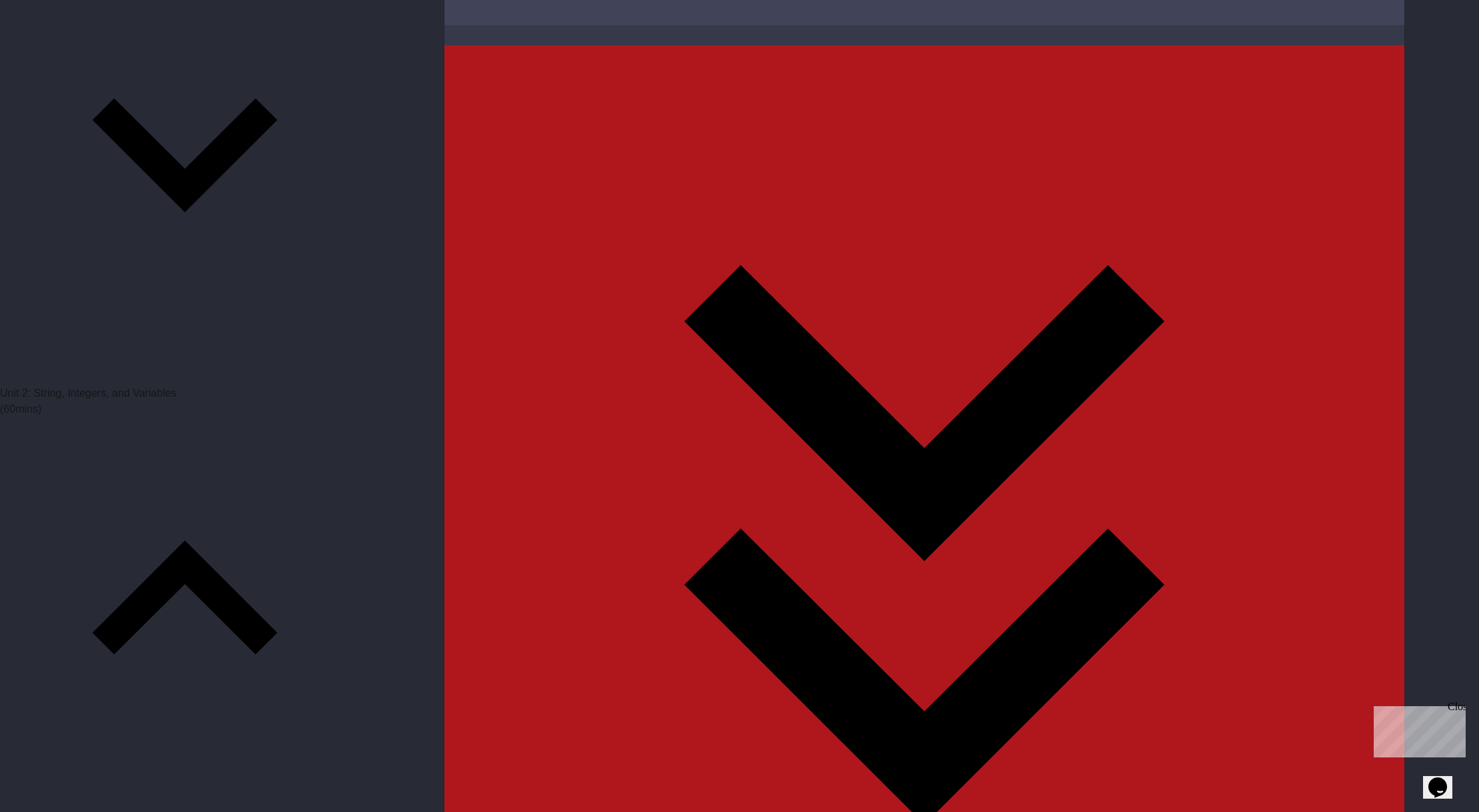
scroll to position [2840, 0]
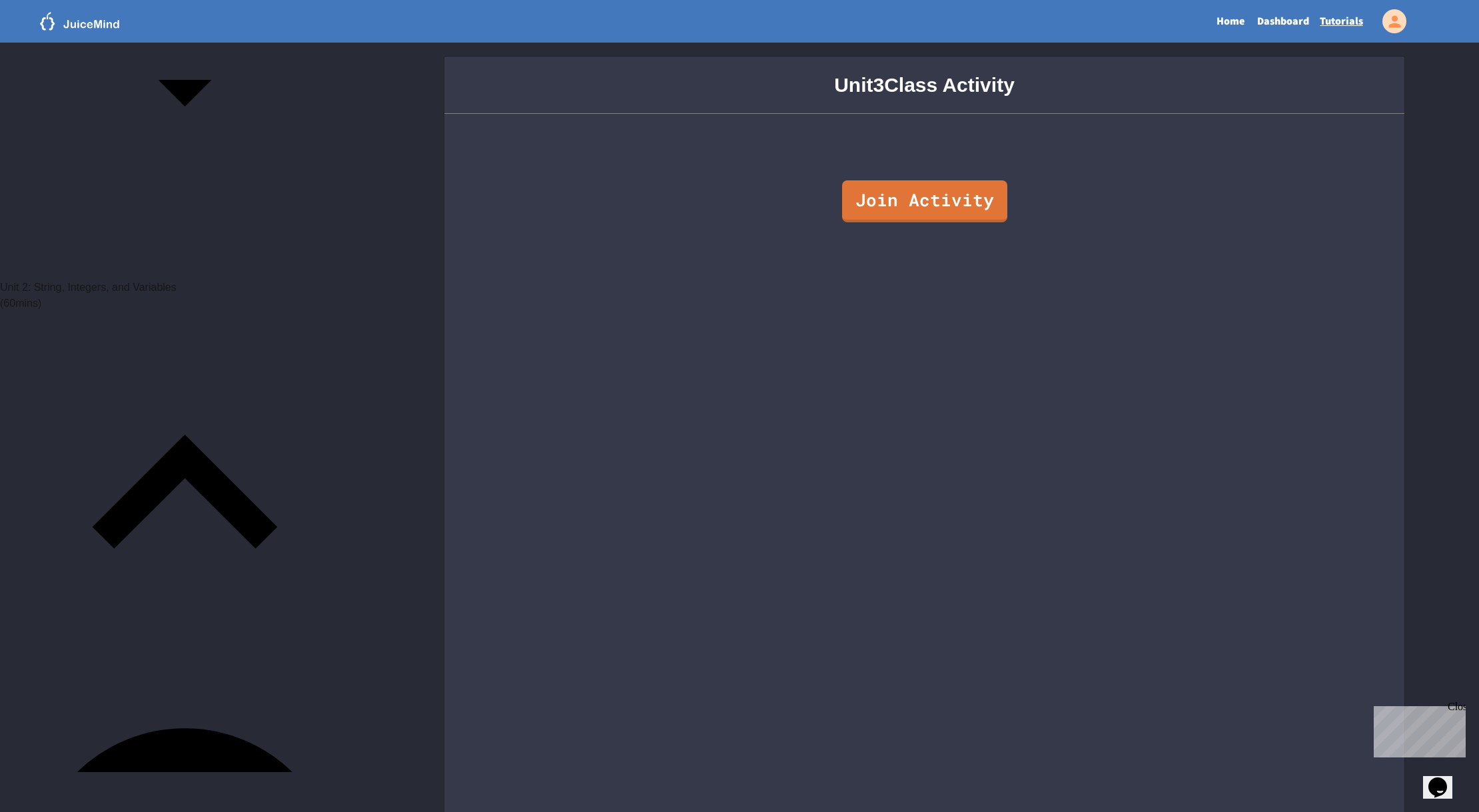
scroll to position [534, 0]
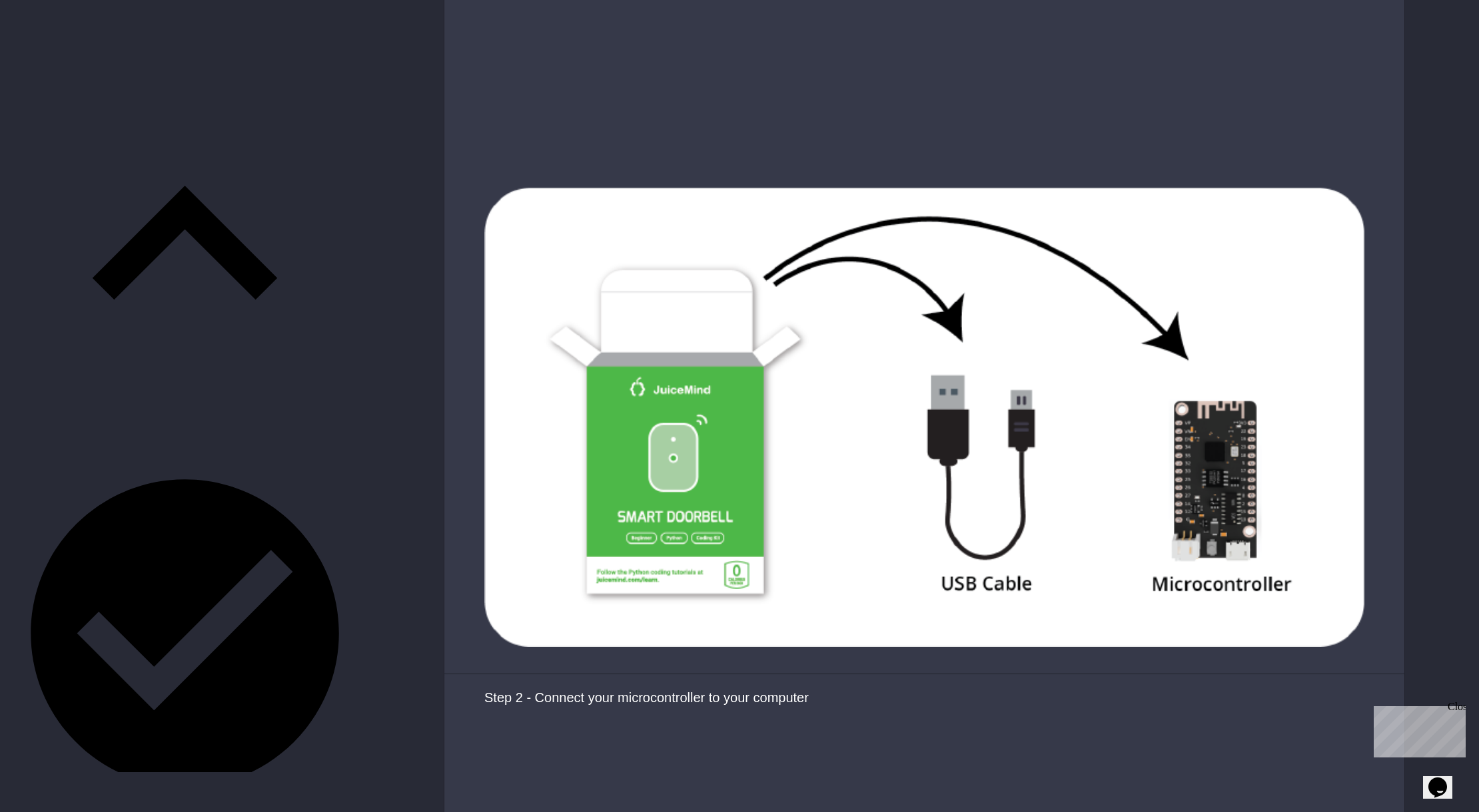
scroll to position [1686, 0]
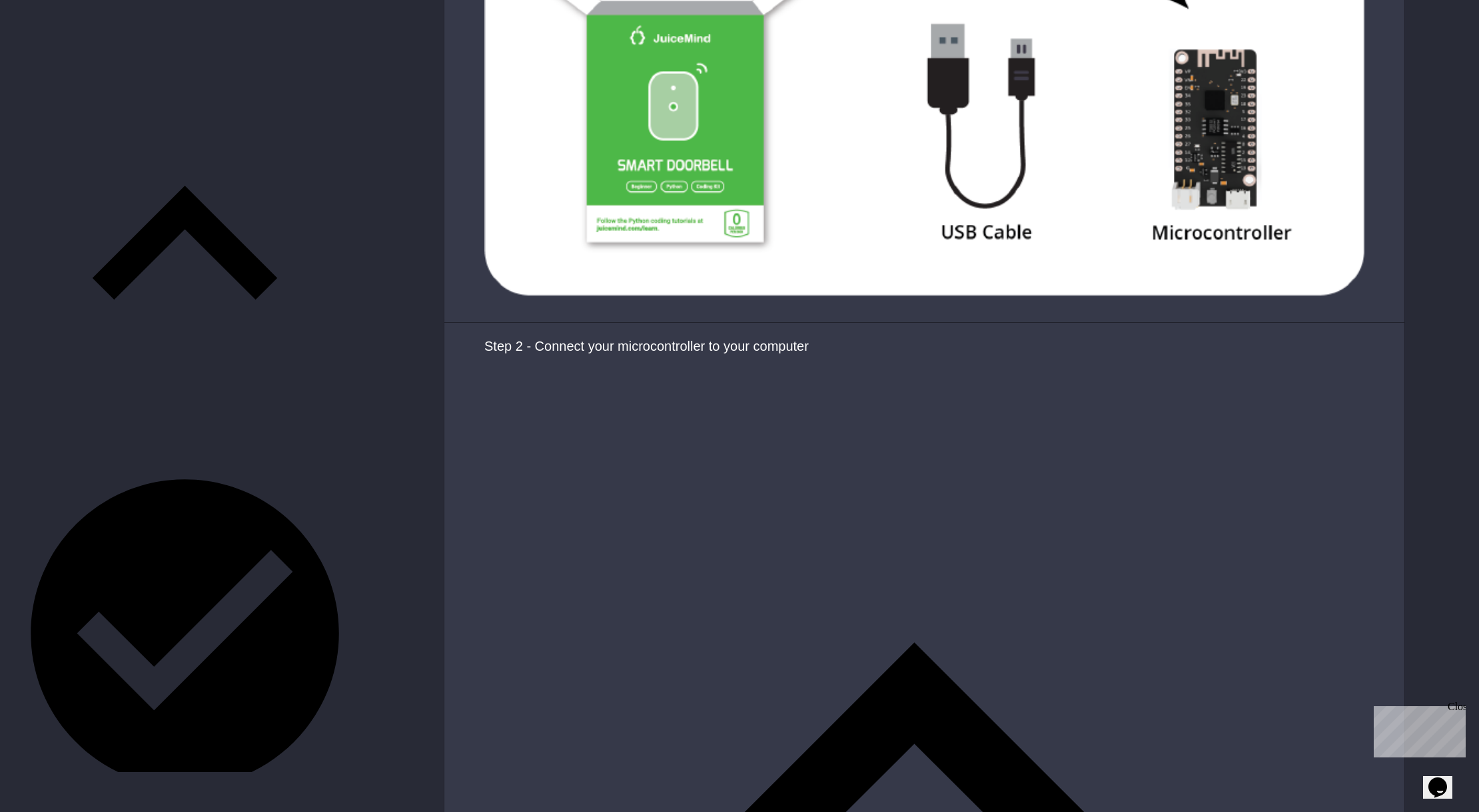
scroll to position [2041, 0]
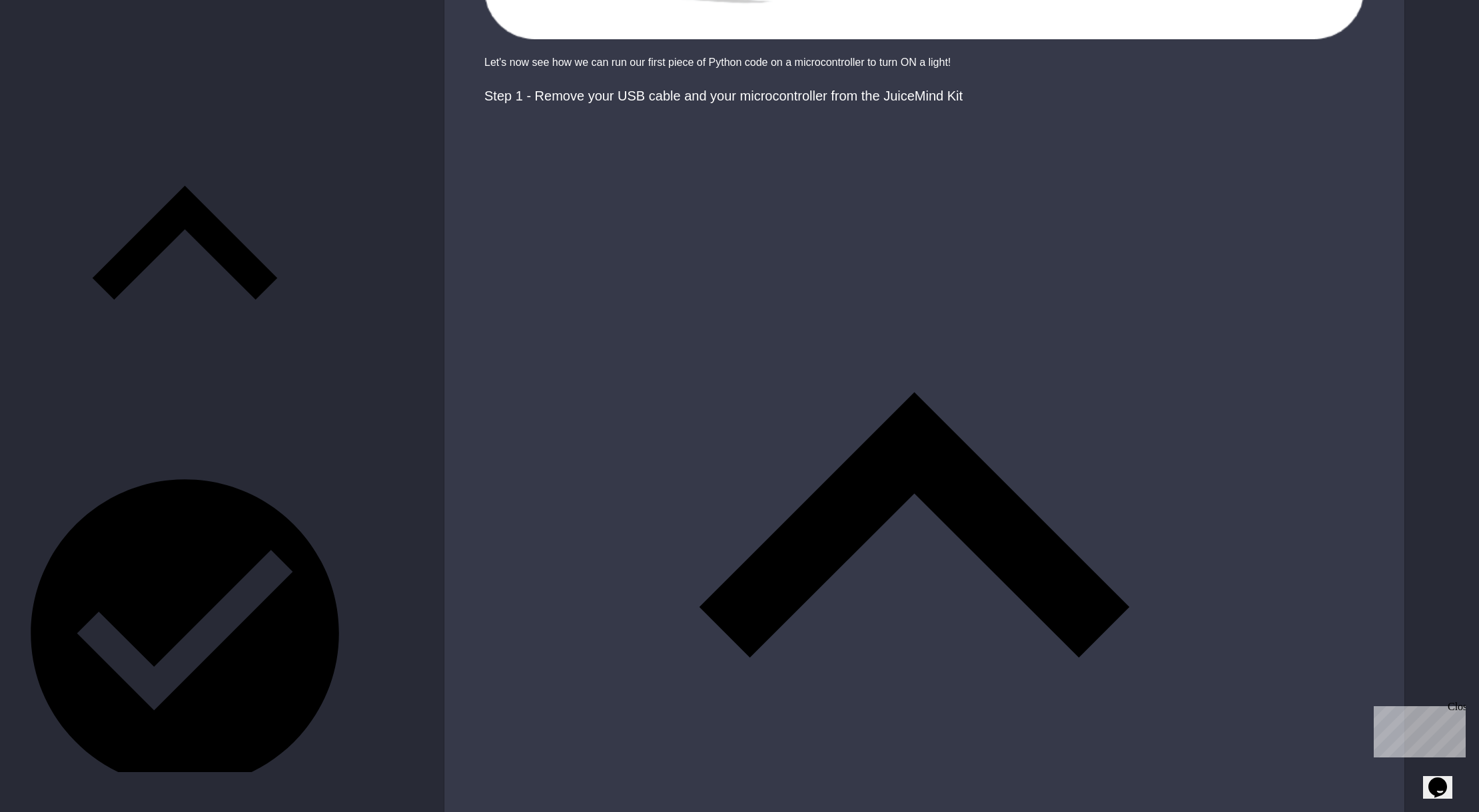
scroll to position [781, 0]
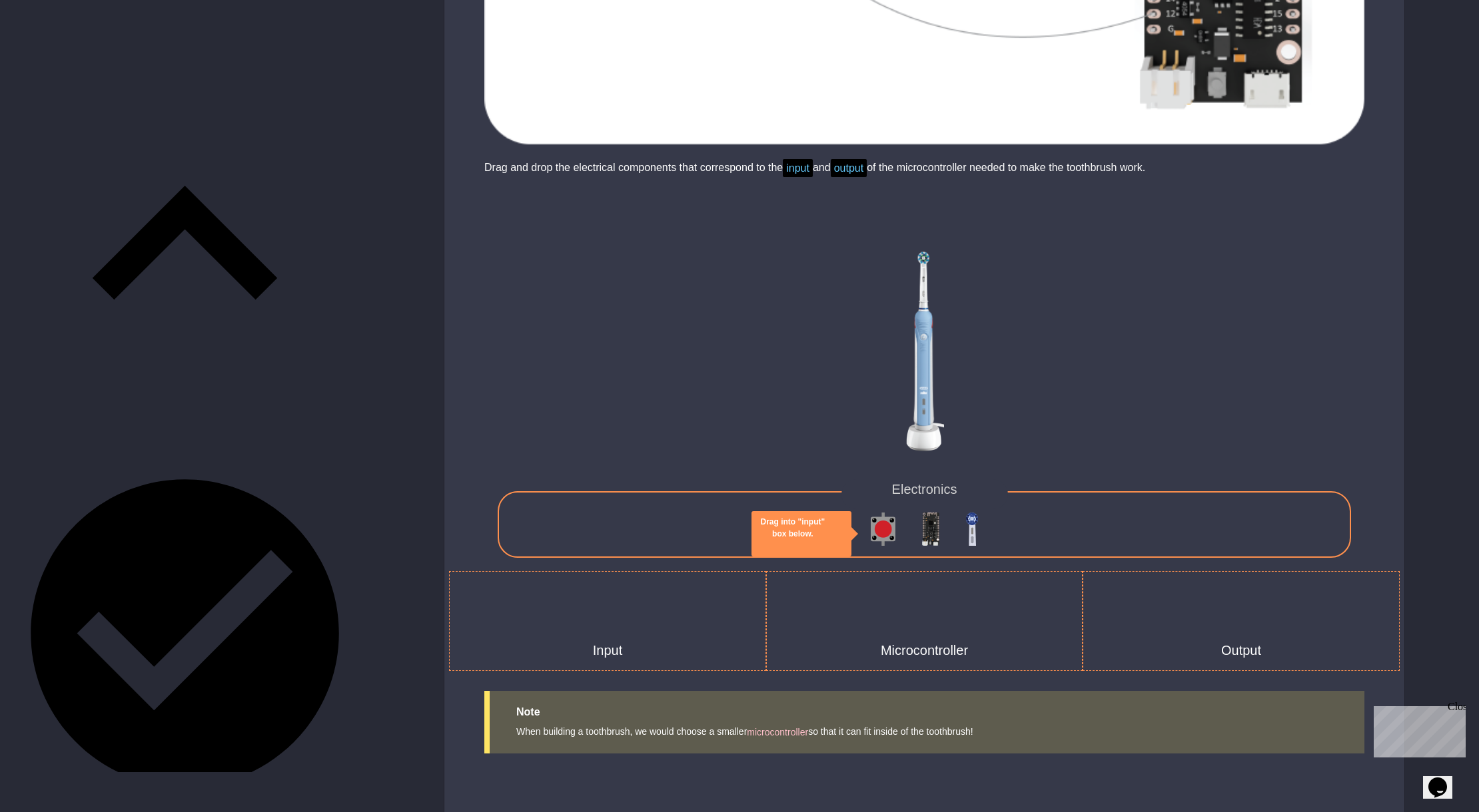
scroll to position [3968, 0]
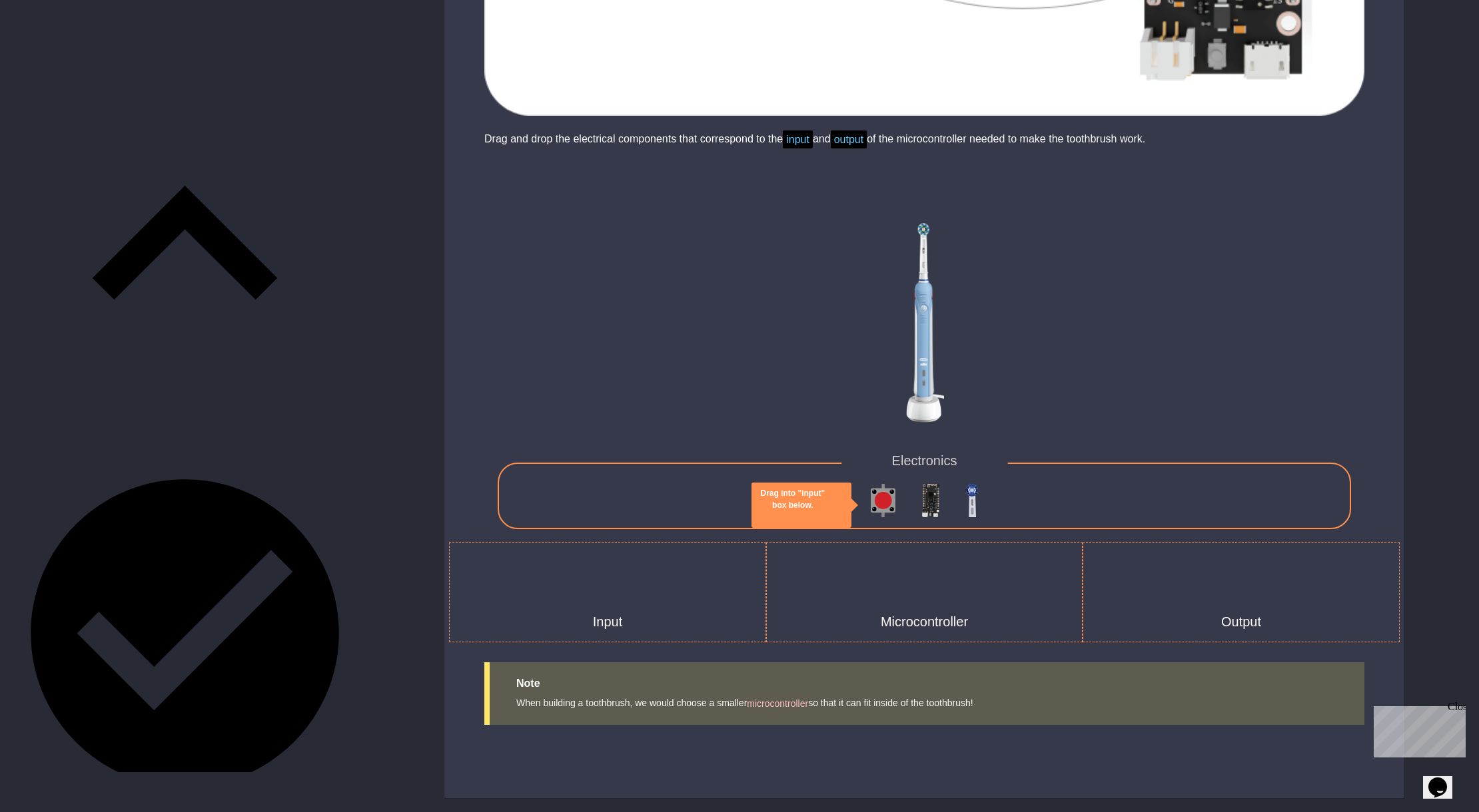
click at [793, 517] on icon "close" at bounding box center [793, 517] width 0 height 0
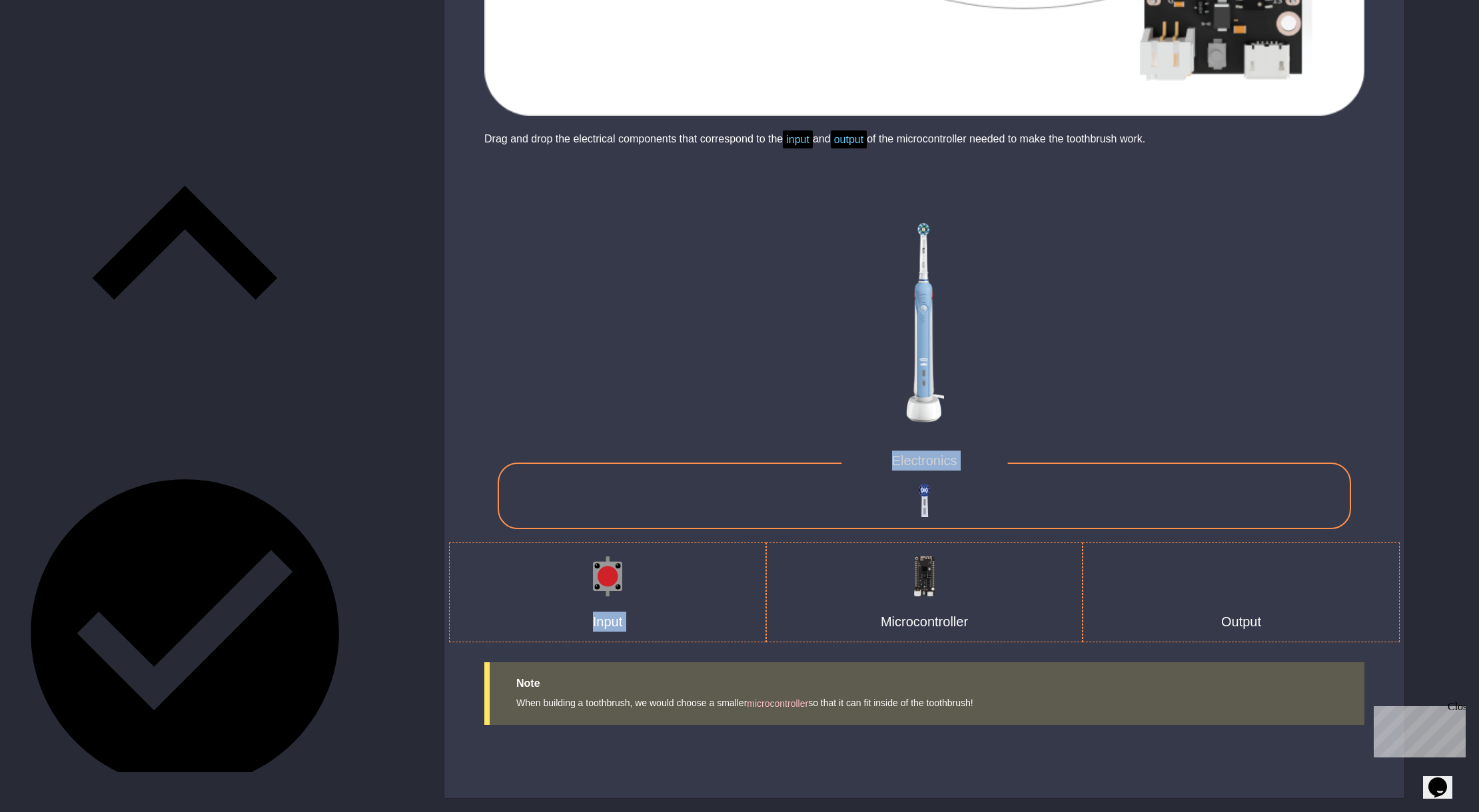
drag, startPoint x: 917, startPoint y: 491, endPoint x: 950, endPoint y: 542, distance: 60.7
click at [950, 542] on div "Electronics Input Microcontroller Output" at bounding box center [924, 406] width 960 height 473
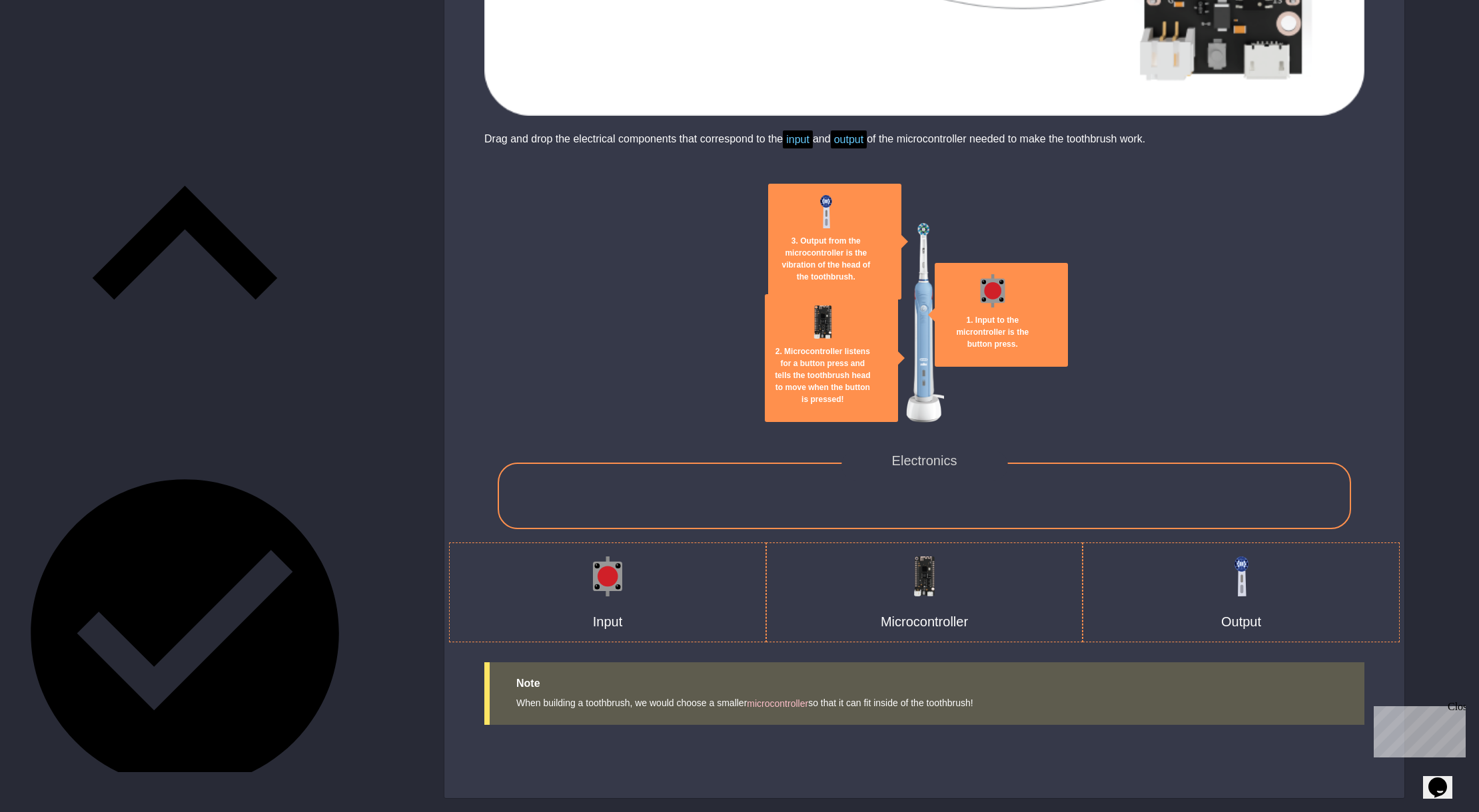
click at [957, 383] on div "1. Input to the microntroller is the button press. 2. Microcontroller listens f…" at bounding box center [924, 406] width 960 height 473
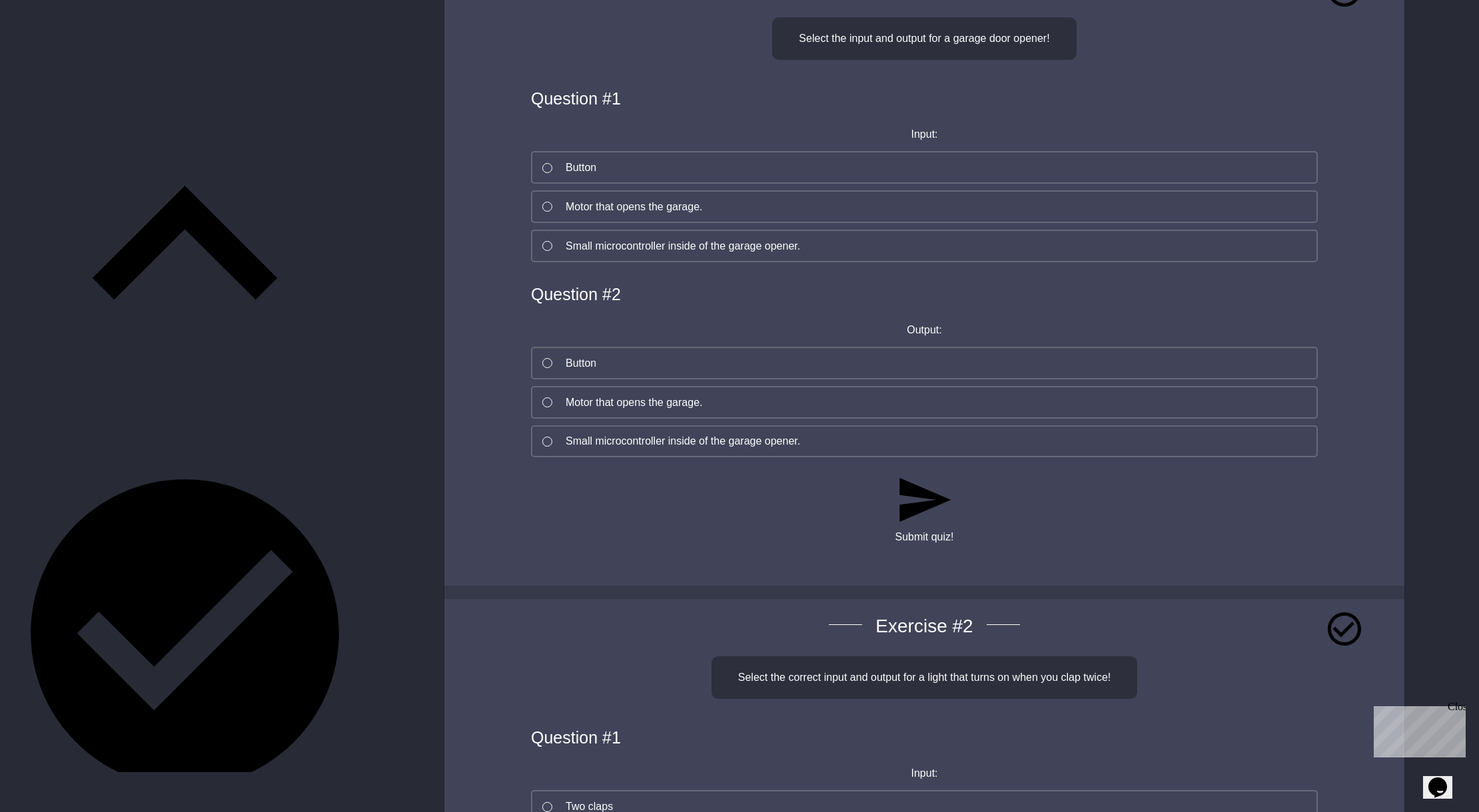
scroll to position [621, 0]
